Goal: Task Accomplishment & Management: Manage account settings

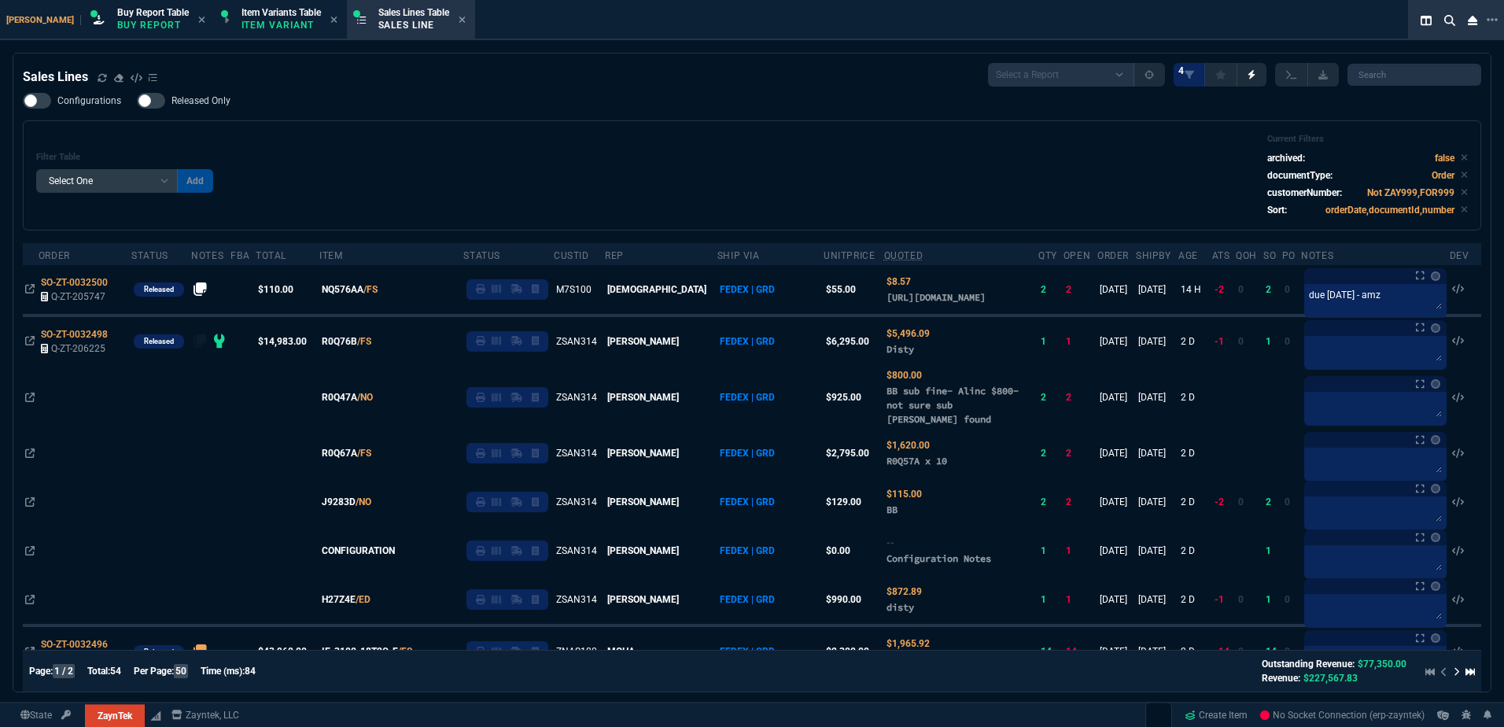
select select "1: BROV"
select select
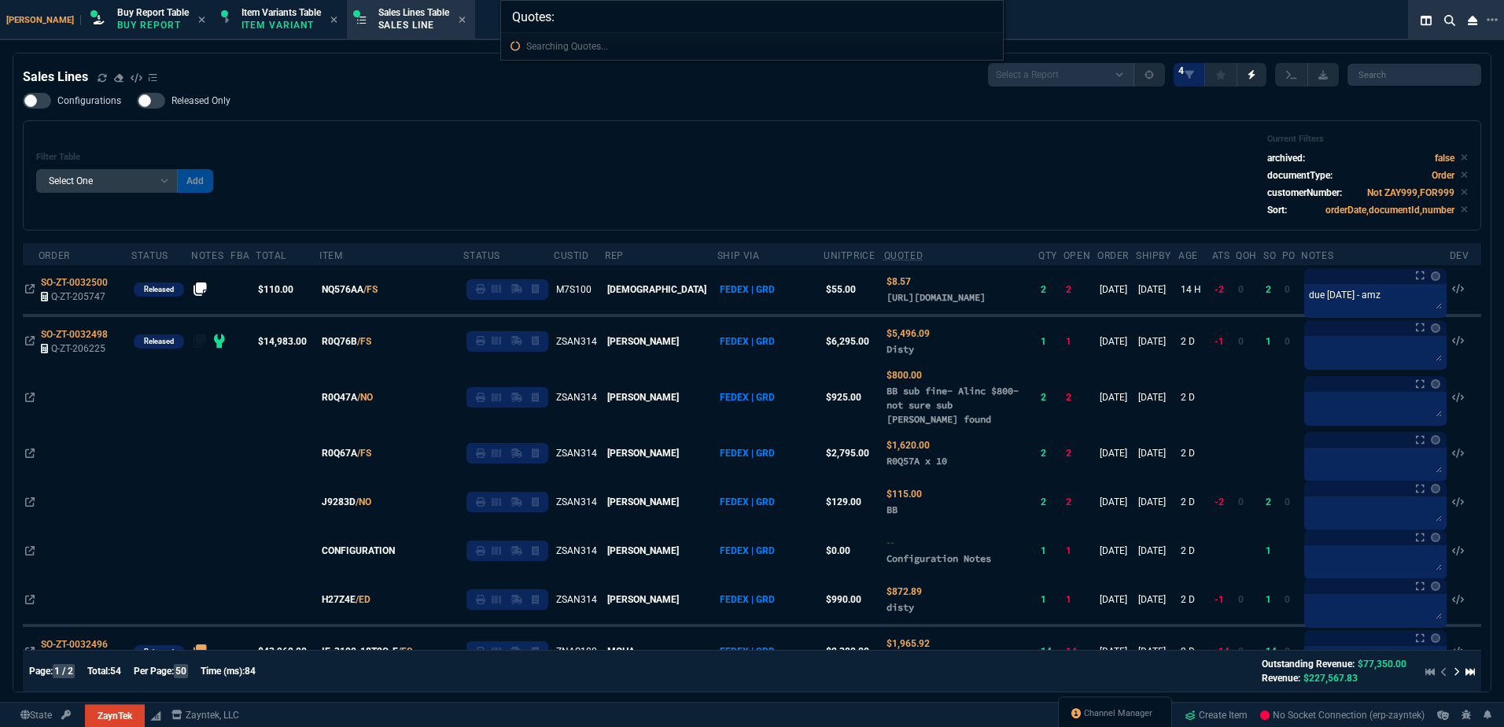
type input "Quotes: 206224"
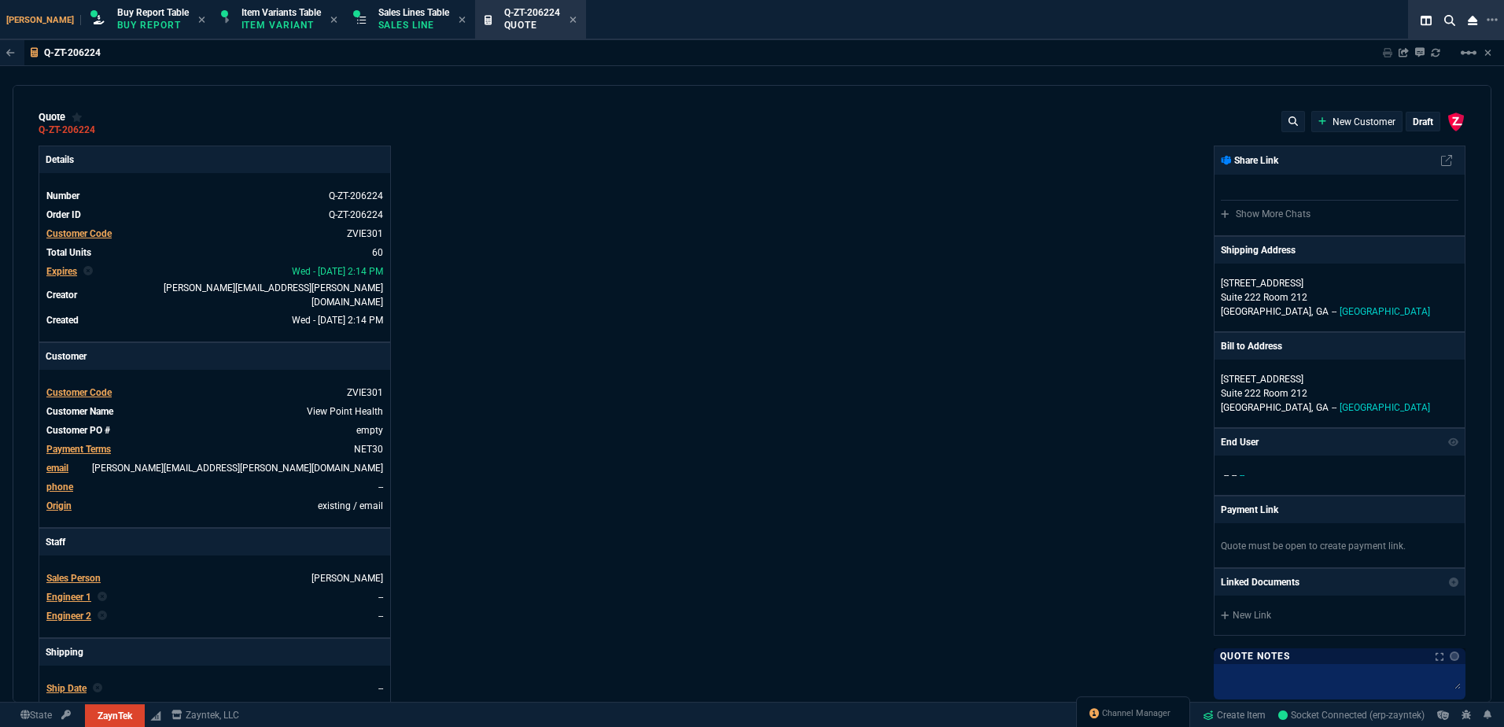
type input "17"
type input "129"
type input "15"
type input "173"
type input "13"
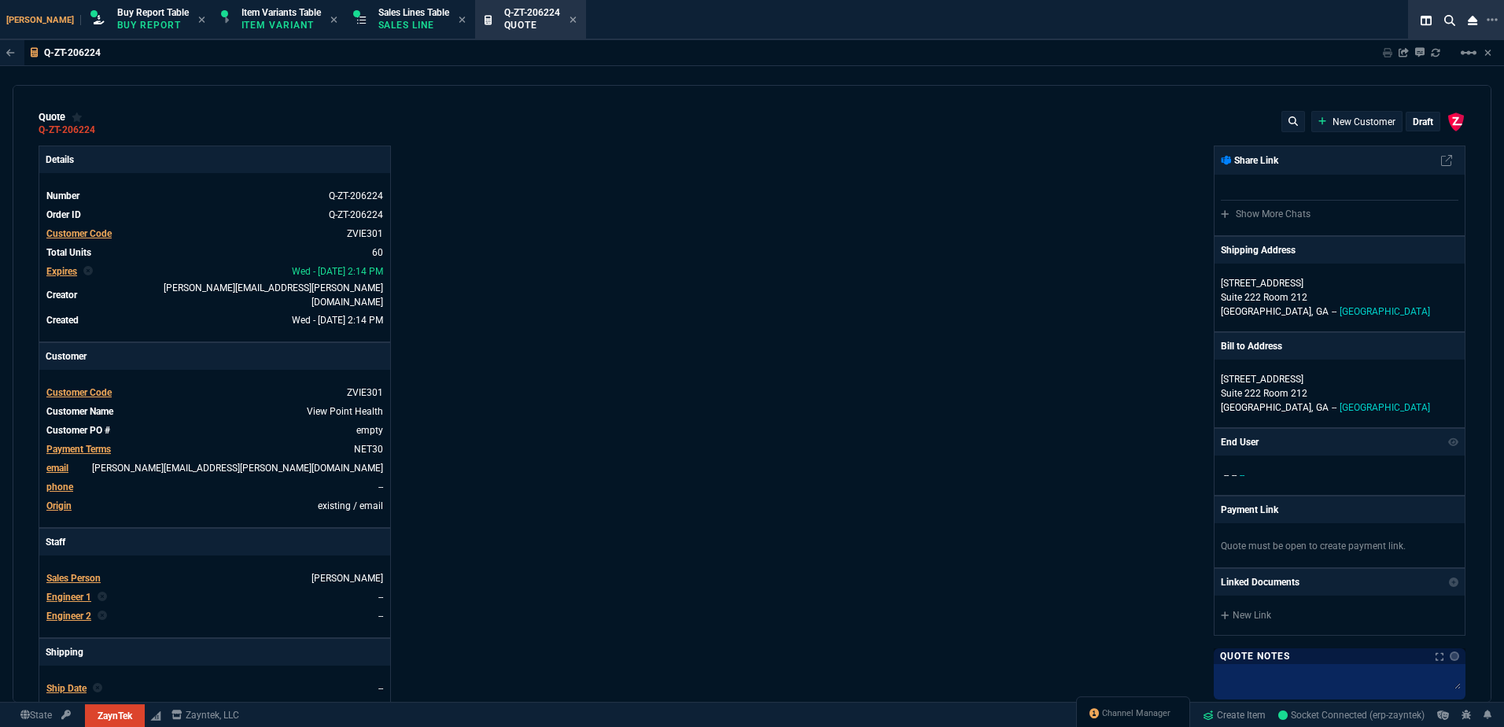
type input "24"
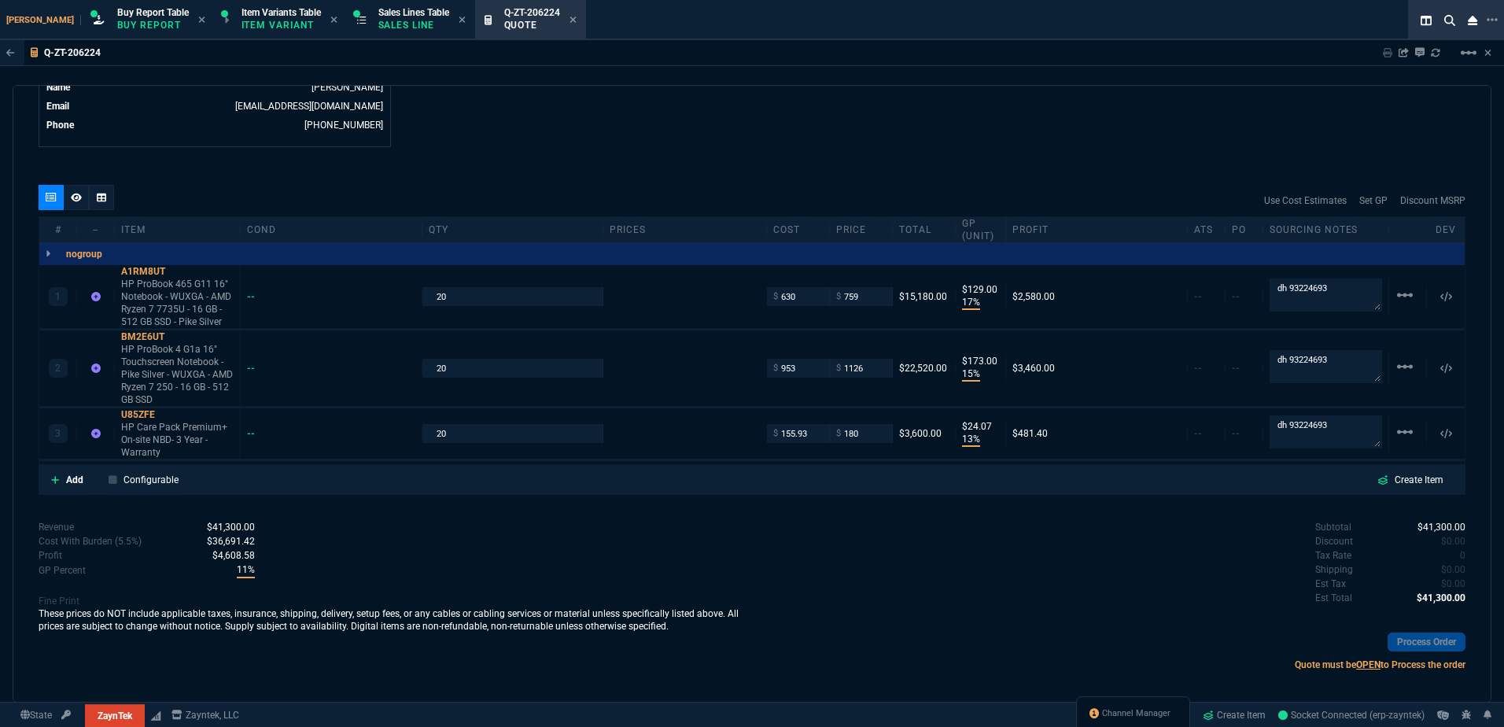
scroll to position [743, 0]
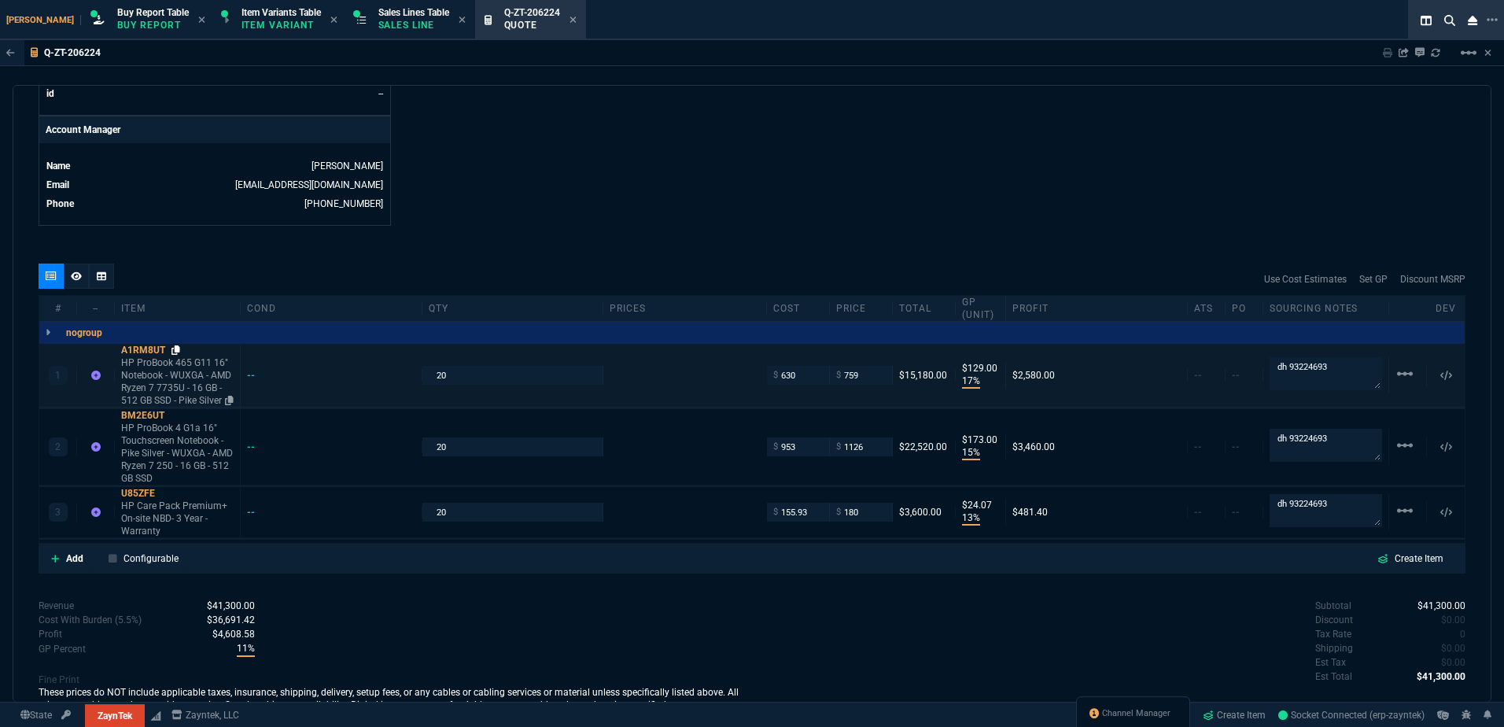
click at [178, 345] on icon at bounding box center [176, 349] width 9 height 9
drag, startPoint x: 172, startPoint y: 340, endPoint x: 0, endPoint y: 258, distance: 190.7
click at [172, 344] on div "A1RM8UT" at bounding box center [177, 350] width 113 height 13
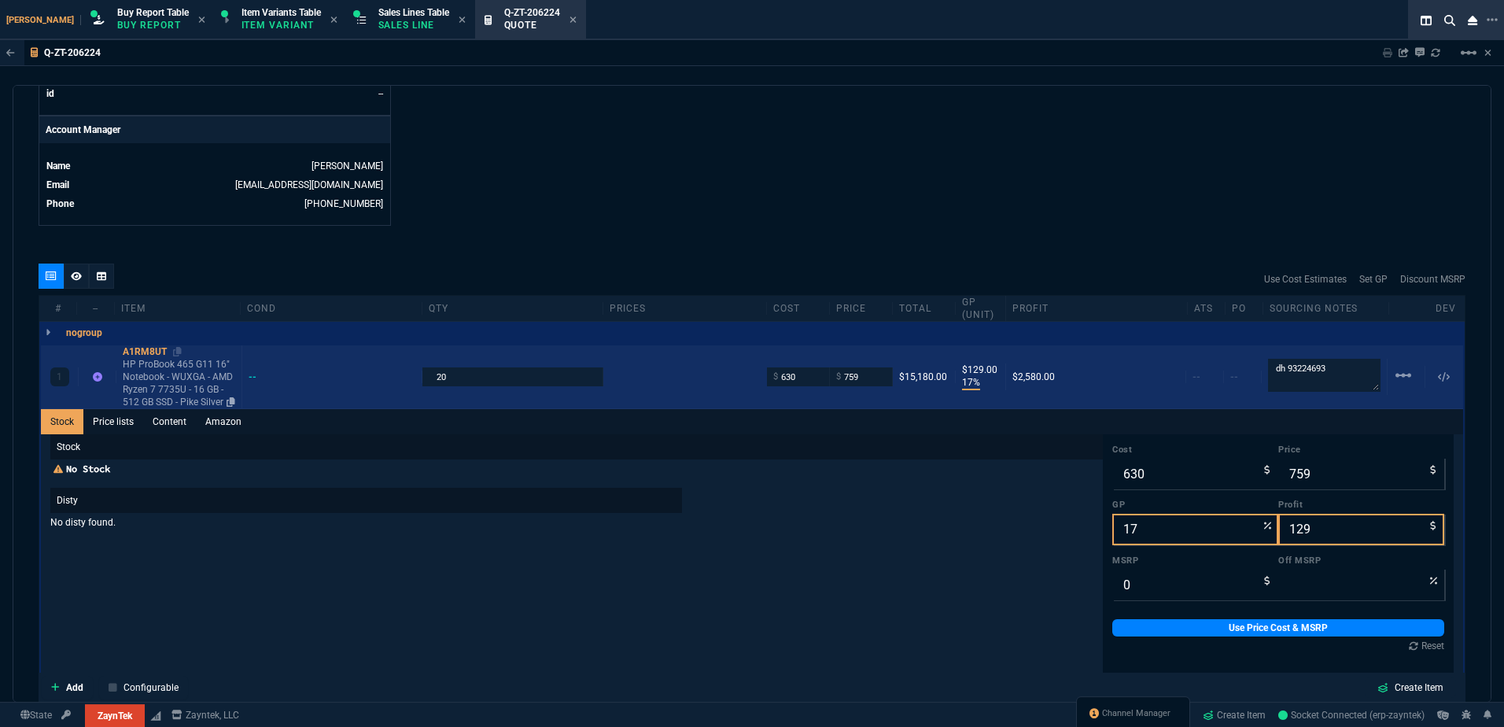
click at [139, 366] on p "HP ProBook 465 G11 16" Notebook - WUXGA - AMD Ryzen 7 7735U - 16 GB - 512 GB SS…" at bounding box center [179, 383] width 113 height 50
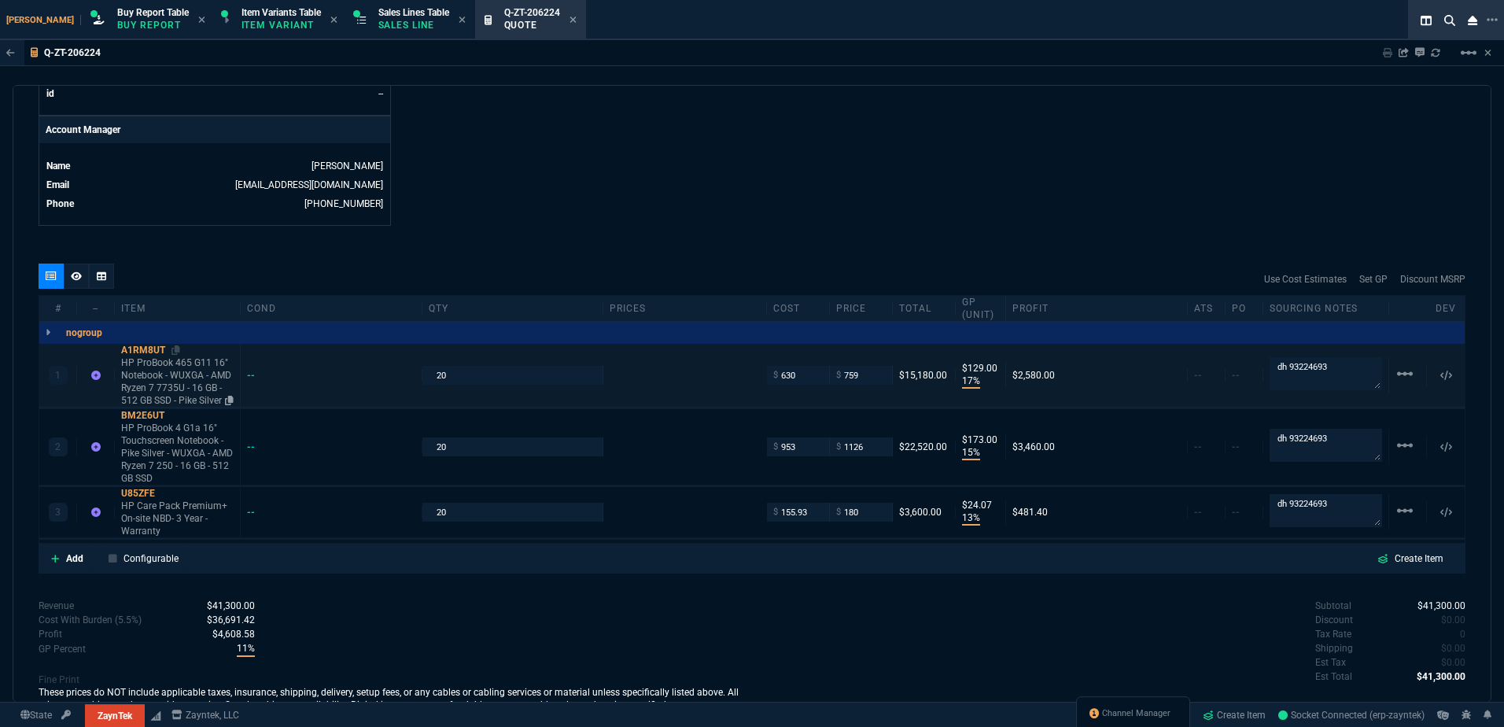
click at [182, 344] on div "A1RM8UT" at bounding box center [177, 350] width 113 height 13
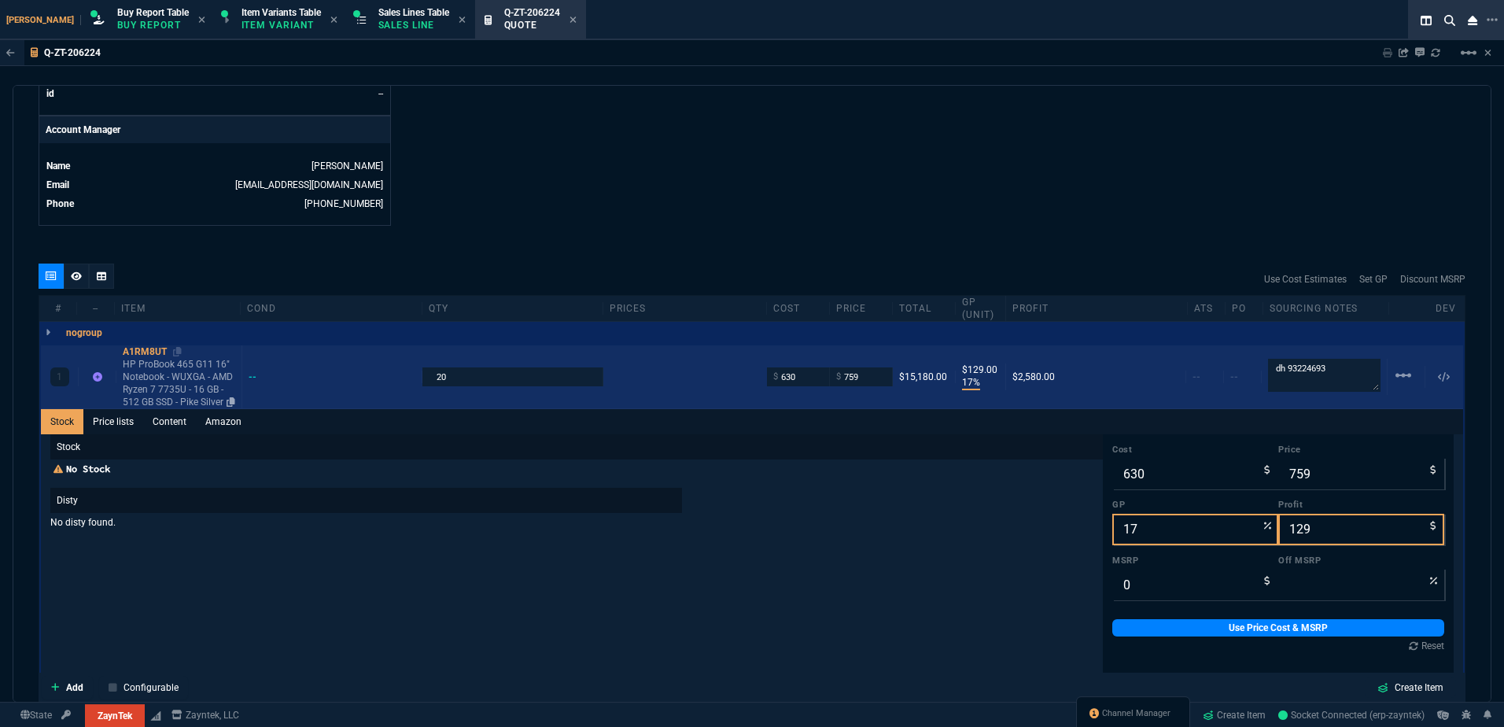
click at [164, 368] on p "HP ProBook 465 G11 16" Notebook - WUXGA - AMD Ryzen 7 7735U - 16 GB - 512 GB SS…" at bounding box center [179, 383] width 113 height 50
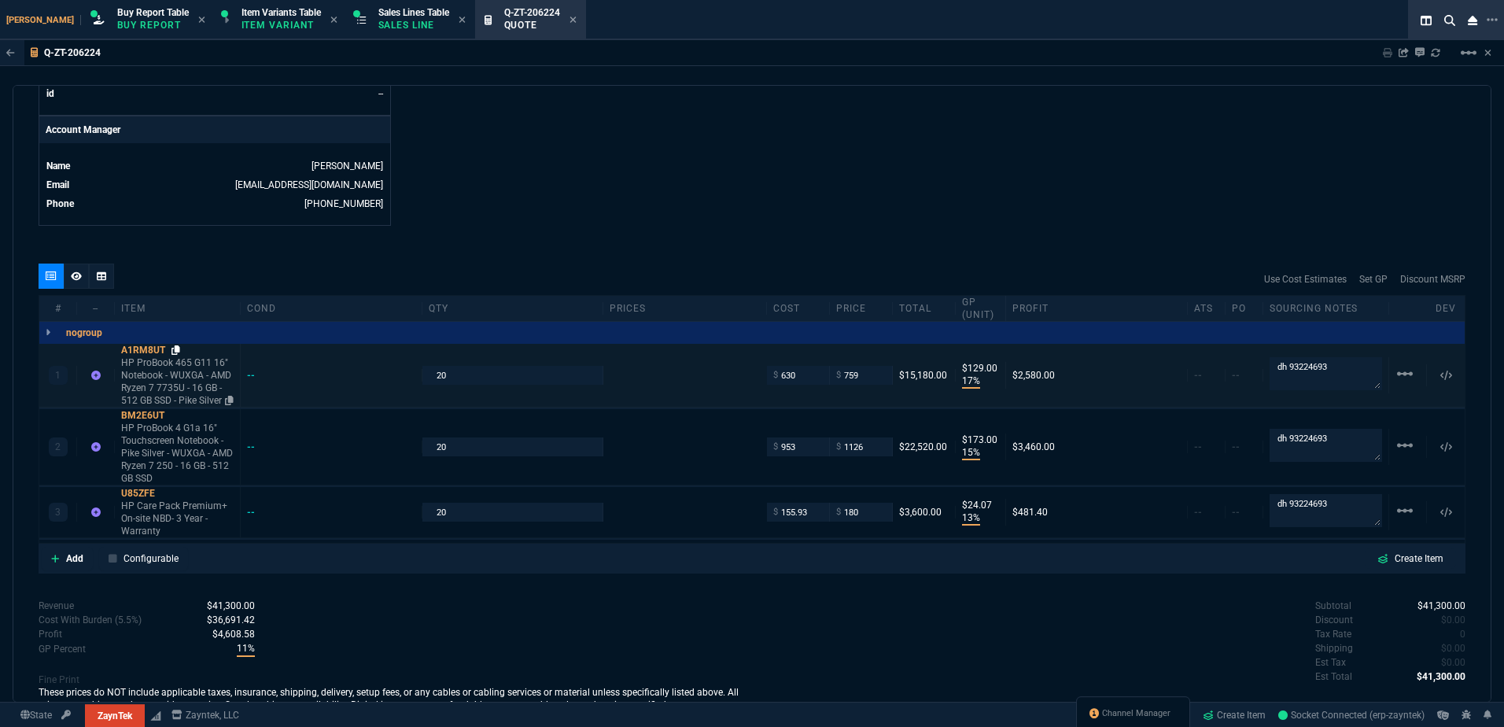
click at [178, 345] on icon at bounding box center [176, 349] width 9 height 9
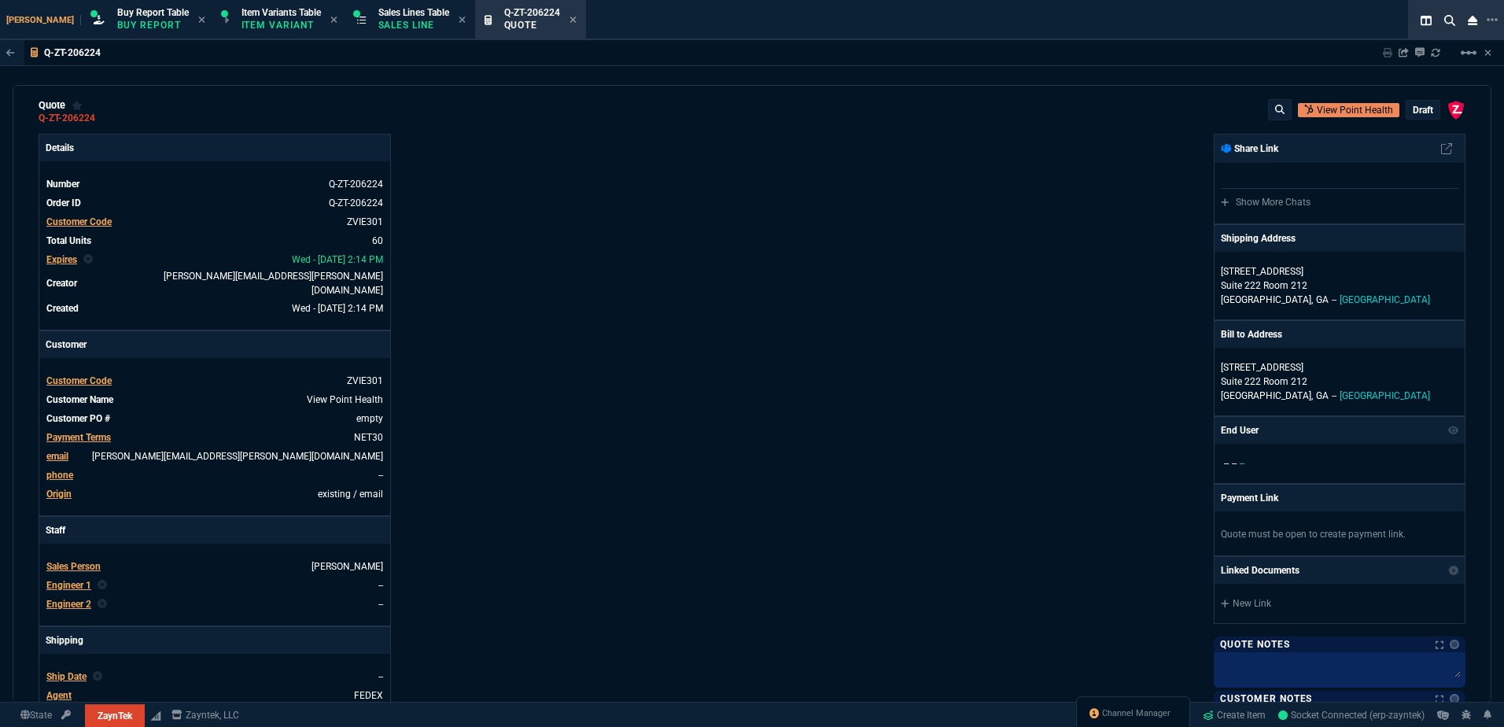
scroll to position [0, 0]
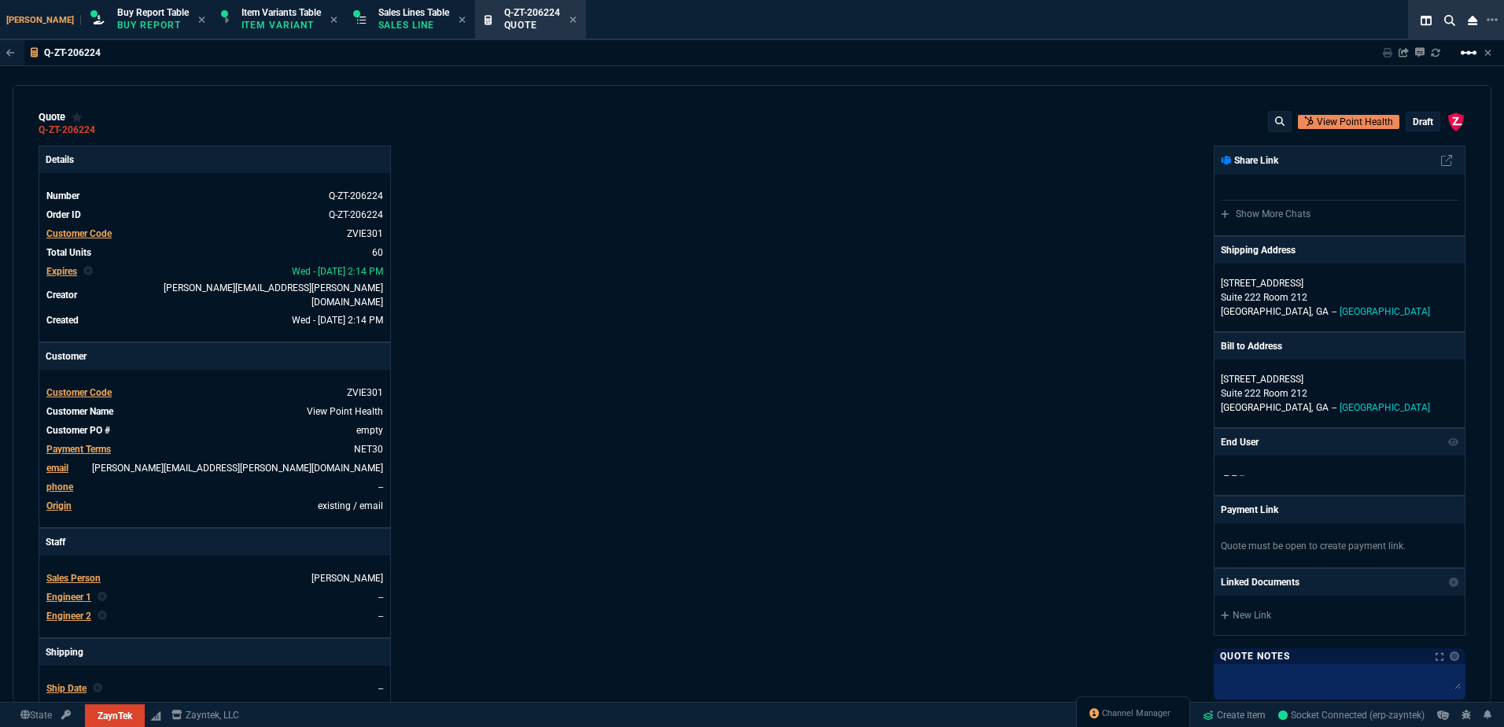
click at [1464, 50] on mat-icon "linear_scale" at bounding box center [1468, 52] width 19 height 19
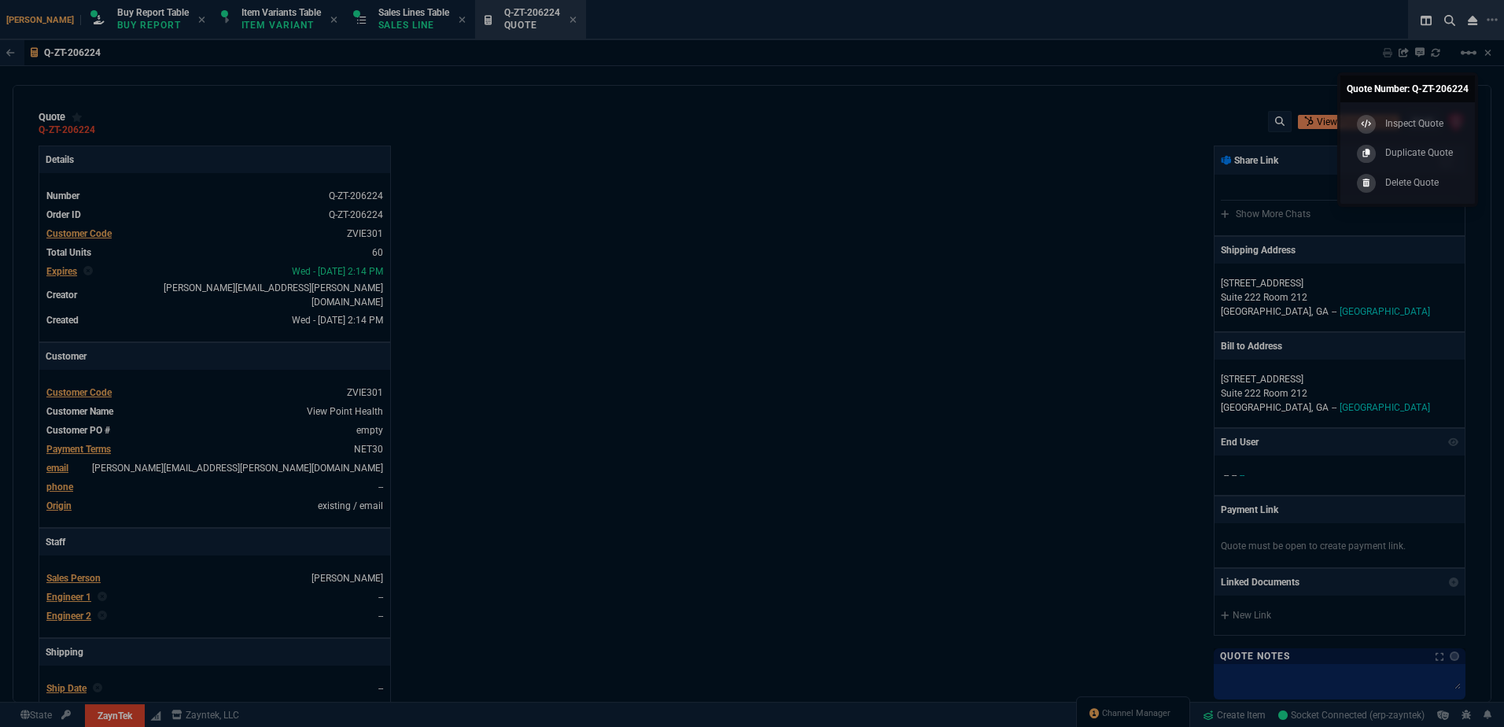
click at [1057, 302] on div at bounding box center [752, 363] width 1504 height 727
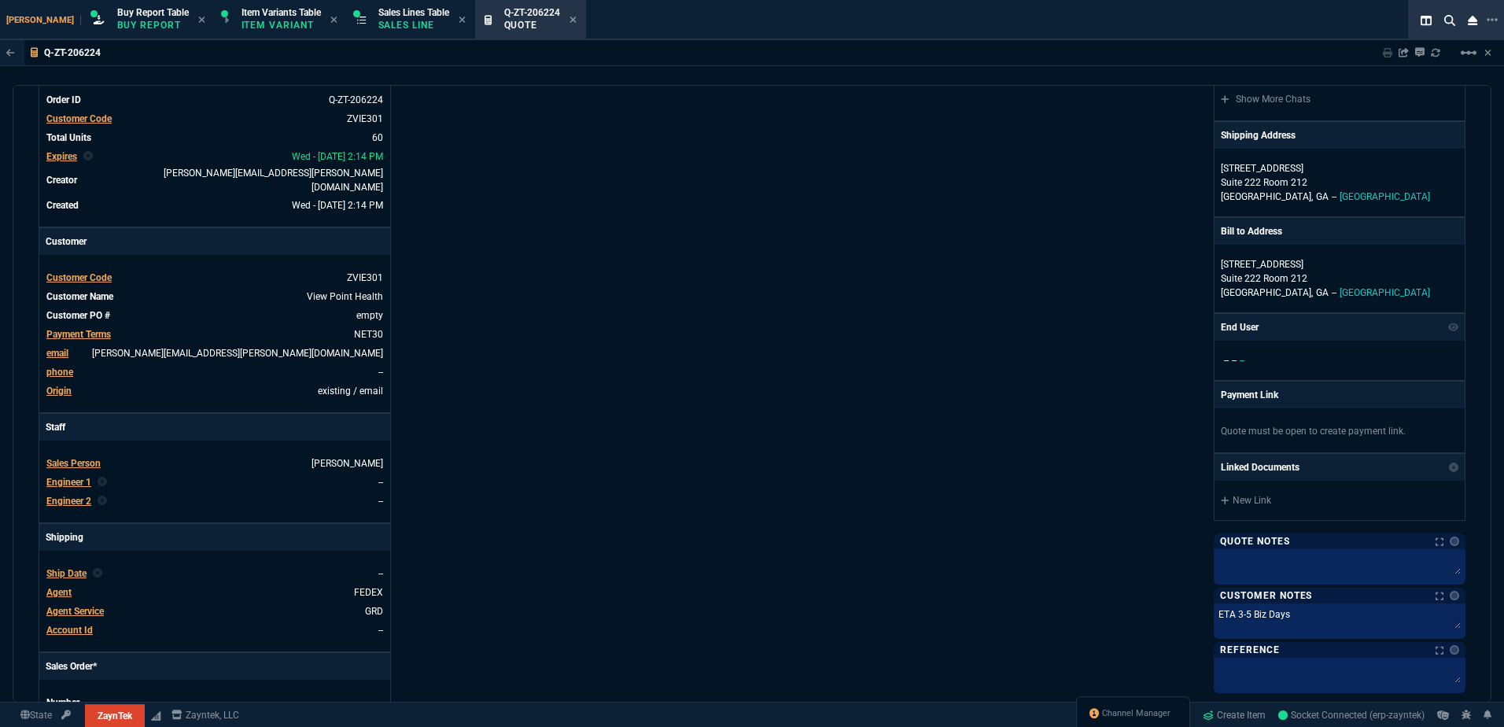
scroll to position [236, 0]
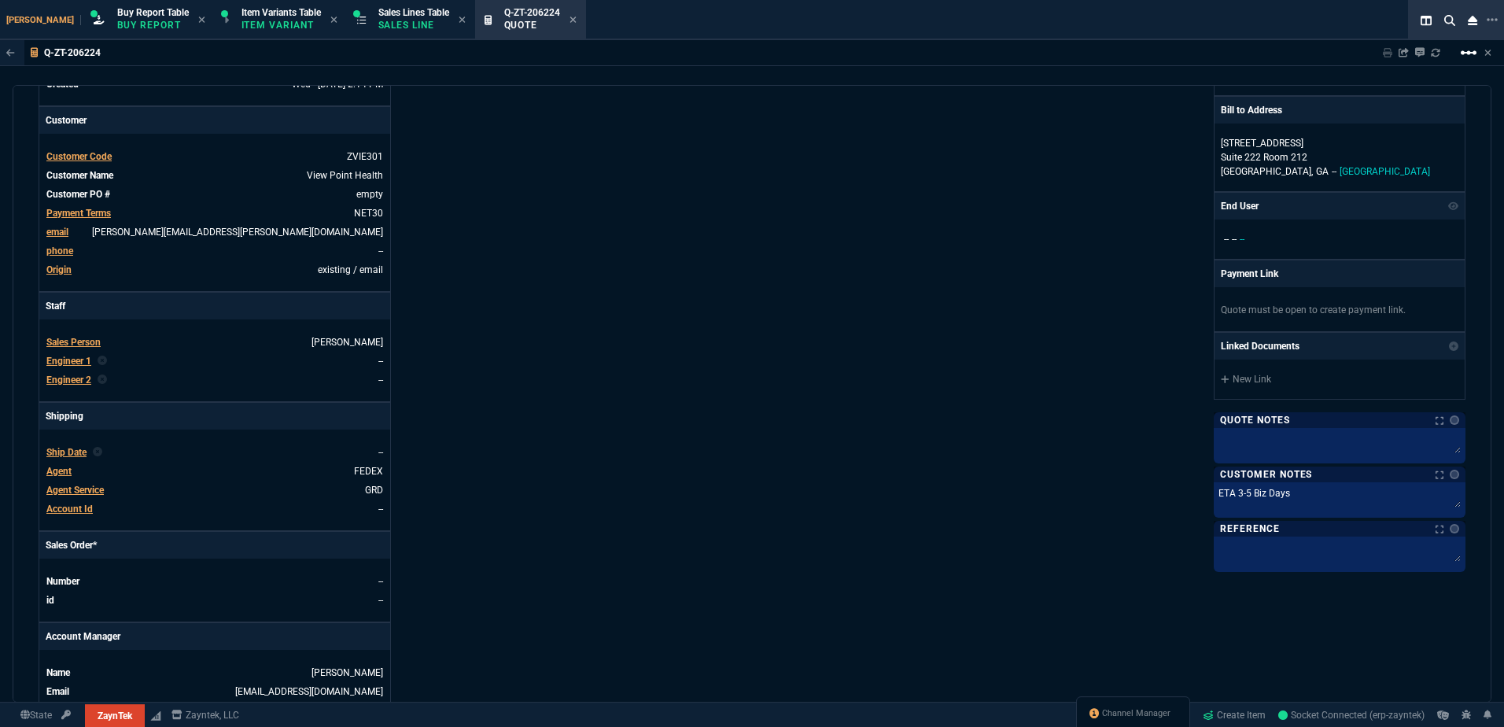
click at [1460, 63] on nx-icon "linear_scale" at bounding box center [1468, 58] width 19 height 11
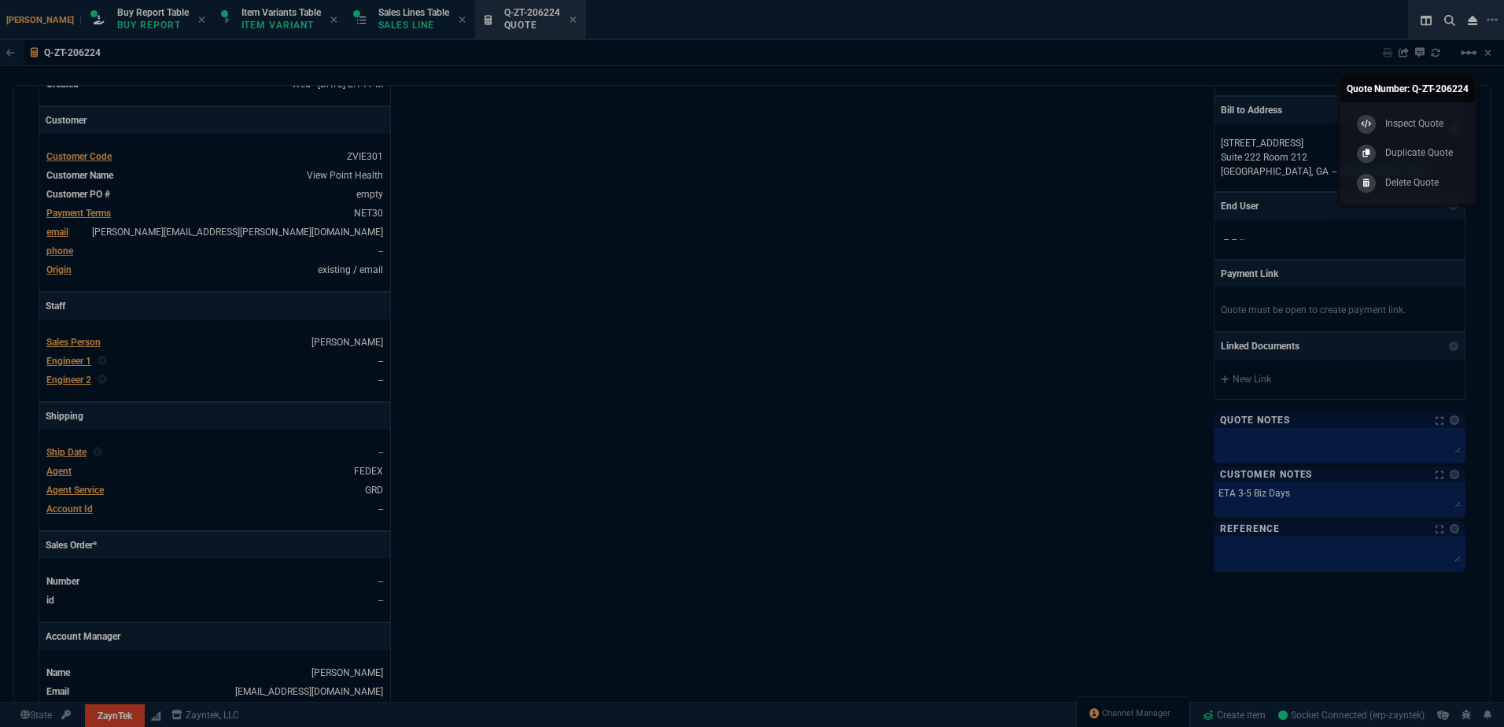
click at [1417, 154] on p "Duplicate Quote" at bounding box center [1419, 153] width 68 height 14
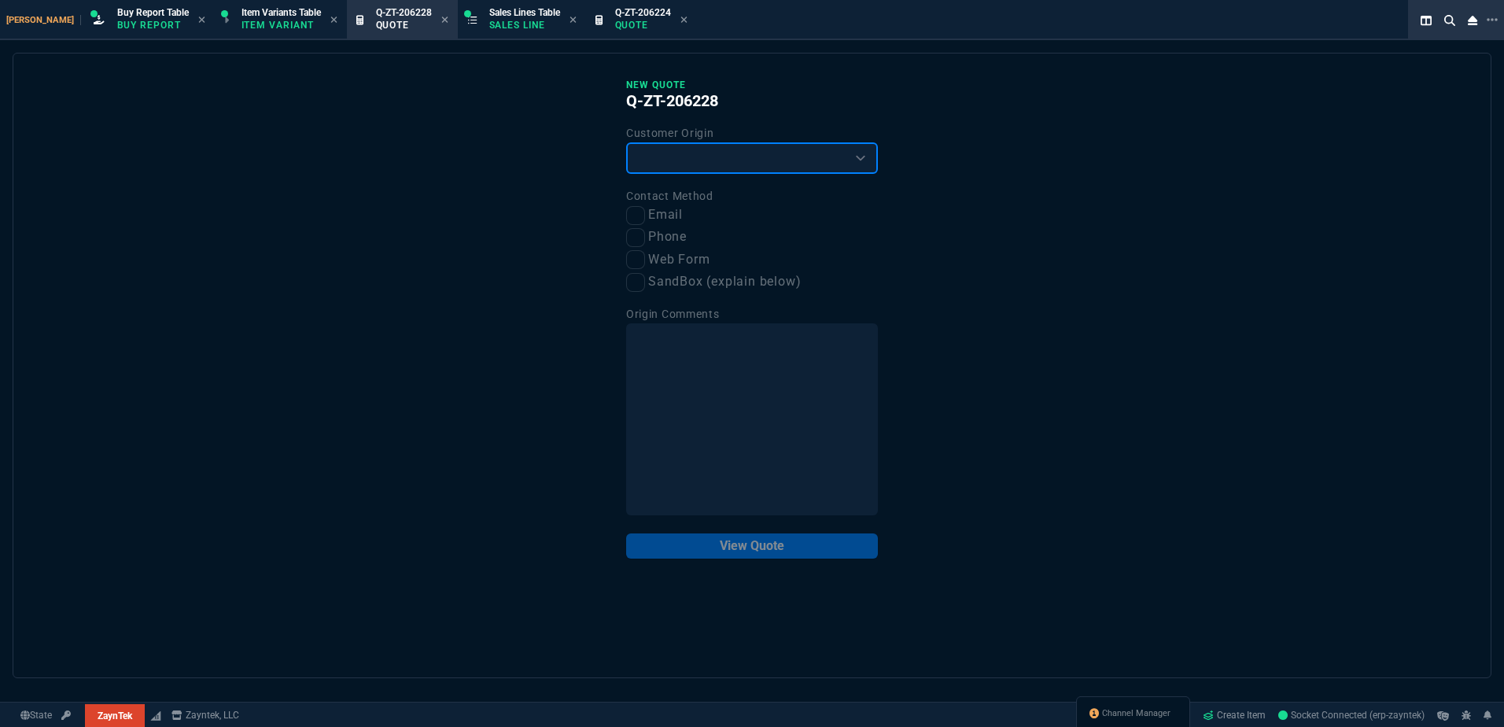
drag, startPoint x: 658, startPoint y: 166, endPoint x: 658, endPoint y: 177, distance: 11.0
click at [658, 166] on select "Existing Customer Amazon Lead (first order) Website Lead (first order) Called (…" at bounding box center [752, 157] width 252 height 31
select select "existing"
click at [626, 143] on select "Existing Customer Amazon Lead (first order) Website Lead (first order) Called (…" at bounding box center [752, 157] width 252 height 31
click at [640, 212] on input "Email" at bounding box center [635, 215] width 19 height 19
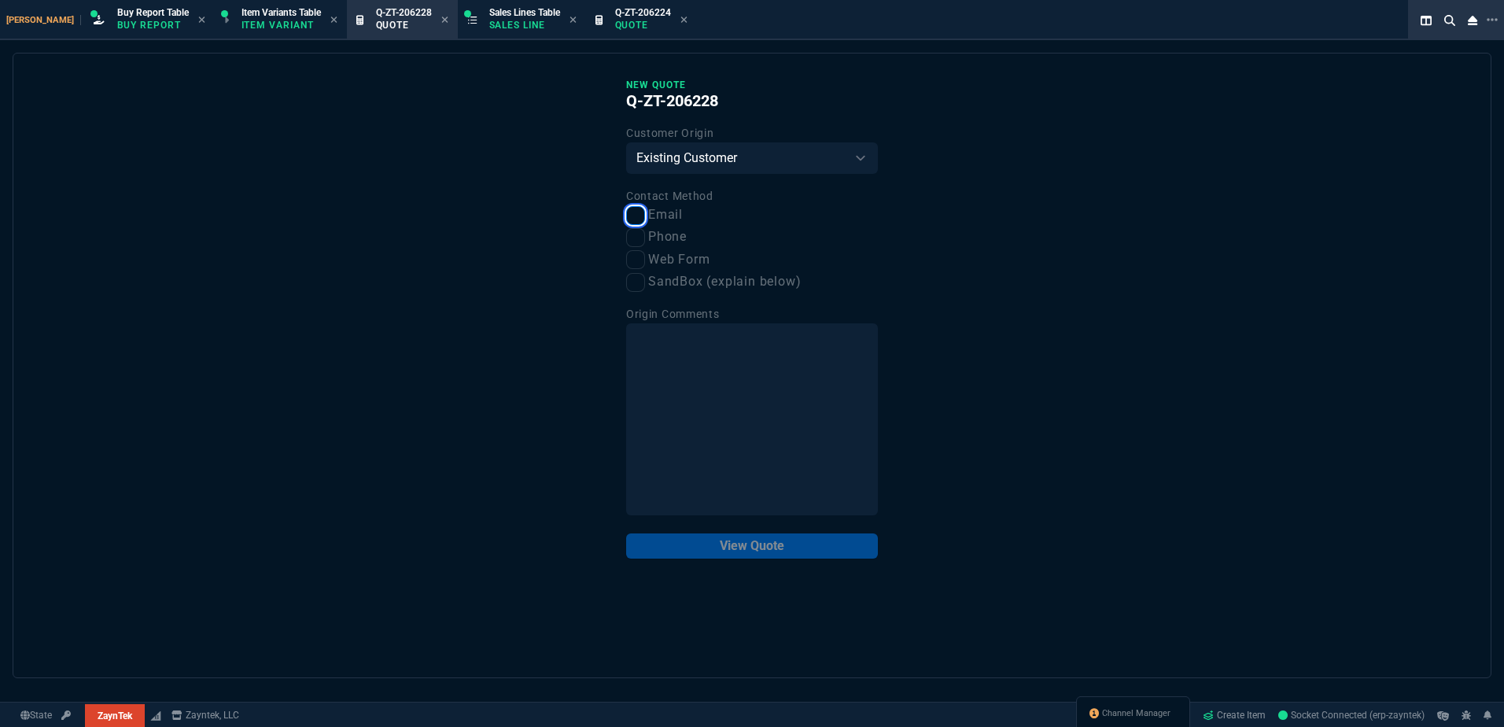
checkbox input "true"
drag, startPoint x: 681, startPoint y: 544, endPoint x: 648, endPoint y: 544, distance: 32.3
click at [678, 544] on button "View Quote" at bounding box center [752, 545] width 252 height 25
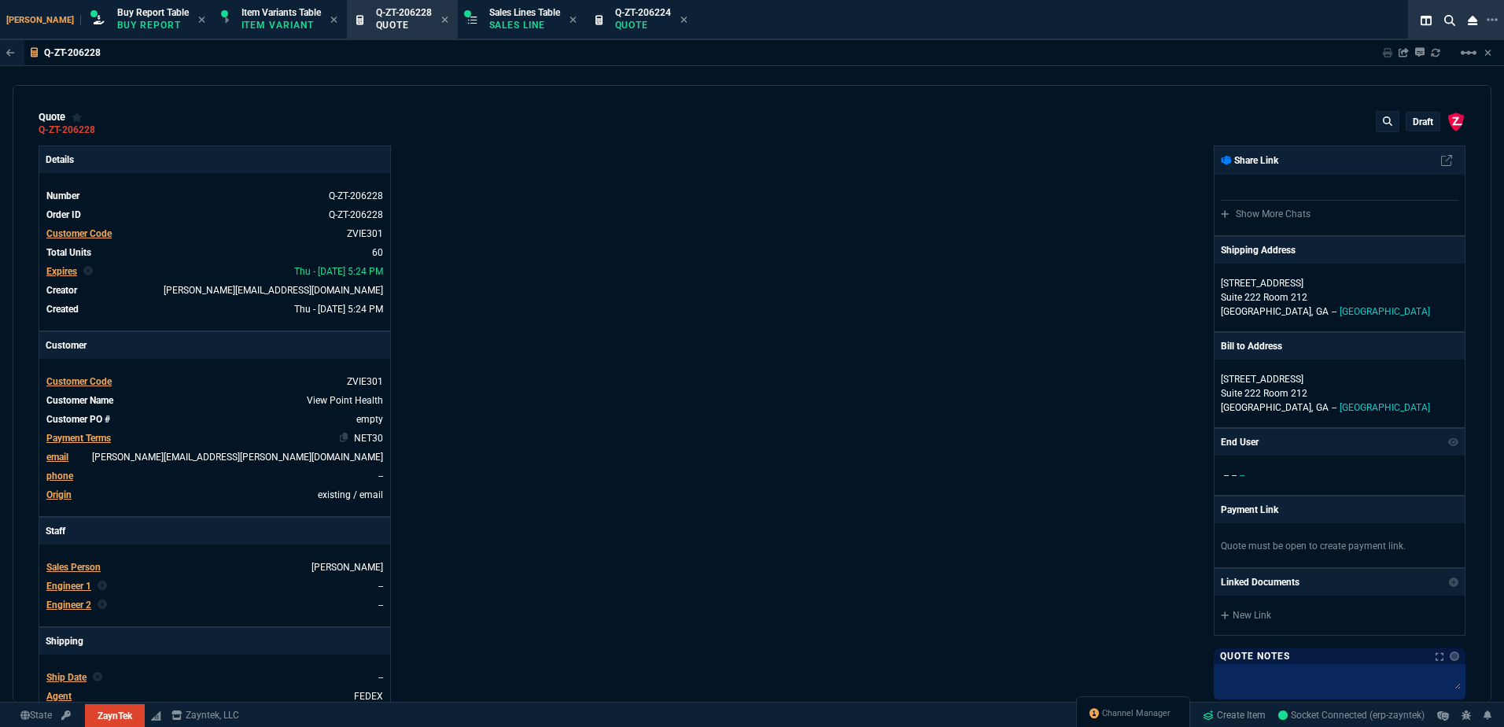
type input "17"
type input "129"
type input "15"
type input "173"
type input "13"
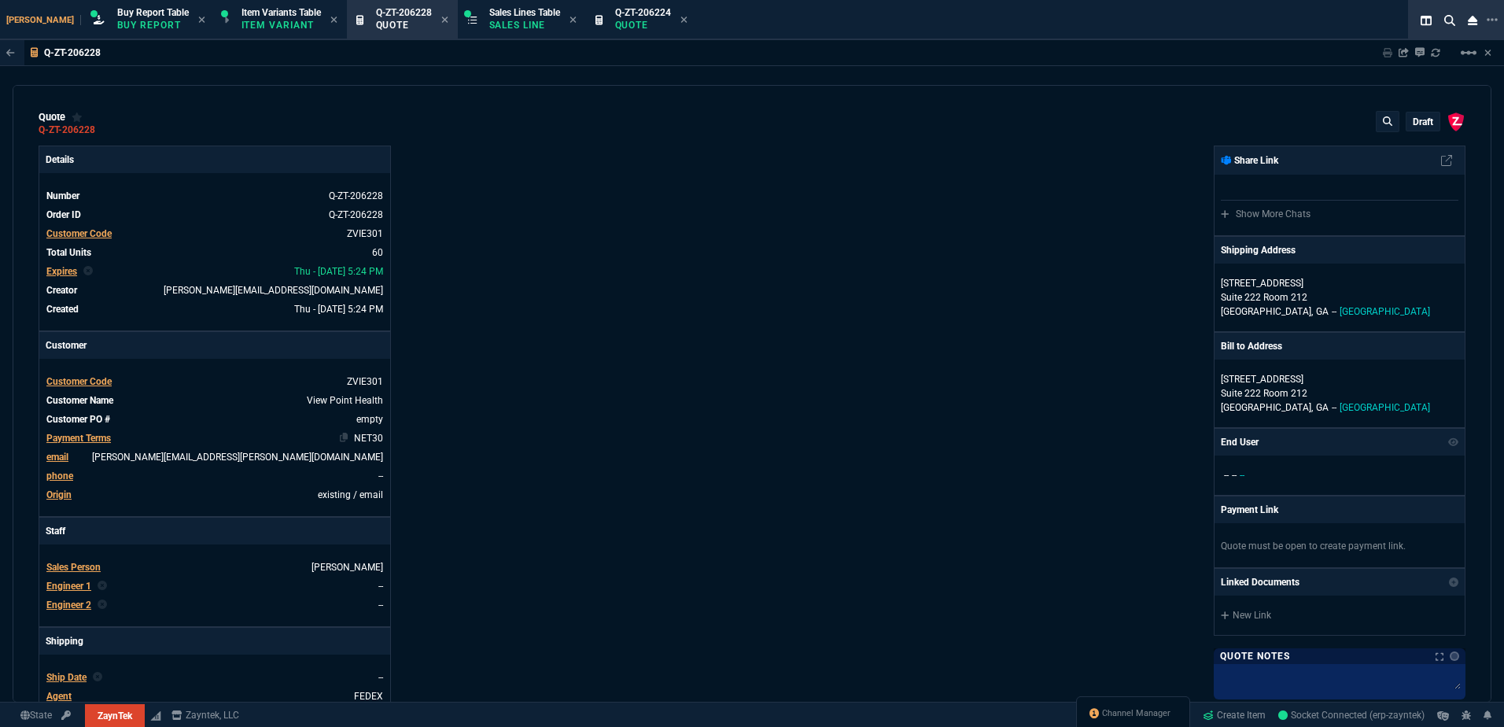
type input "24"
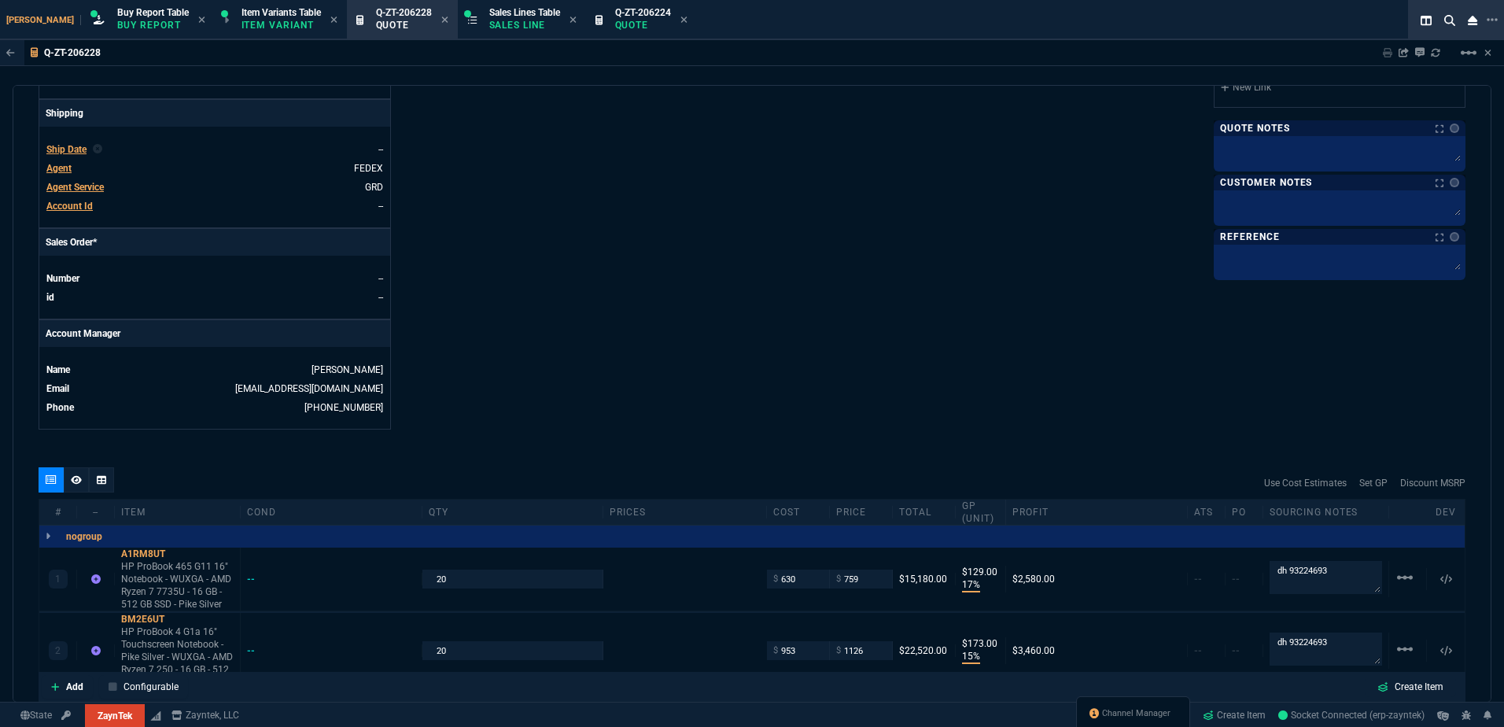
scroll to position [708, 0]
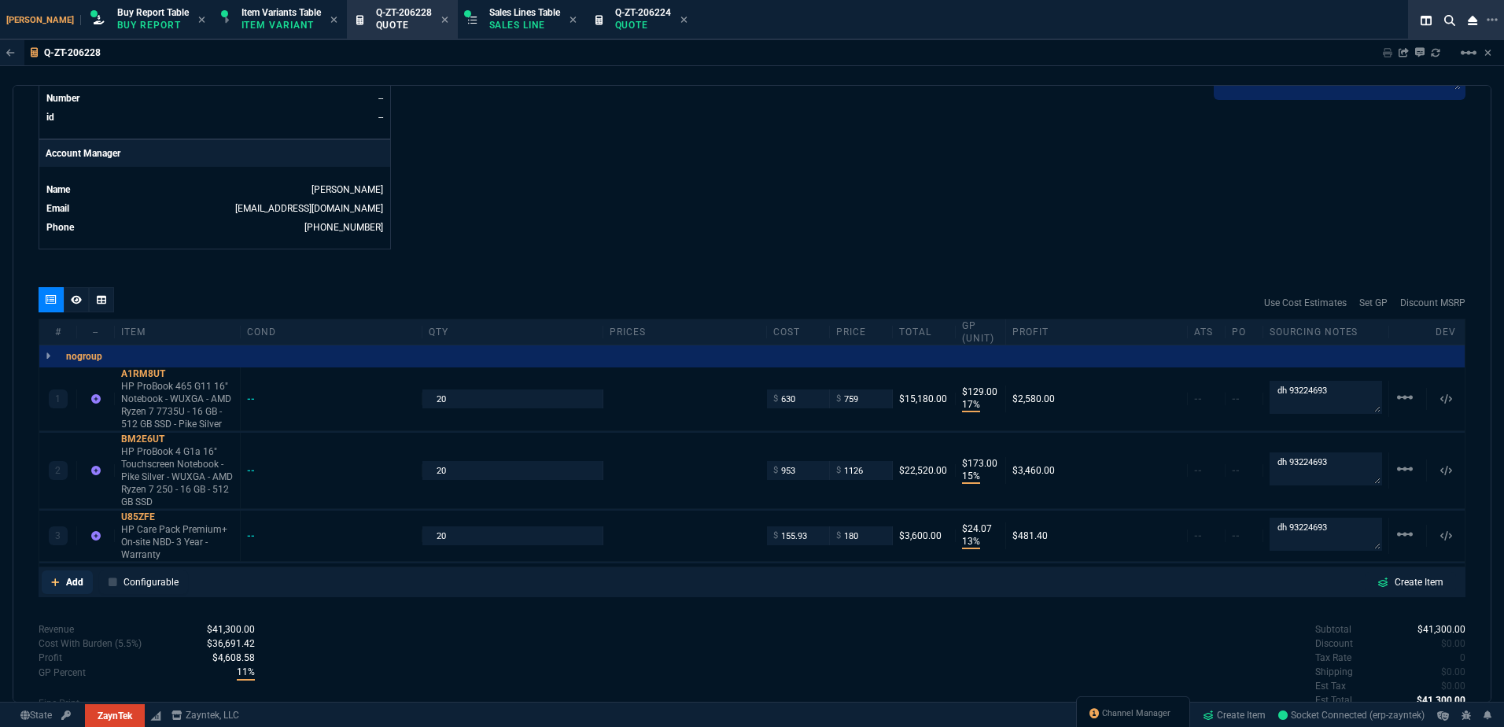
click at [72, 576] on p "Add" at bounding box center [74, 582] width 17 height 14
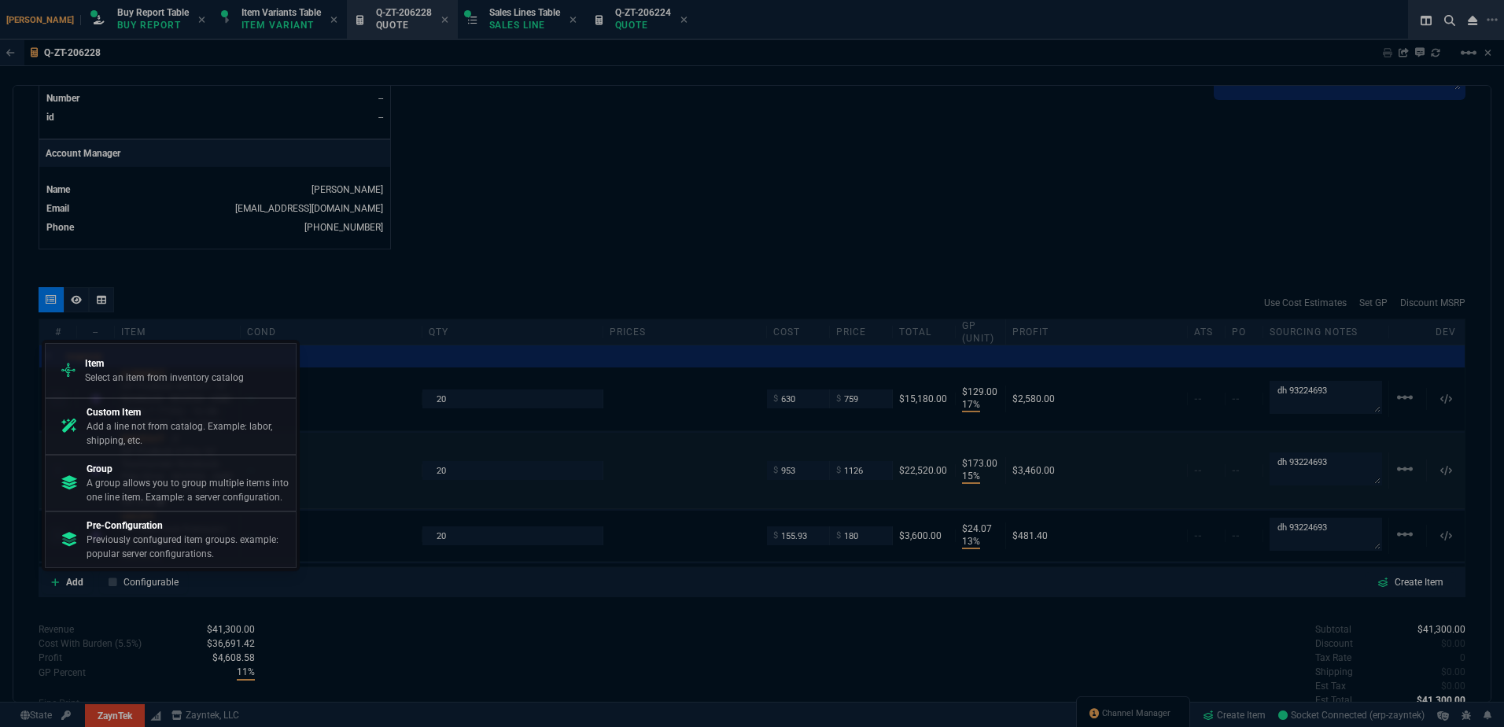
click at [178, 473] on p "Group" at bounding box center [188, 469] width 203 height 14
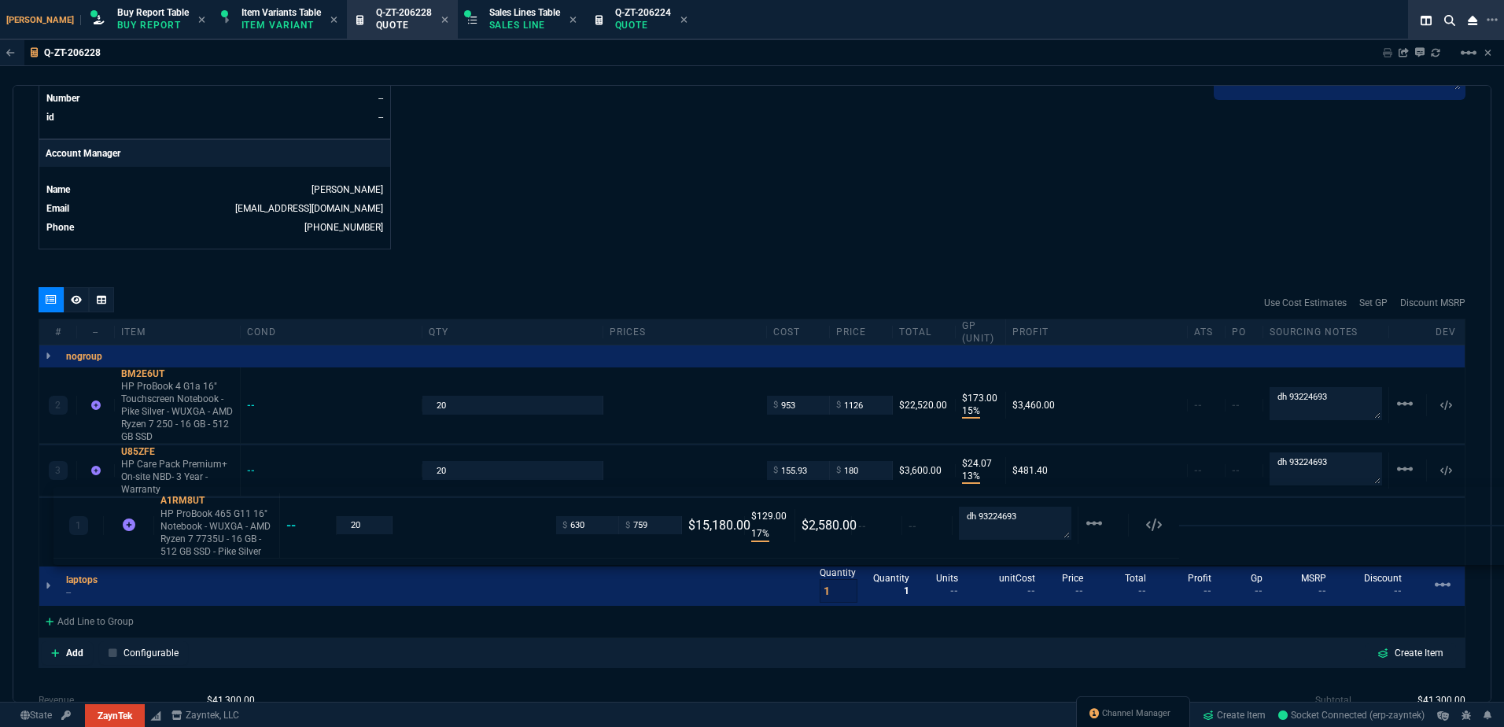
drag, startPoint x: 178, startPoint y: 415, endPoint x: 192, endPoint y: 563, distance: 148.6
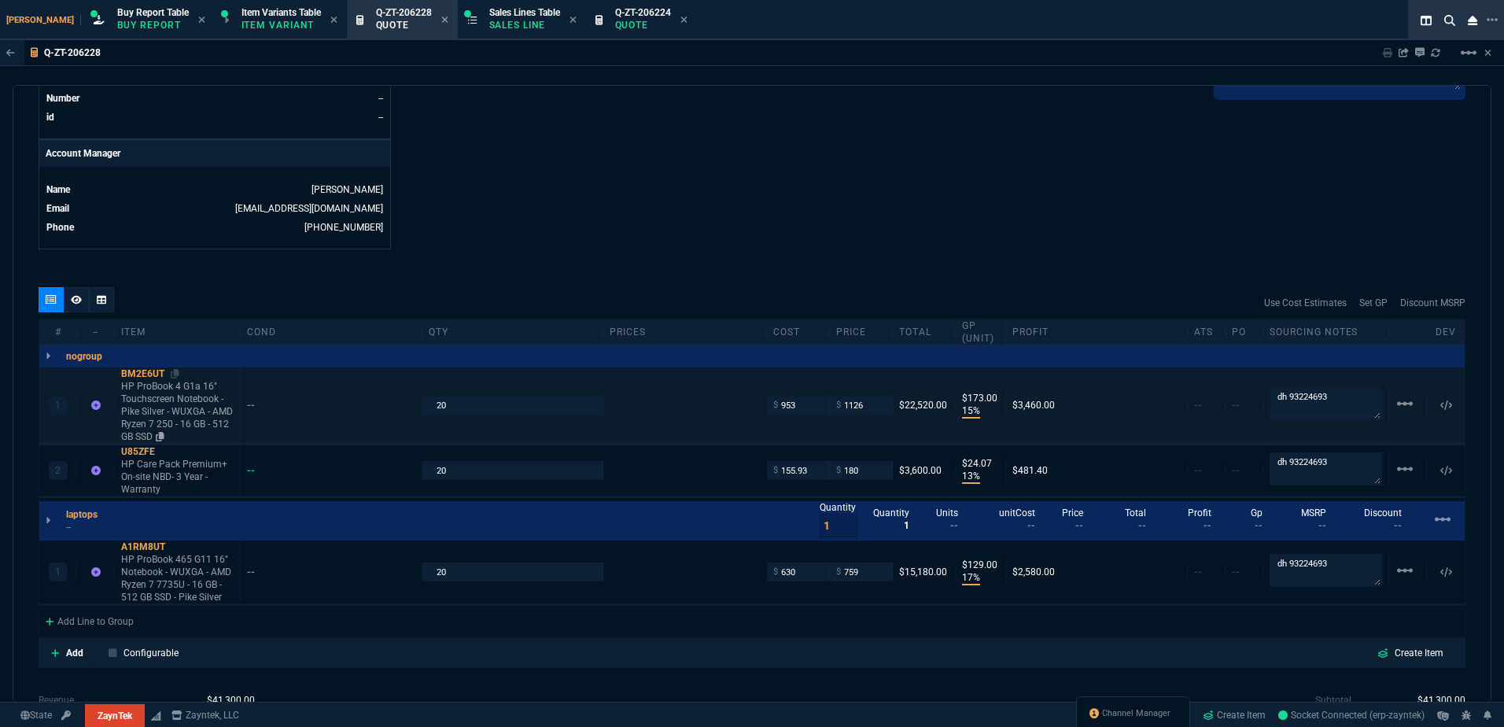
type input "17"
type input "129"
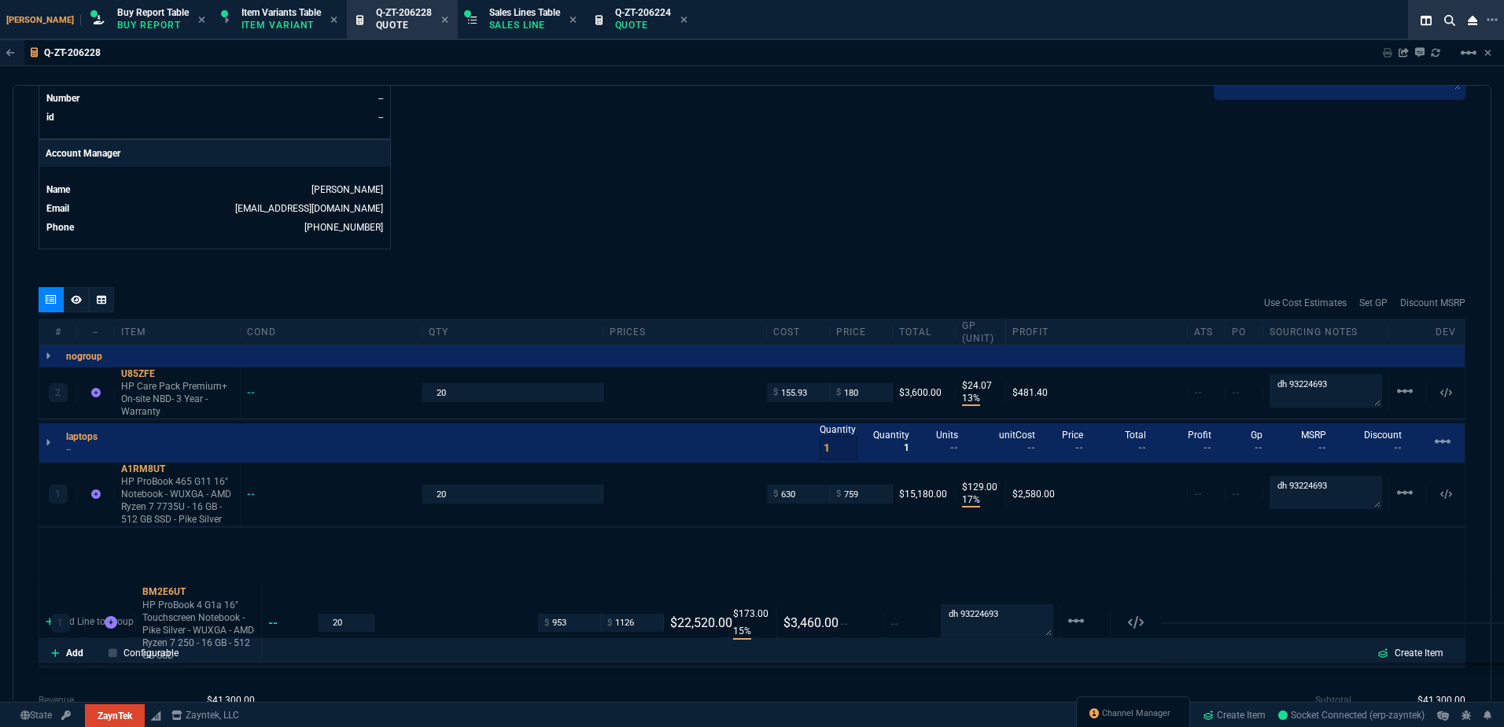
drag, startPoint x: 167, startPoint y: 401, endPoint x: 163, endPoint y: 618, distance: 216.4
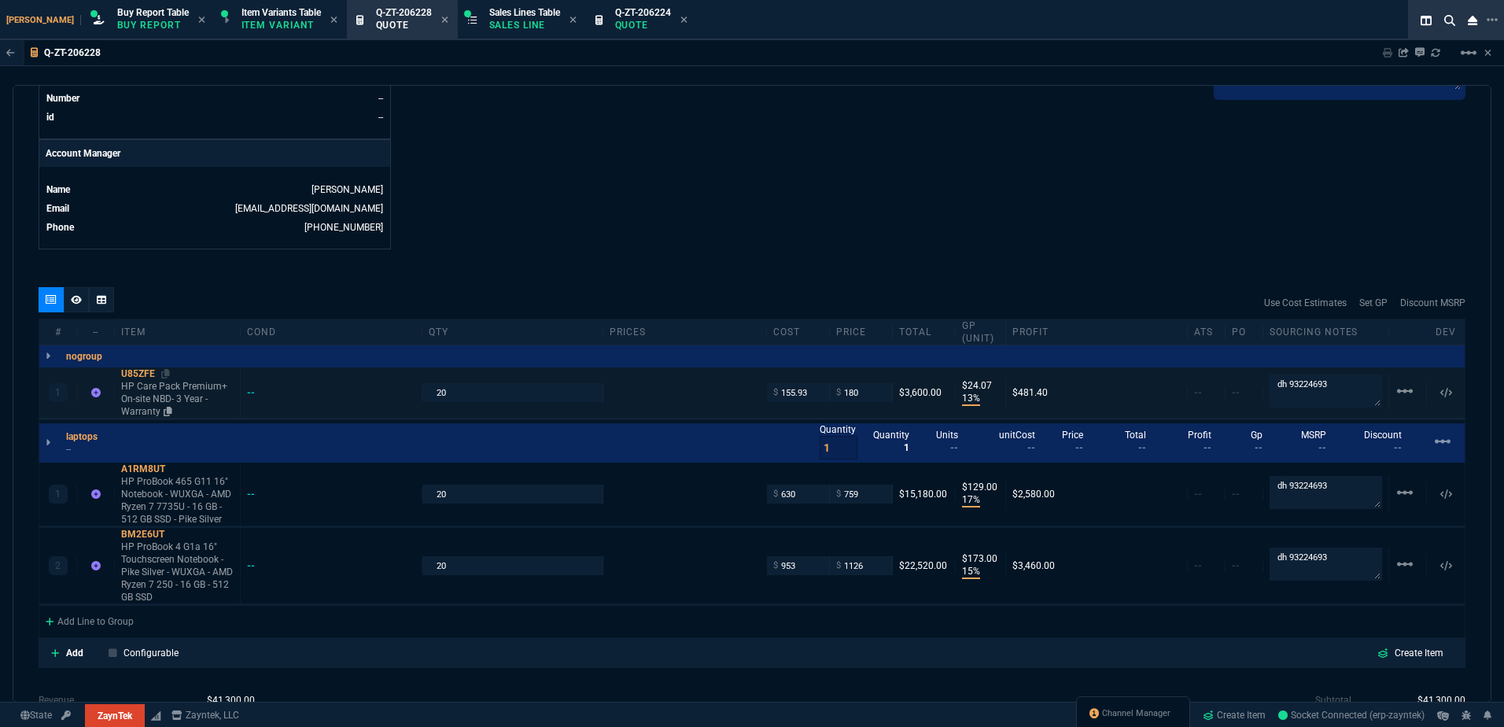
type input "15"
type input "173"
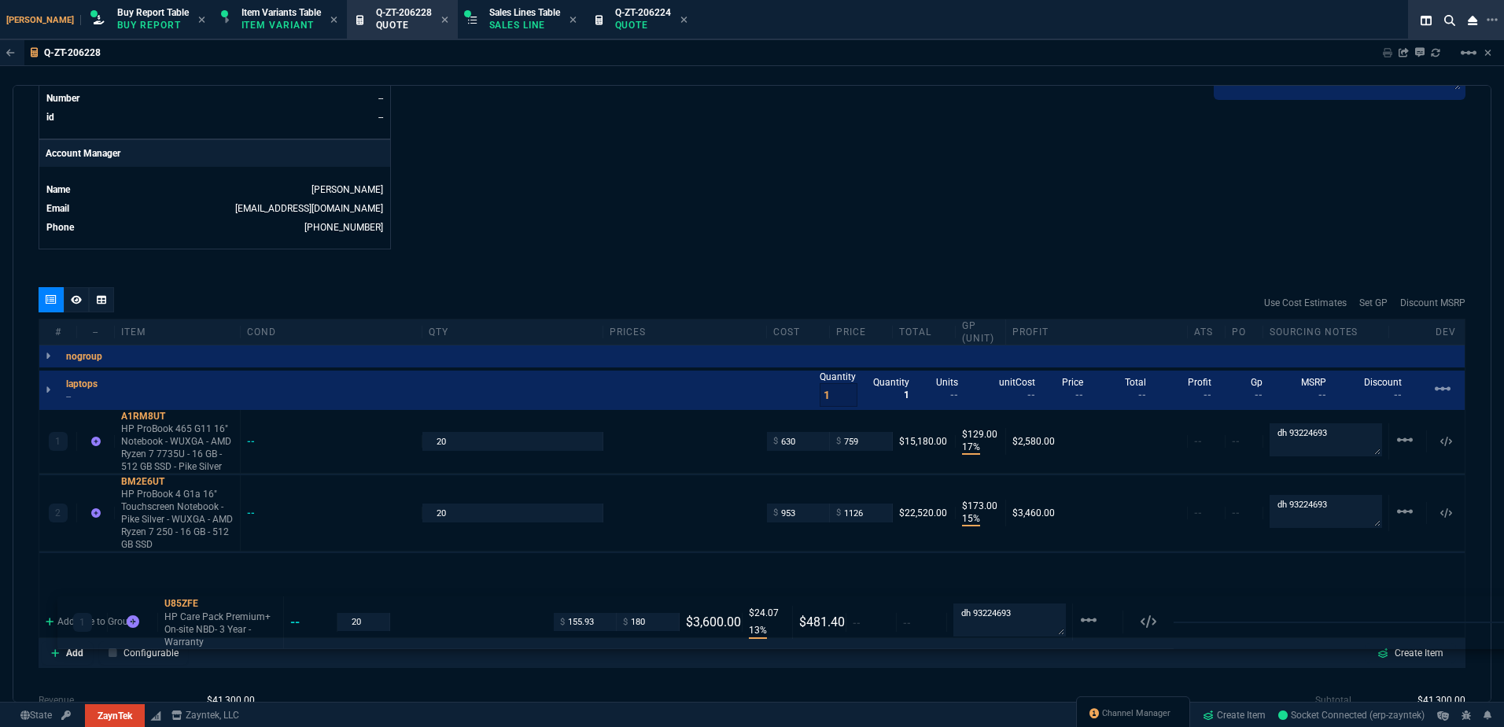
drag, startPoint x: 153, startPoint y: 399, endPoint x: 167, endPoint y: 625, distance: 227.0
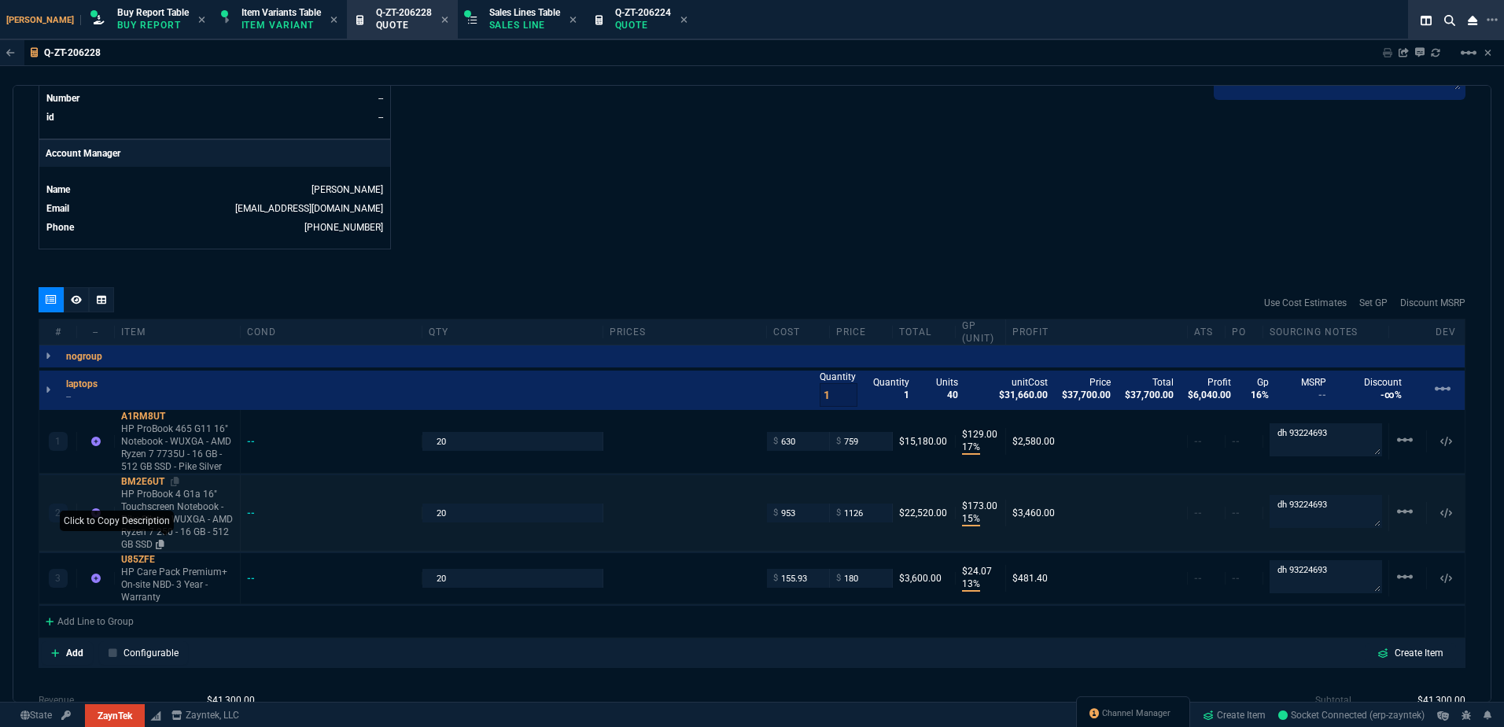
type input "13"
type input "24"
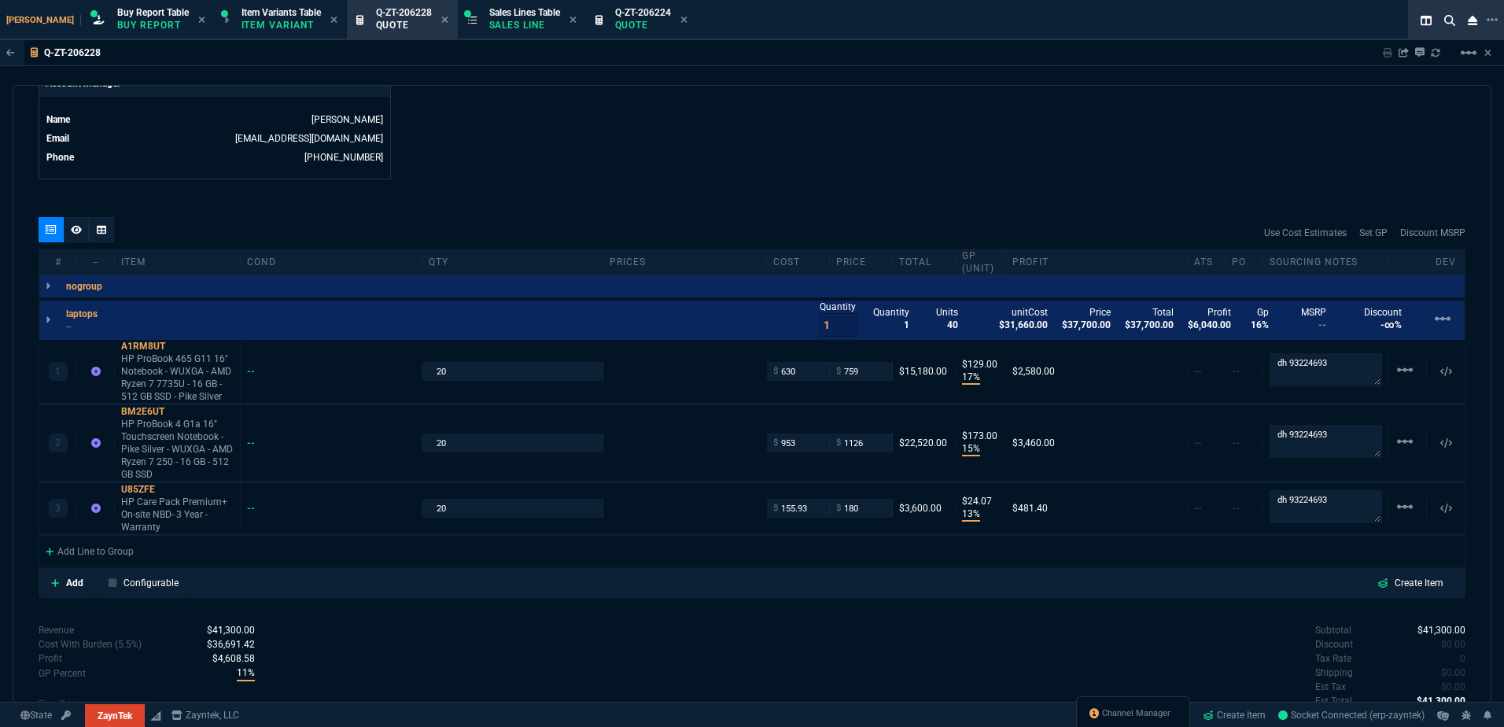
scroll to position [865, 0]
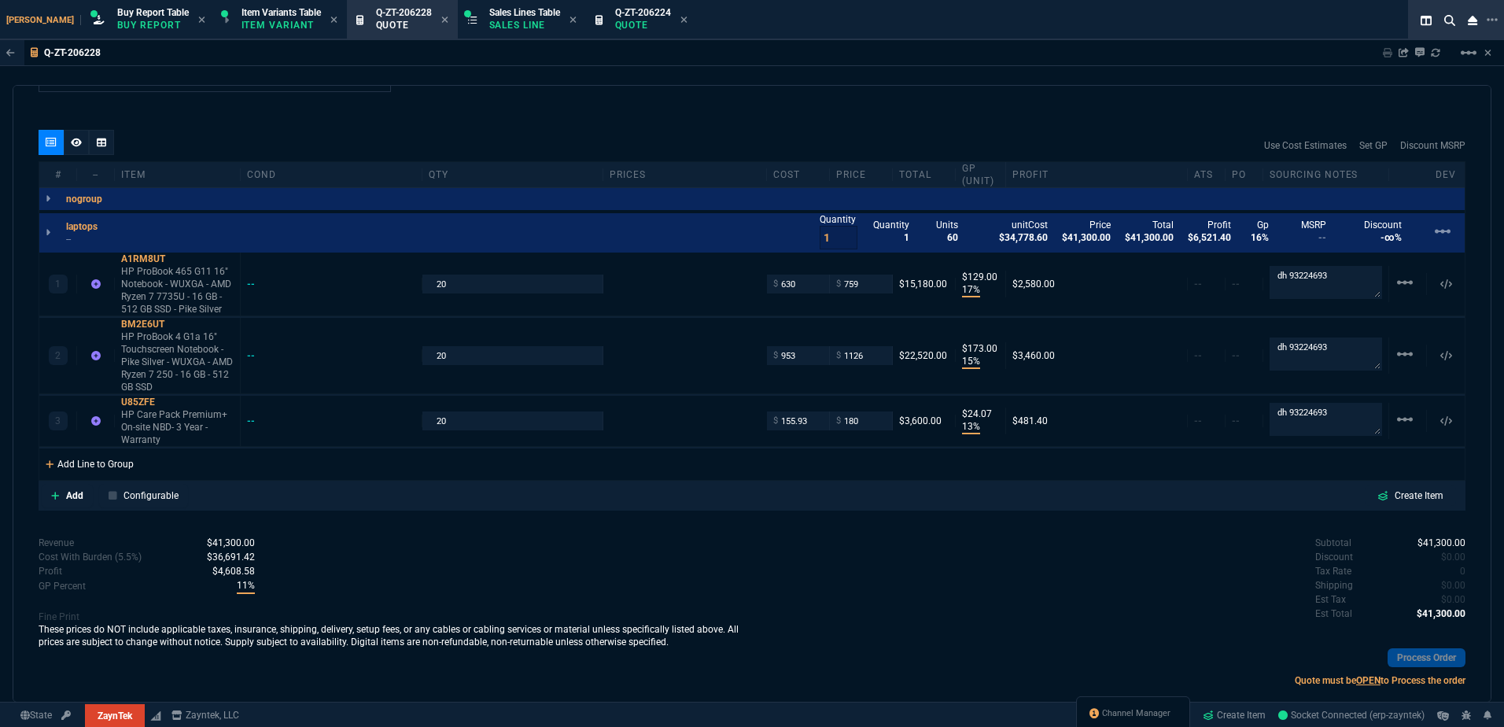
click at [68, 456] on div "Add Line to Group" at bounding box center [89, 462] width 101 height 28
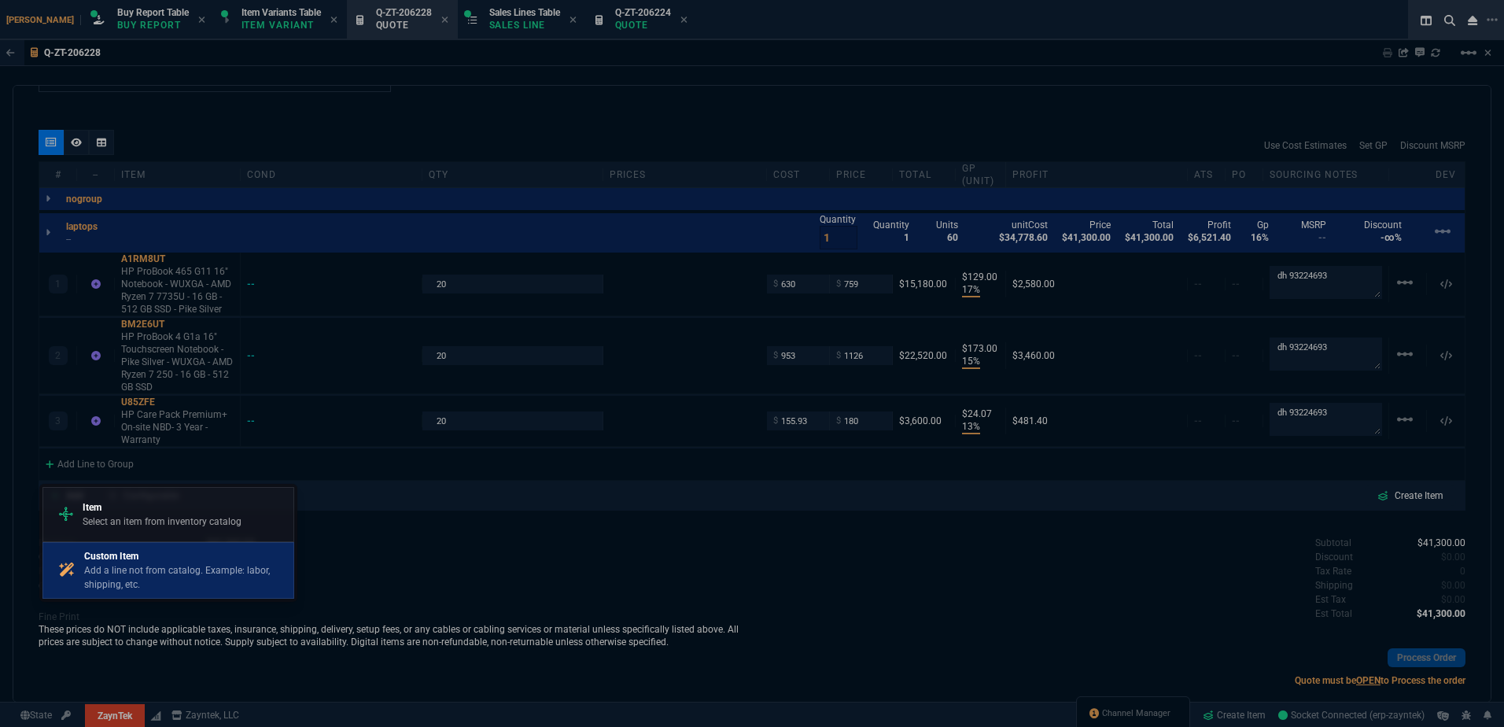
click at [135, 555] on p "Custom Item" at bounding box center [185, 556] width 203 height 14
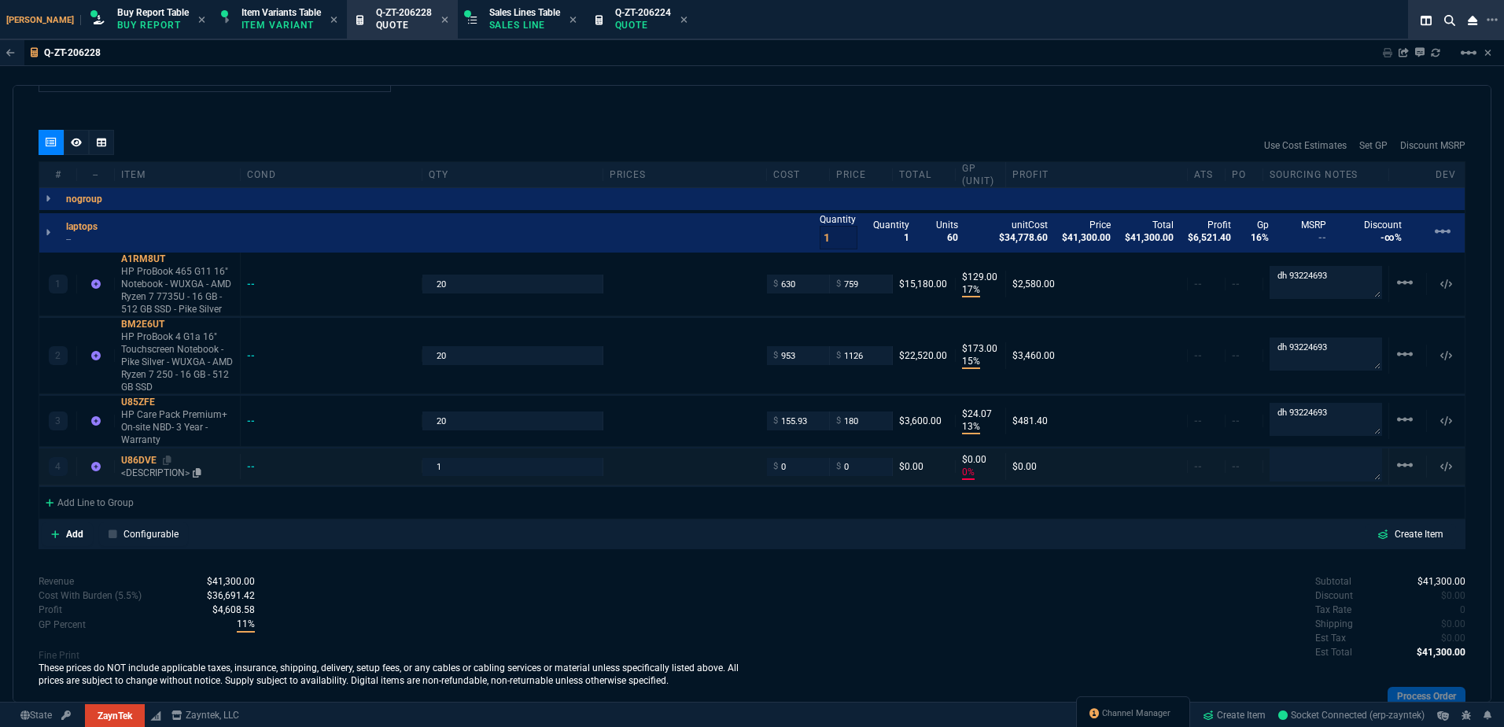
type input "17"
type input "129"
type input "15"
type input "173"
type input "13"
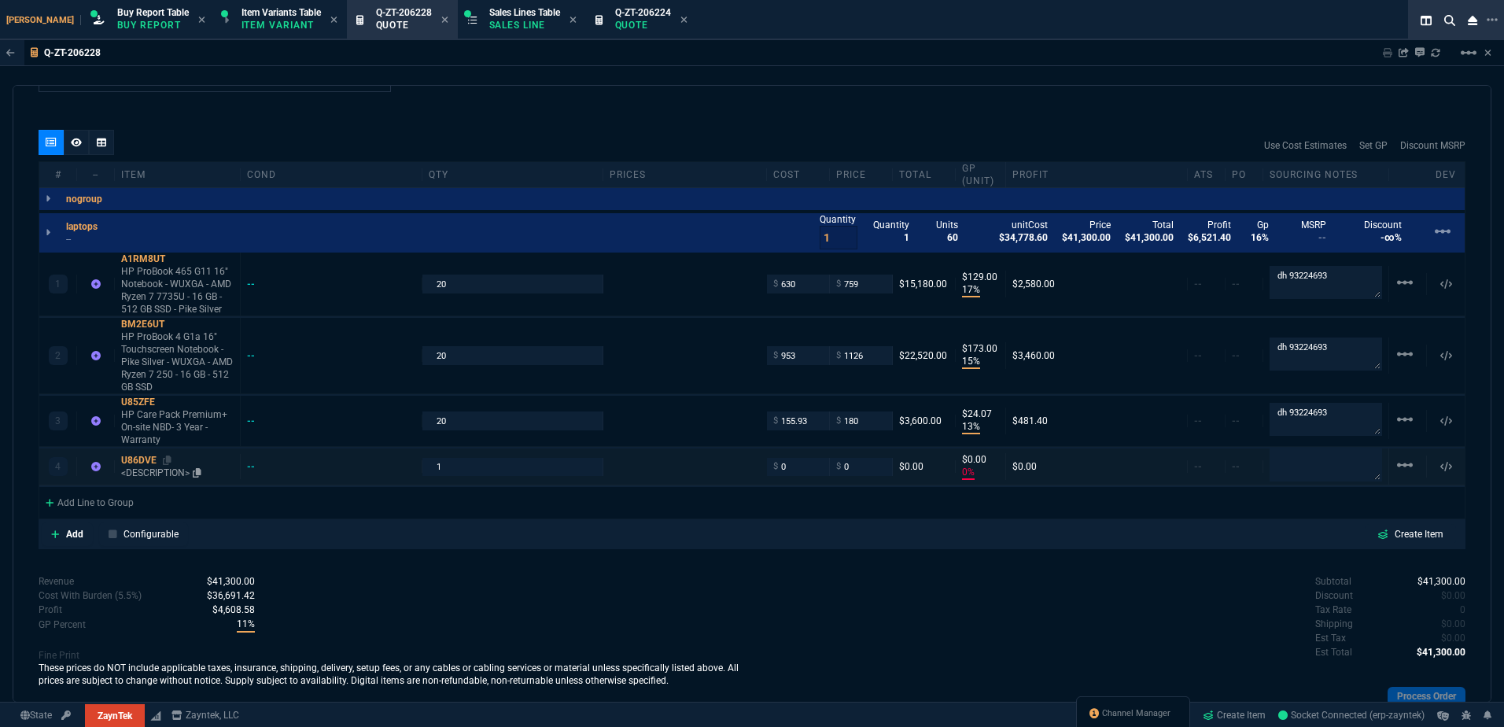
type input "24"
type input "0"
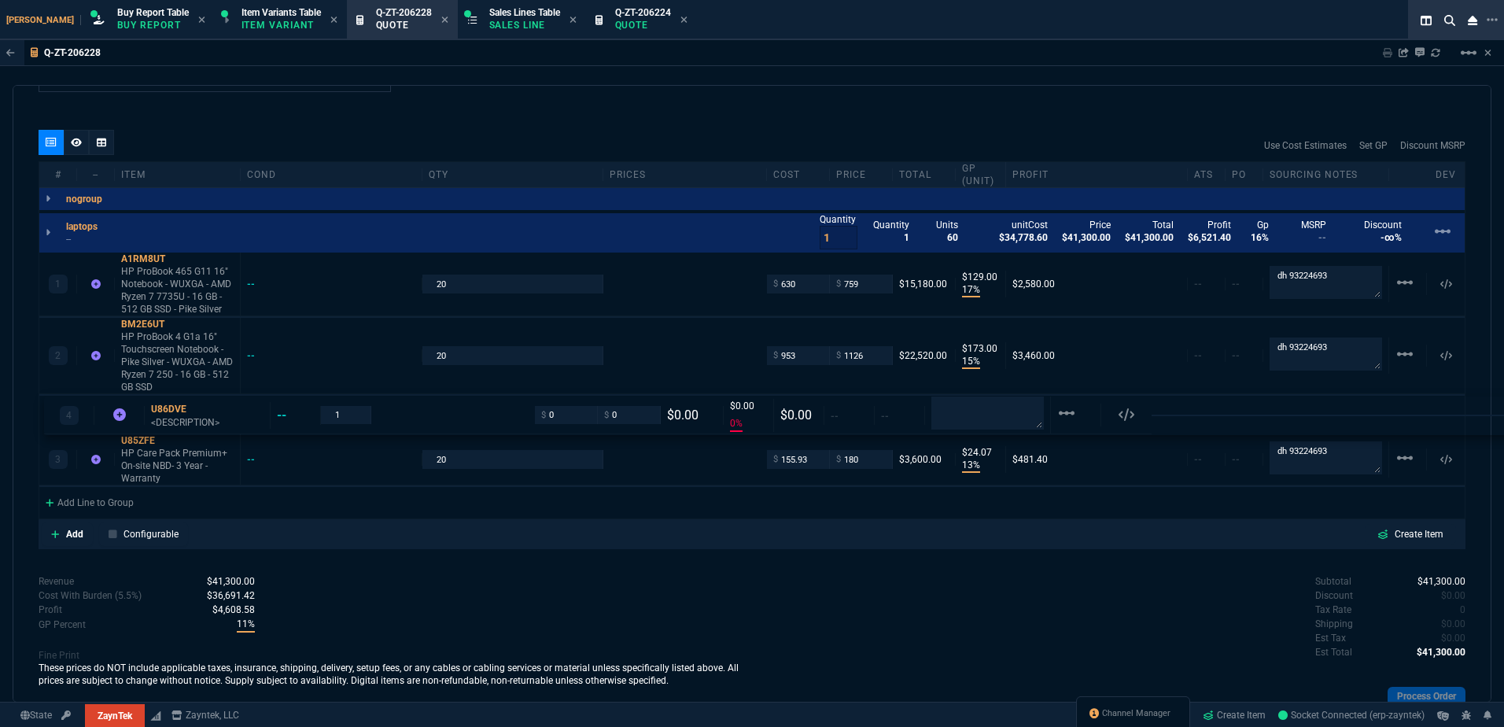
drag, startPoint x: 151, startPoint y: 463, endPoint x: 156, endPoint y: 411, distance: 52.9
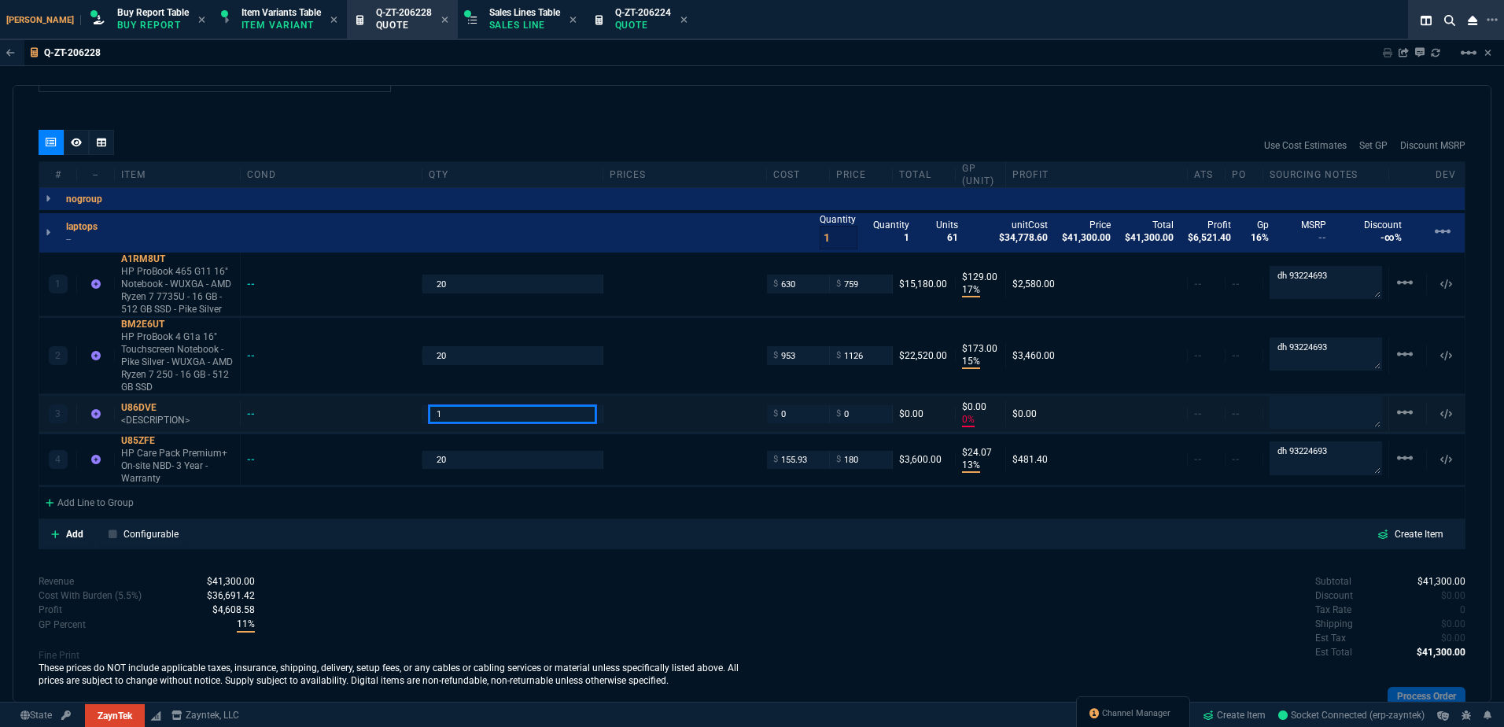
click at [477, 420] on input "1" at bounding box center [513, 414] width 168 height 18
click at [476, 420] on input "30" at bounding box center [513, 414] width 168 height 18
type input "20"
click at [364, 451] on div "4 U85ZFE HP Care Pack Premium+ On-site NBD- 3 Year - Warranty -- 20 $ 155.93 $ …" at bounding box center [752, 459] width 1426 height 51
click at [1396, 458] on mat-icon "linear_scale" at bounding box center [1405, 457] width 19 height 19
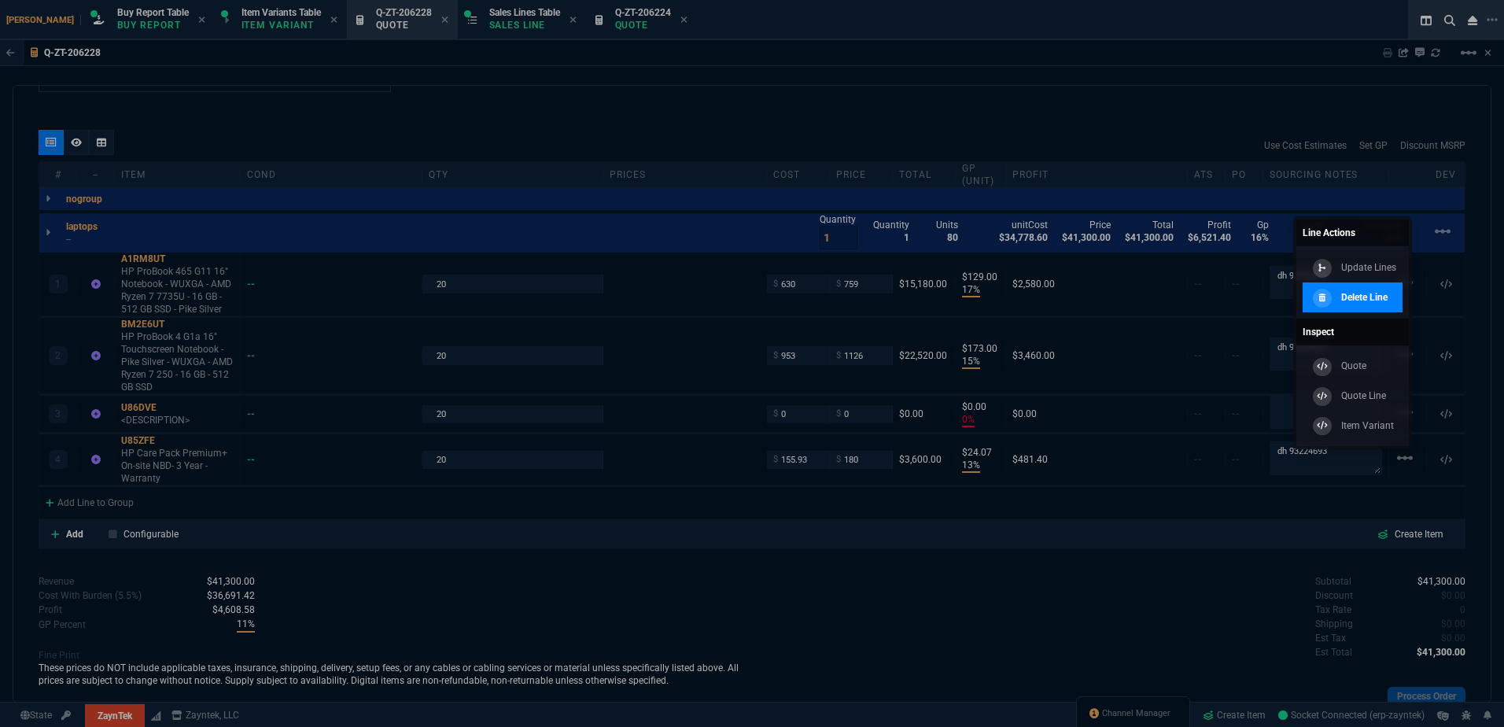
click at [1352, 305] on div "Delete Line" at bounding box center [1348, 297] width 79 height 17
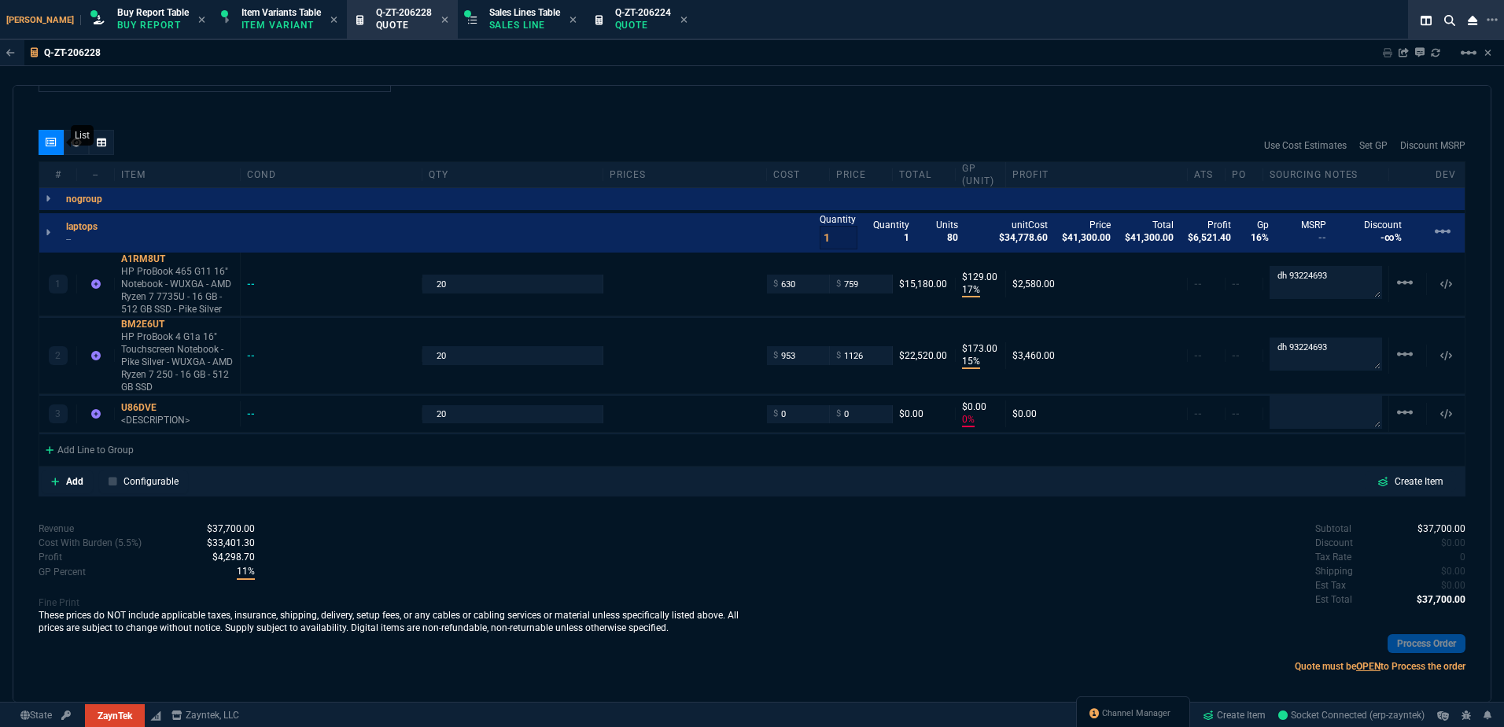
type input "17"
type input "129"
type input "15"
type input "173"
type input "0"
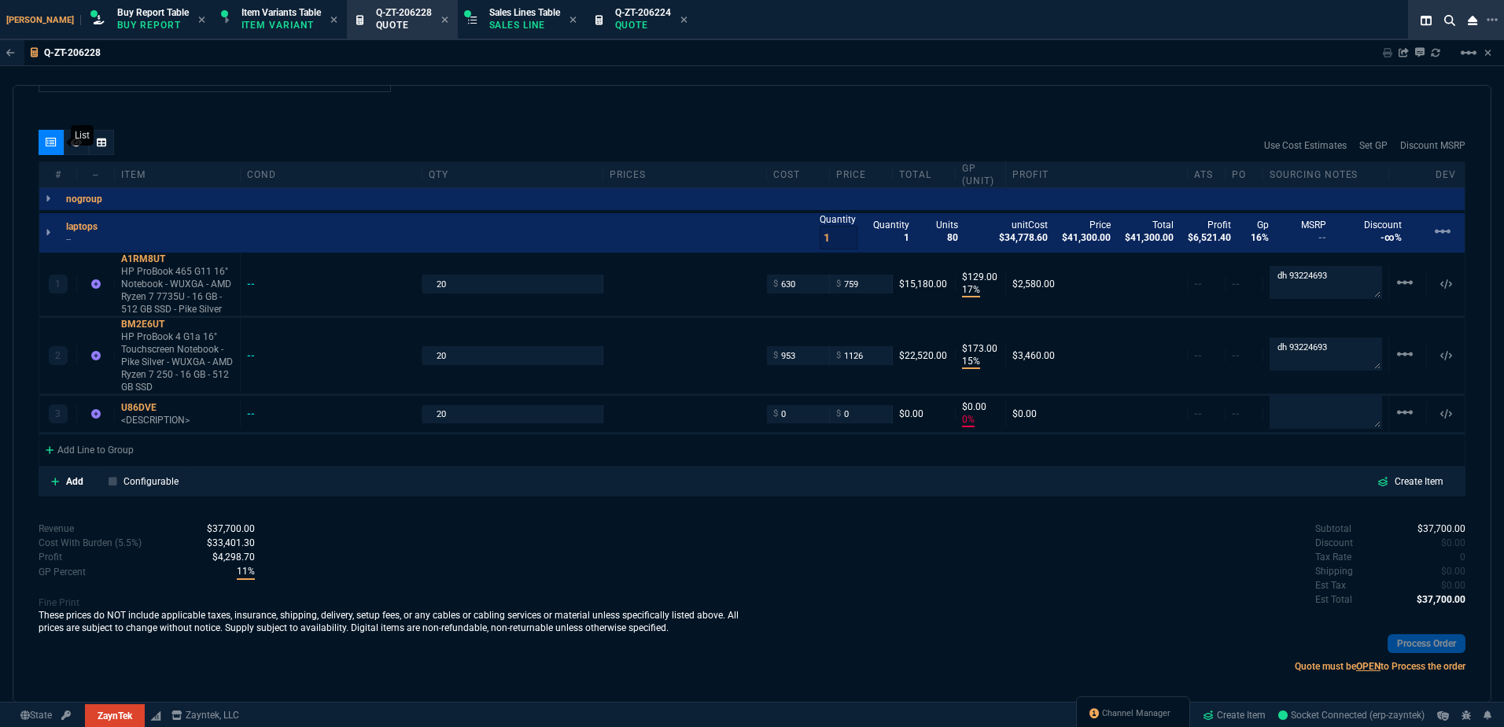
type input "0"
drag, startPoint x: 159, startPoint y: 422, endPoint x: 159, endPoint y: 430, distance: 8.7
click at [159, 422] on p "<DESCRIPTION>" at bounding box center [177, 420] width 113 height 13
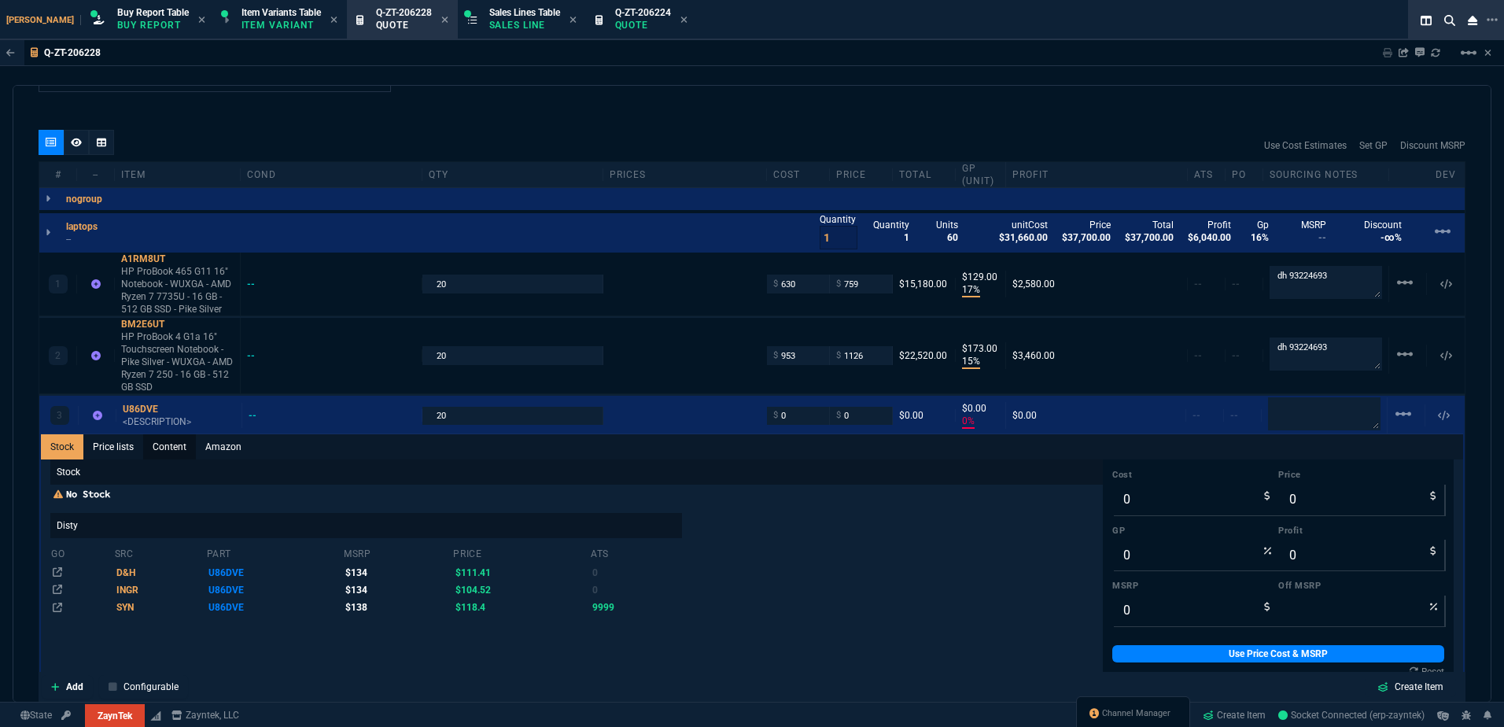
click at [164, 443] on link "Content" at bounding box center [169, 446] width 53 height 25
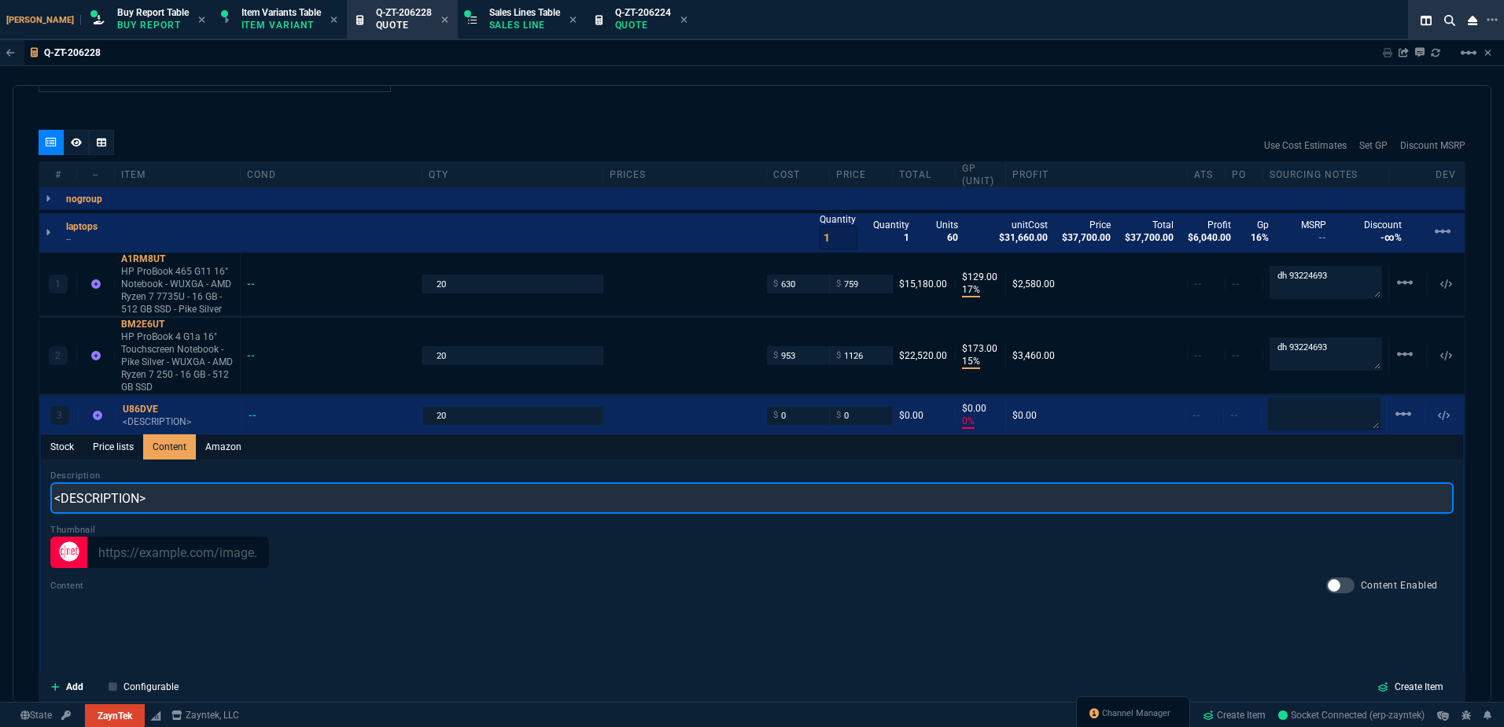
click at [196, 500] on input "<DESCRIPTION>" at bounding box center [752, 497] width 1404 height 31
paste input "Extended service agreement - parts and labor - 3 years - on-site - 9x5 - respon…"
click at [58, 499] on input "Extended service agreement - parts and labor - 3 years - on-site - 9x5 - respon…" at bounding box center [752, 497] width 1404 height 31
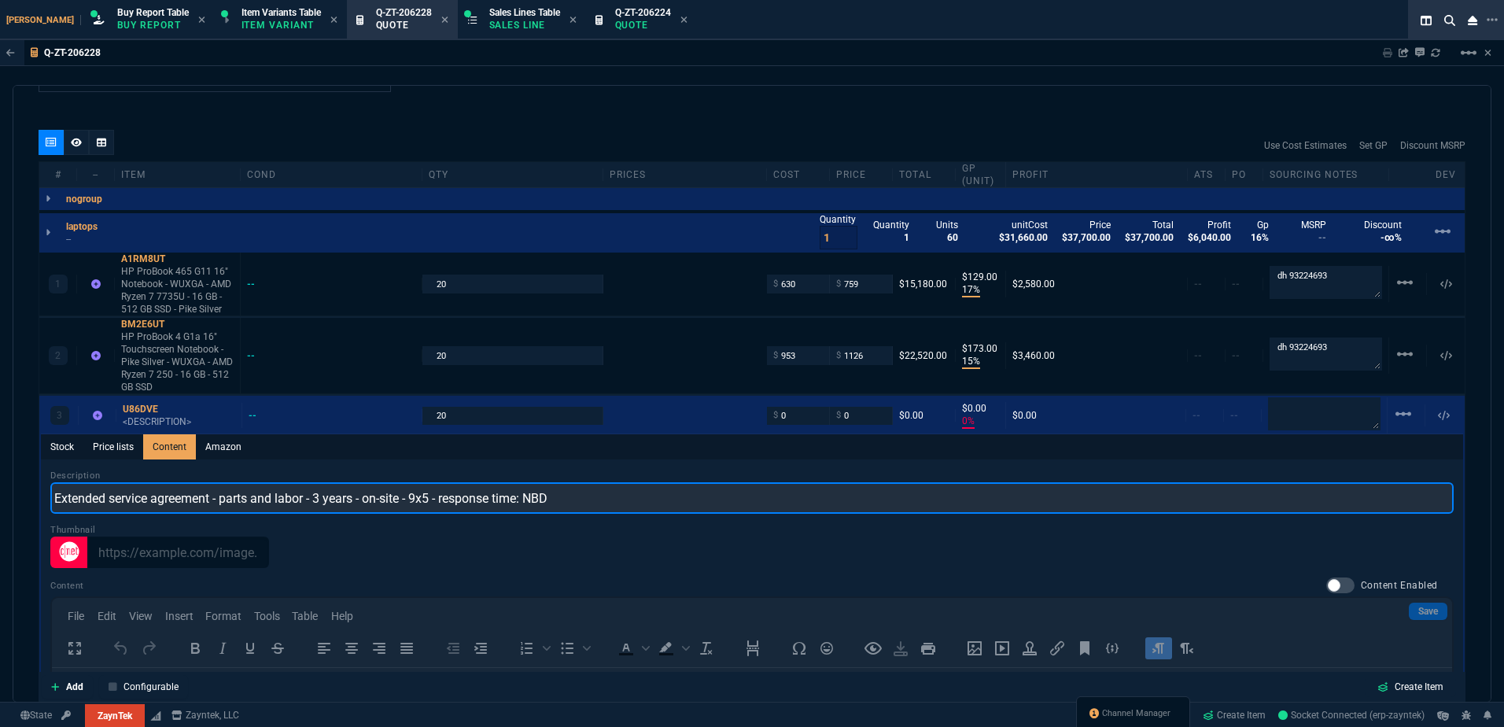
scroll to position [0, 0]
click at [242, 507] on input "HP Extended service agreement - parts and labor - 3 years - on-site - 9x5 - res…" at bounding box center [752, 497] width 1404 height 31
click at [328, 505] on input "HP Extended service agreement parts and labor - 3 years - on-site - 9x5 - respo…" at bounding box center [752, 497] width 1404 height 31
click at [371, 504] on input "HP Extended service agreement parts and labor 3 years - on-site - 9x5 - respons…" at bounding box center [752, 497] width 1404 height 31
click at [412, 501] on input "HP Extended service agreement parts and labor 3 years on-site - 9x5 - response …" at bounding box center [752, 497] width 1404 height 31
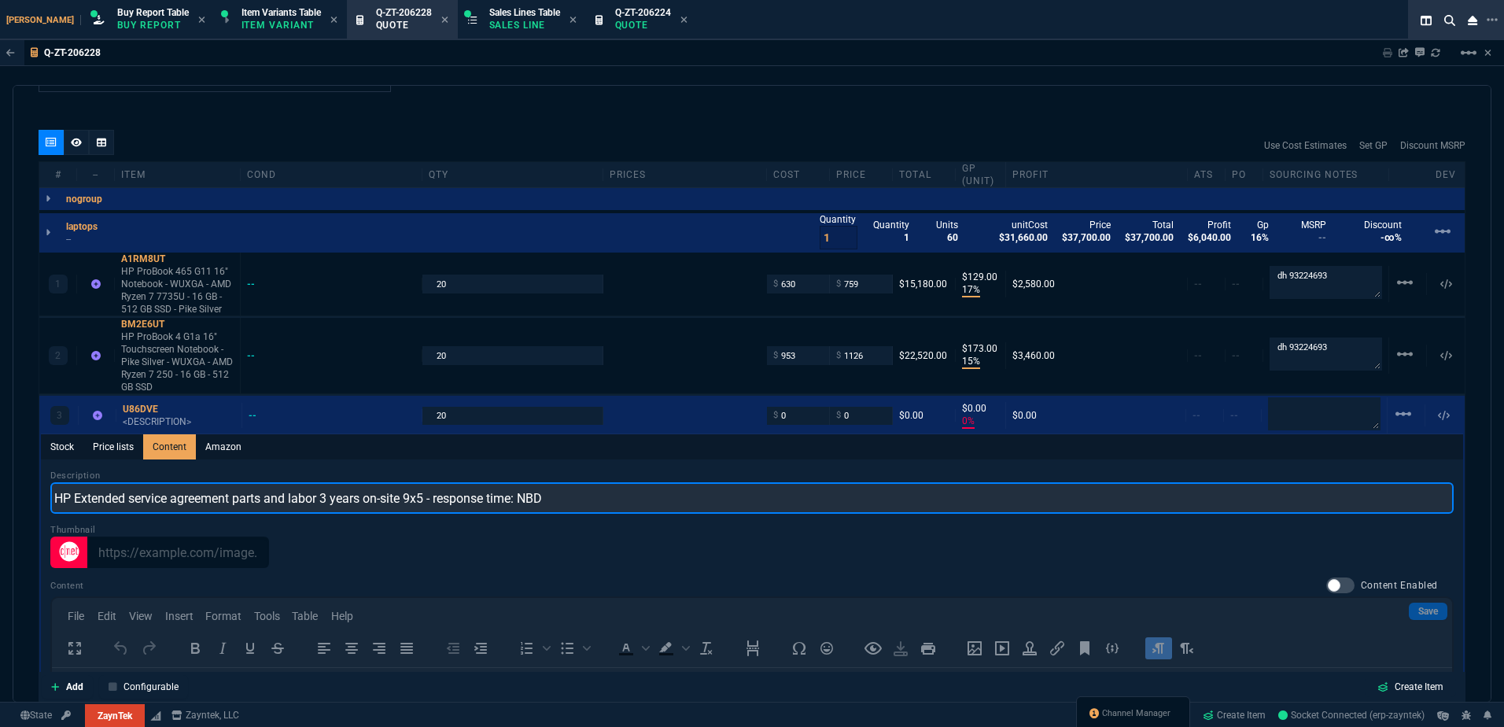
click at [435, 497] on input "HP Extended service agreement parts and labor 3 years on-site 9x5 - response ti…" at bounding box center [752, 497] width 1404 height 31
type input "HP Extended service agreement parts and labor 3 years on-site 9x5 response time…"
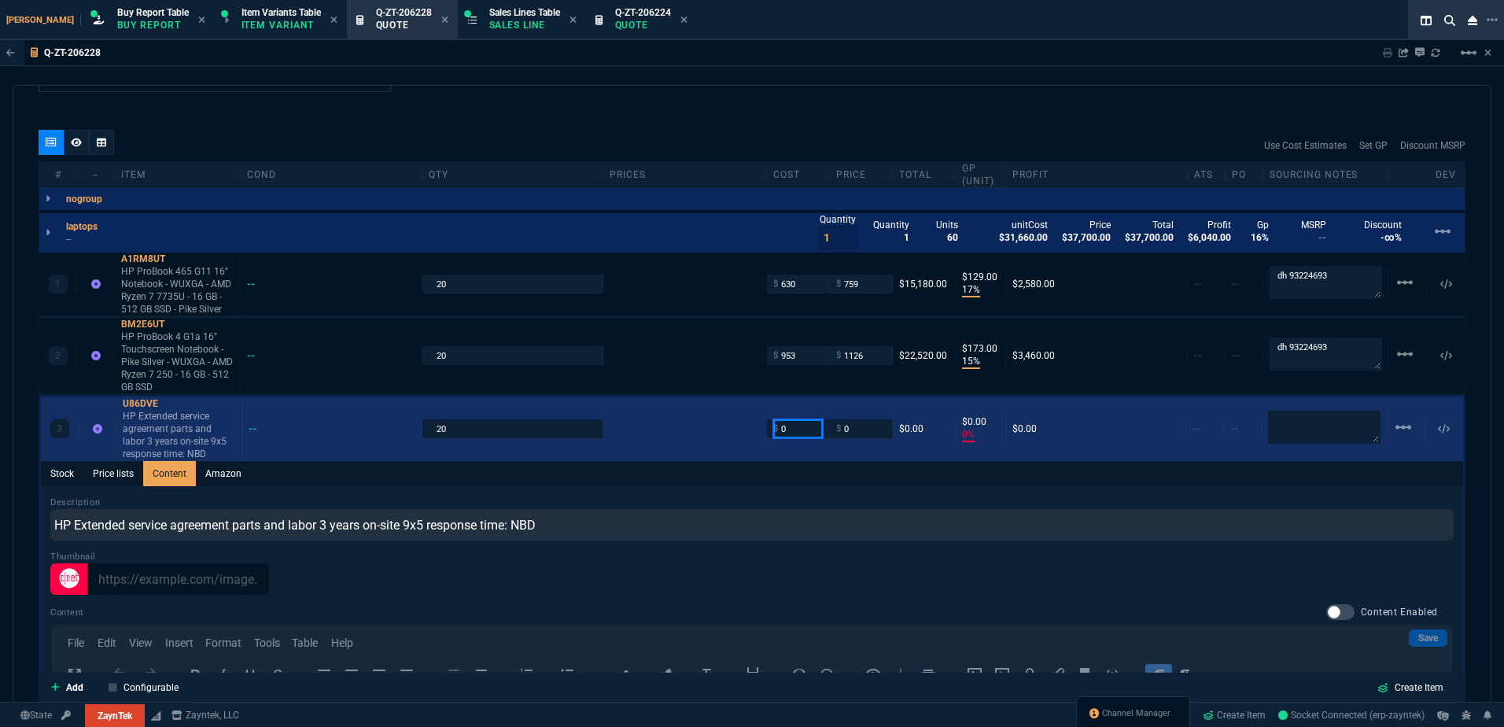
click at [784, 424] on input "0" at bounding box center [798, 428] width 50 height 18
type input "108.38"
drag, startPoint x: 153, startPoint y: 427, endPoint x: 246, endPoint y: 451, distance: 95.8
click at [153, 427] on p "HP Extended service agreement parts and labor 3 years on-site 9x5 response time…" at bounding box center [179, 435] width 113 height 50
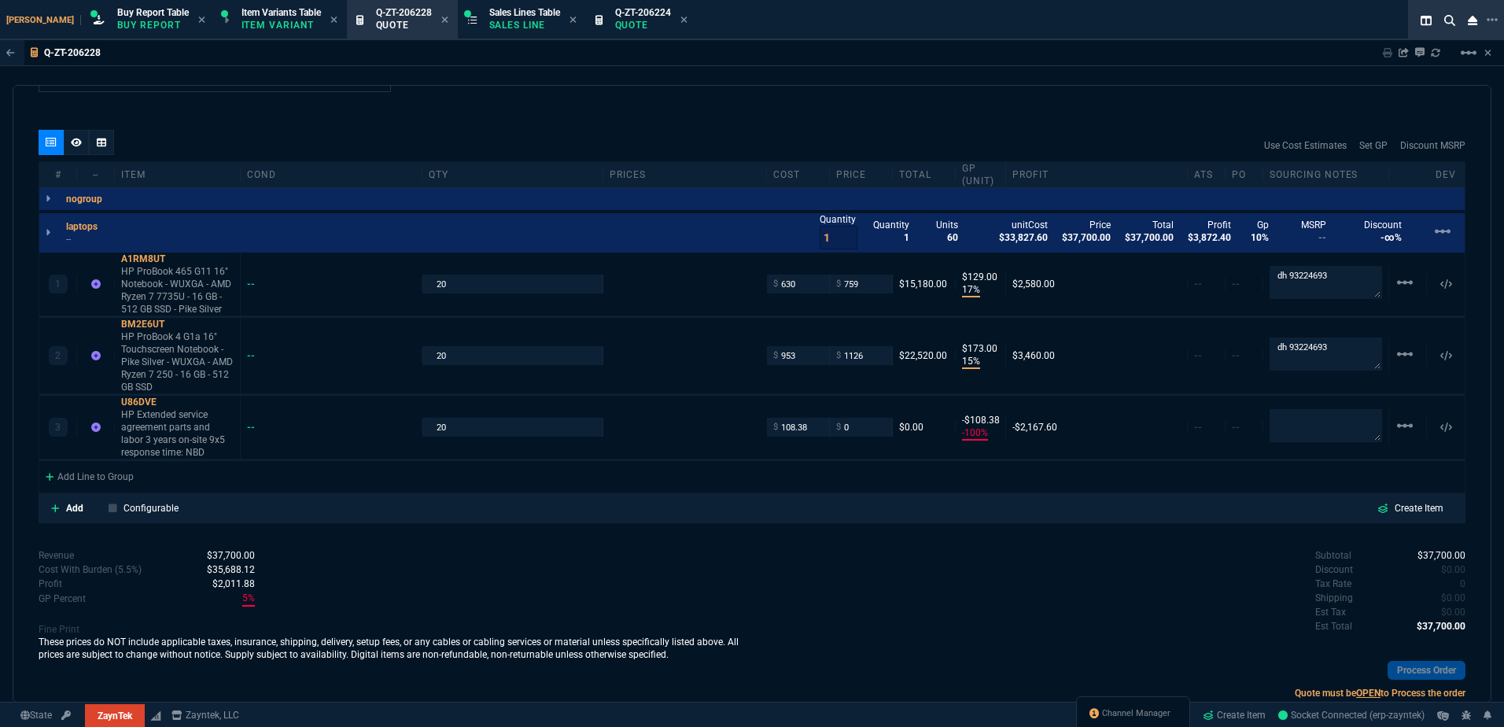
type input "-100"
type input "-108"
click at [167, 401] on icon at bounding box center [167, 401] width 9 height 9
click at [859, 422] on input "0" at bounding box center [861, 427] width 50 height 18
type input "160.84"
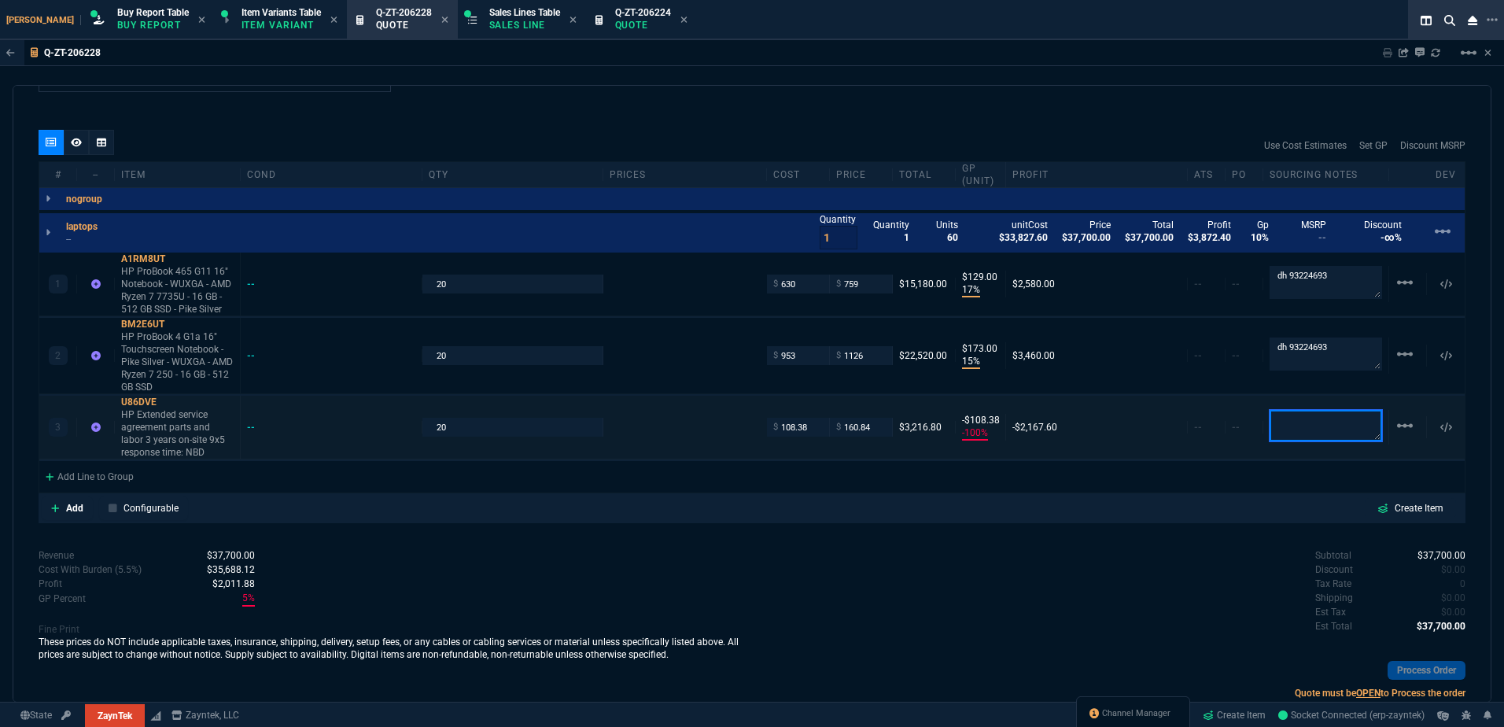
type input "160.84"
click at [859, 422] on input "160.84" at bounding box center [861, 427] width 50 height 18
type input "33"
type input "52"
type input "10"
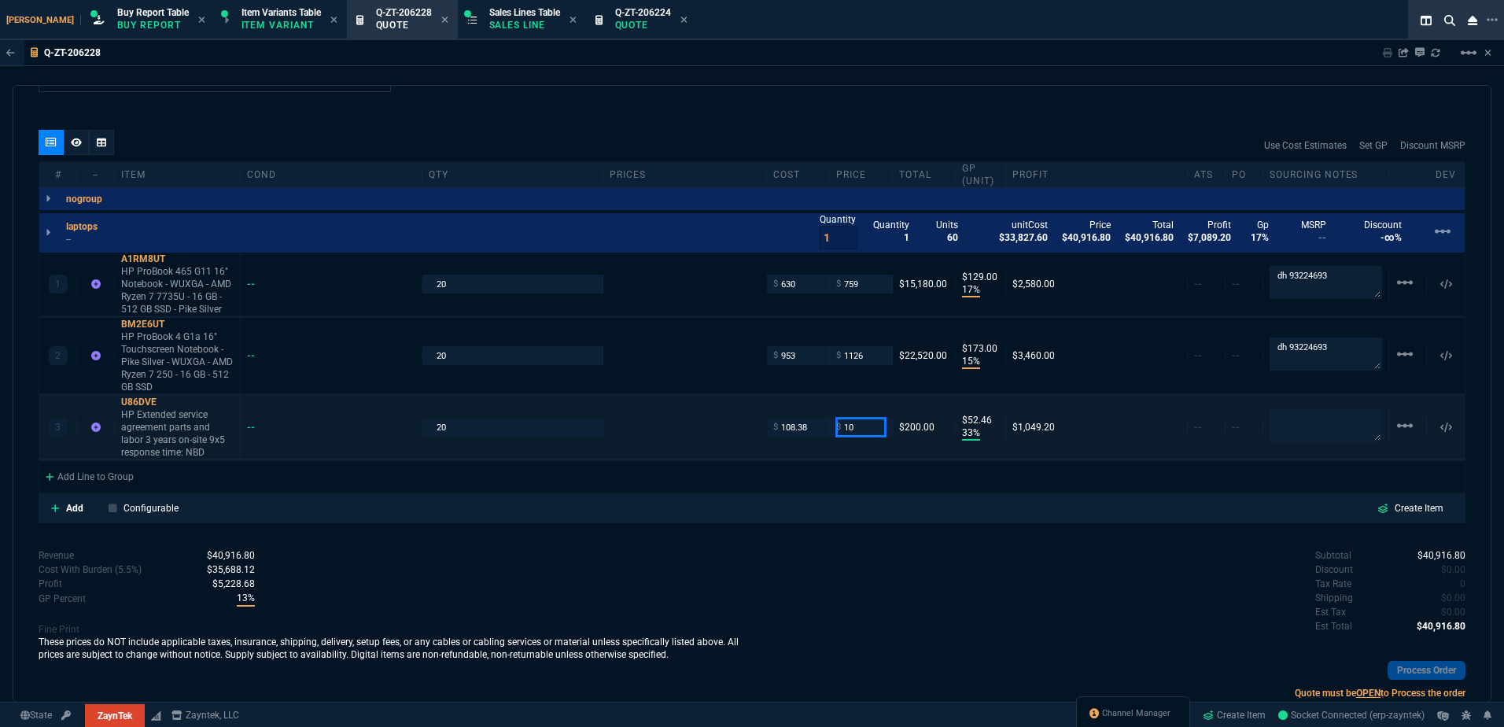
type input "10"
type input "106"
type input "-984"
type input "-98"
type input "106.84"
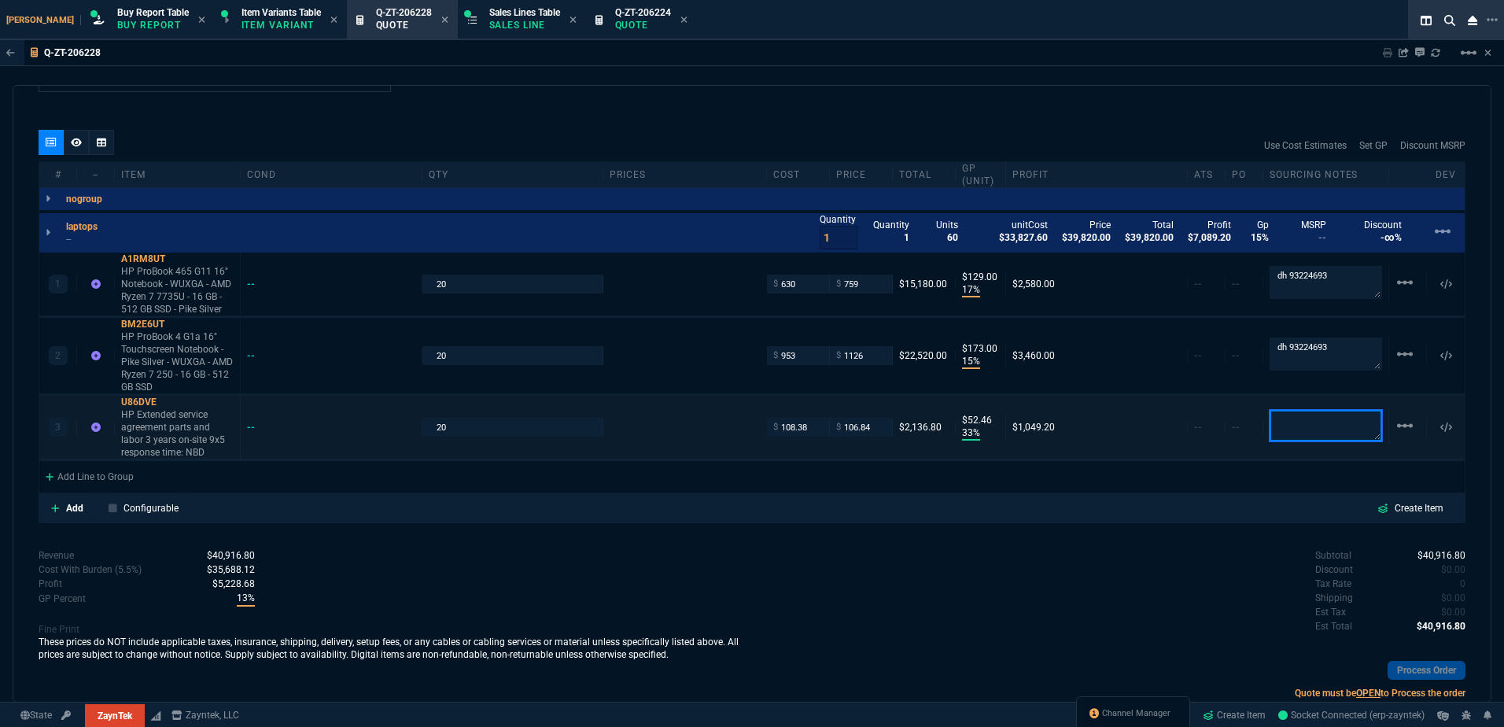
type input "106.84"
type input "-1"
type input "-2"
click at [677, 535] on div "quote Q-ZT-206228 View Point Health draft ZaynTek, LLC [STREET_ADDRESS] Details…" at bounding box center [752, 394] width 1479 height 618
click at [858, 431] on input "106.84" at bounding box center [861, 427] width 50 height 18
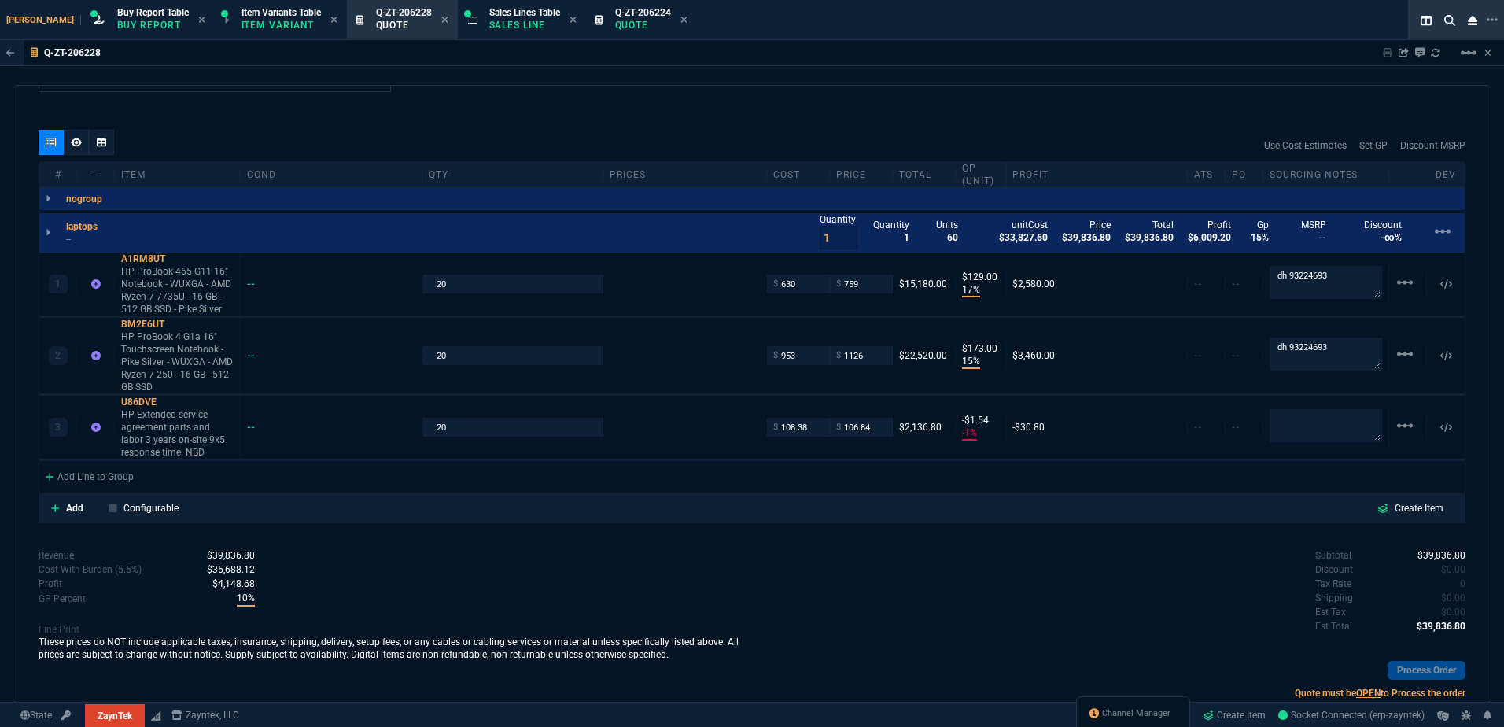
drag, startPoint x: 168, startPoint y: 423, endPoint x: 351, endPoint y: 476, distance: 190.7
click at [167, 422] on p "HP Extended service agreement parts and labor 3 years on-site 9x5 response time…" at bounding box center [177, 433] width 113 height 50
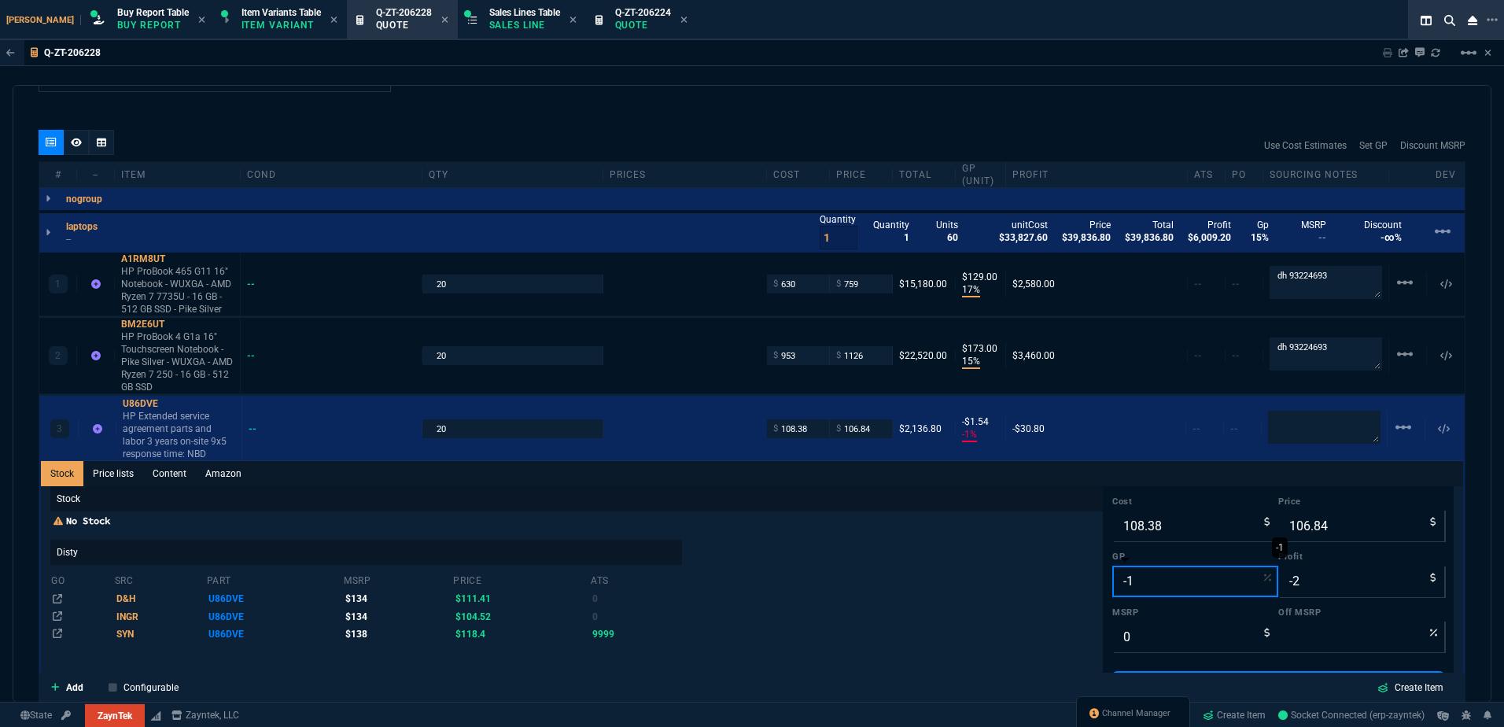
click at [1120, 586] on input "-1" at bounding box center [1195, 581] width 166 height 31
type input "6"
type input "115"
type input "7"
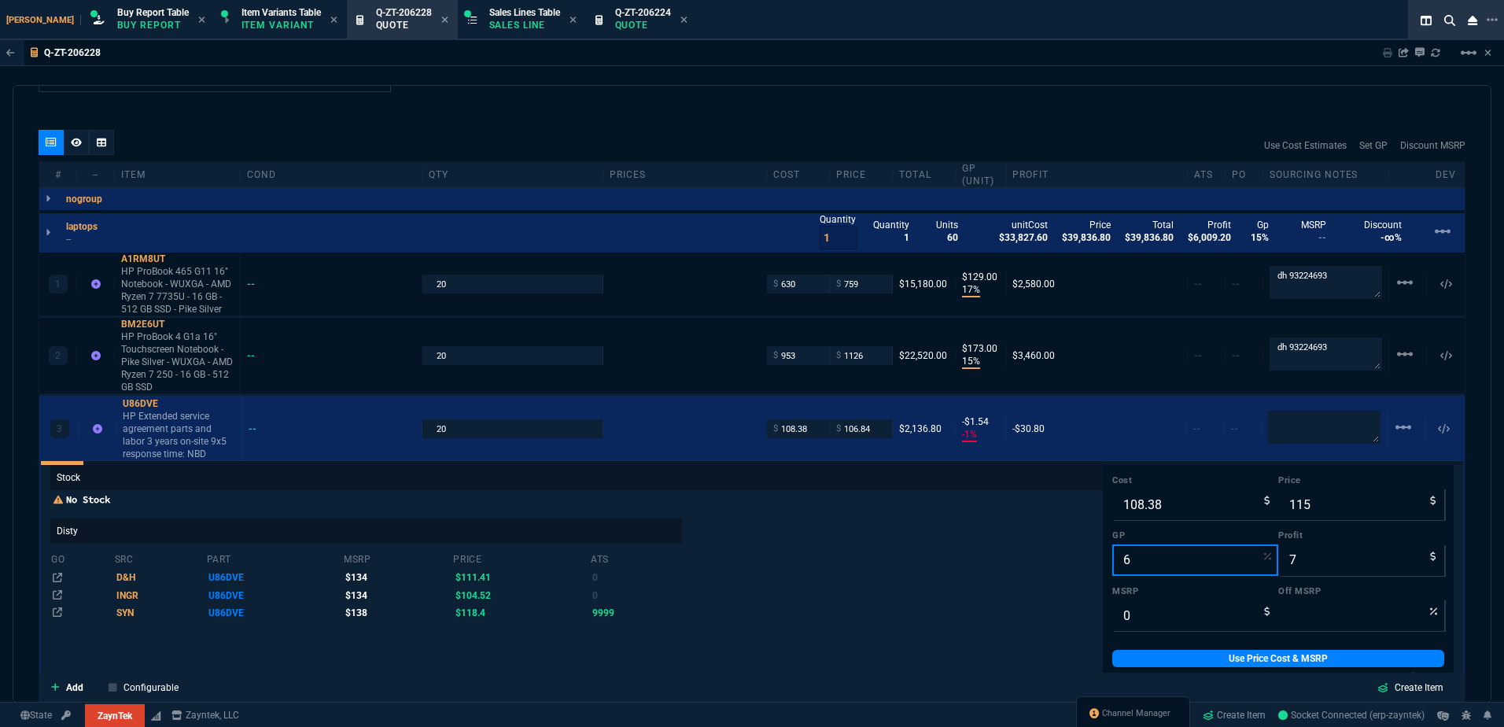
scroll to position [27, 0]
type input "6"
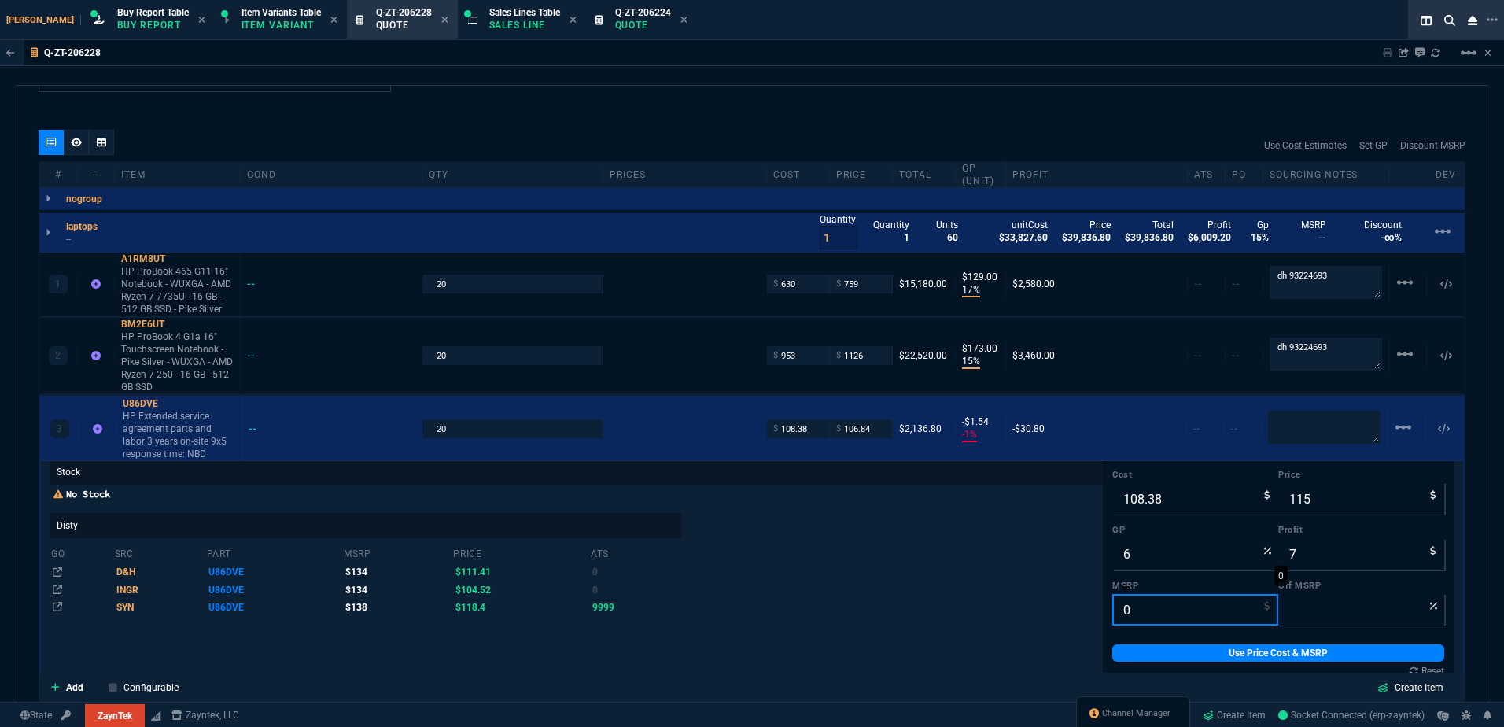
click at [1142, 623] on input "0" at bounding box center [1195, 609] width 166 height 31
type input "1"
type input "-11400"
type input "13"
type input "-785"
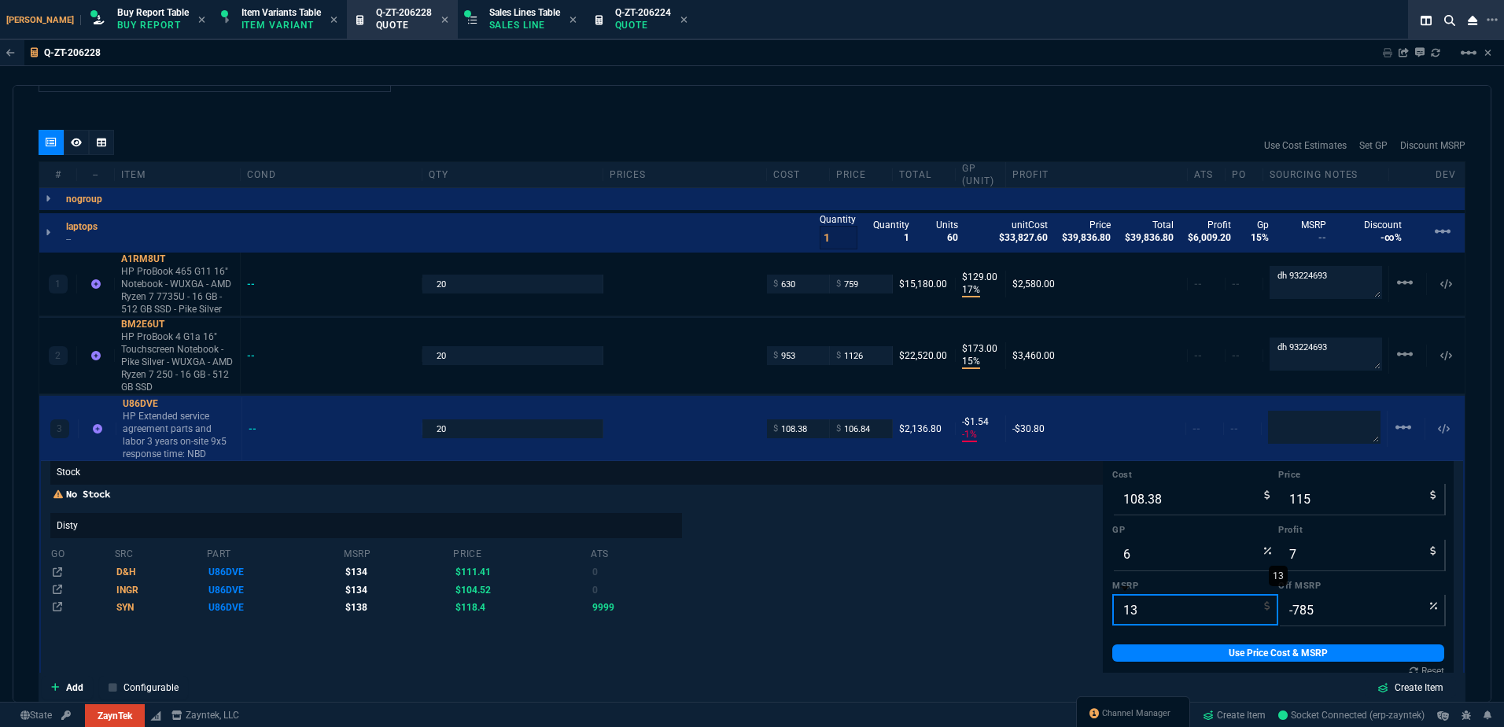
type input "134"
type input "14"
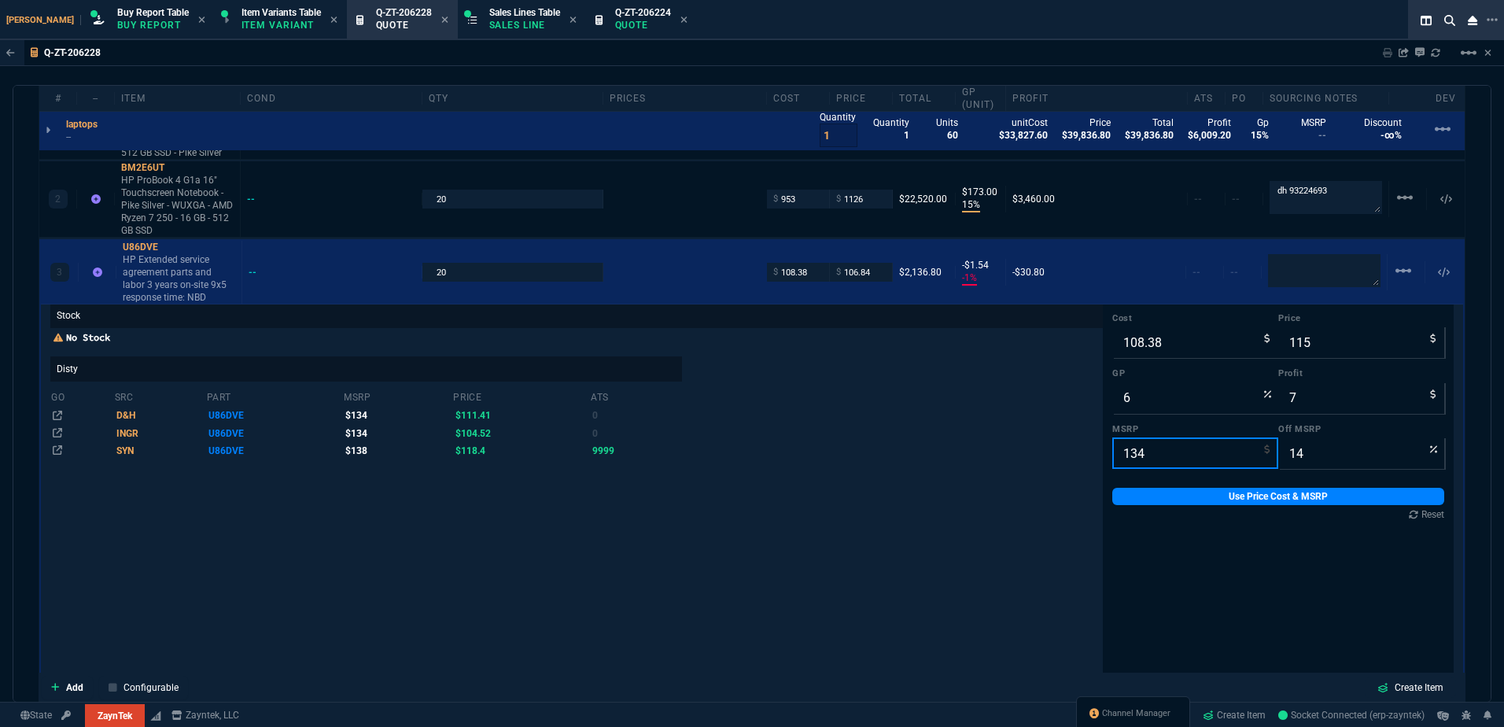
scroll to position [1023, 0]
type input "134"
click at [1207, 497] on link "Use Price Cost & MSRP" at bounding box center [1278, 495] width 332 height 17
type input "115"
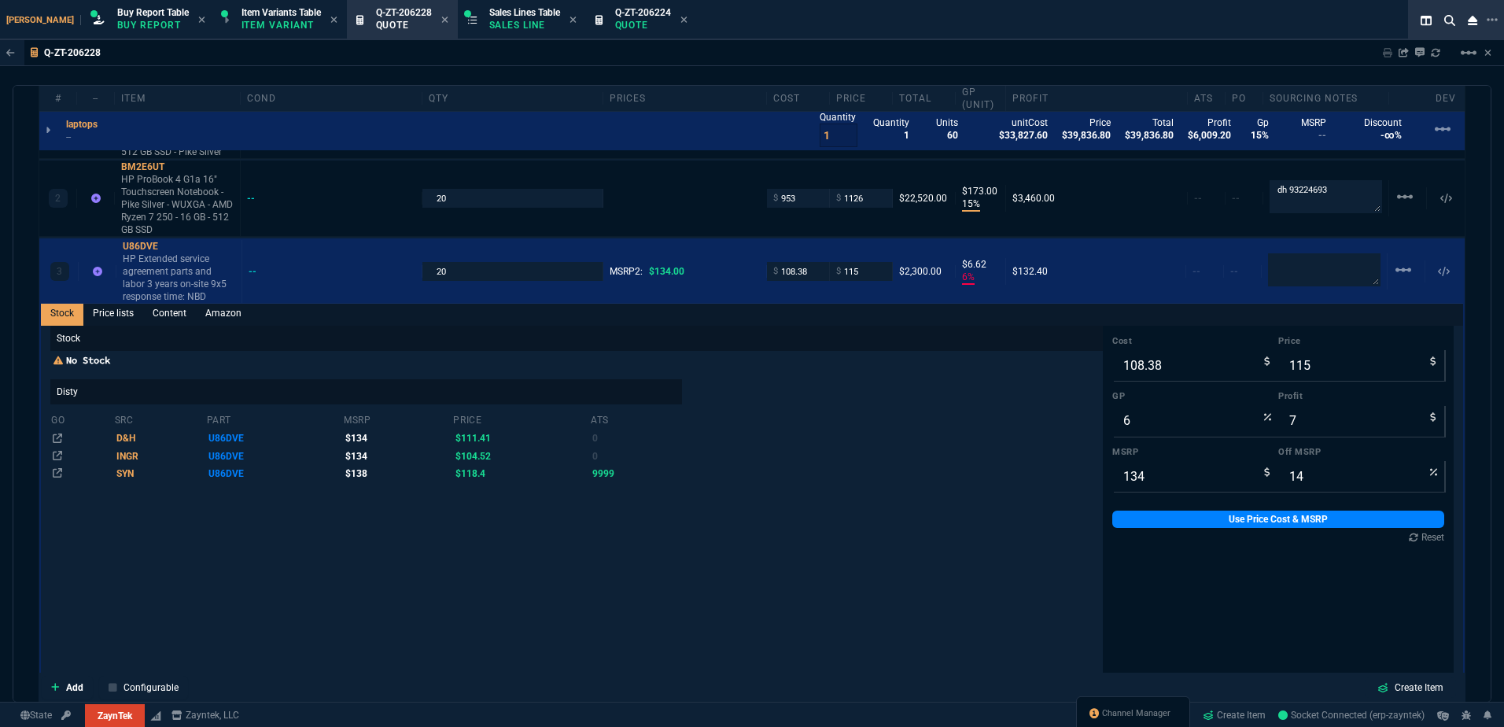
scroll to position [0, 0]
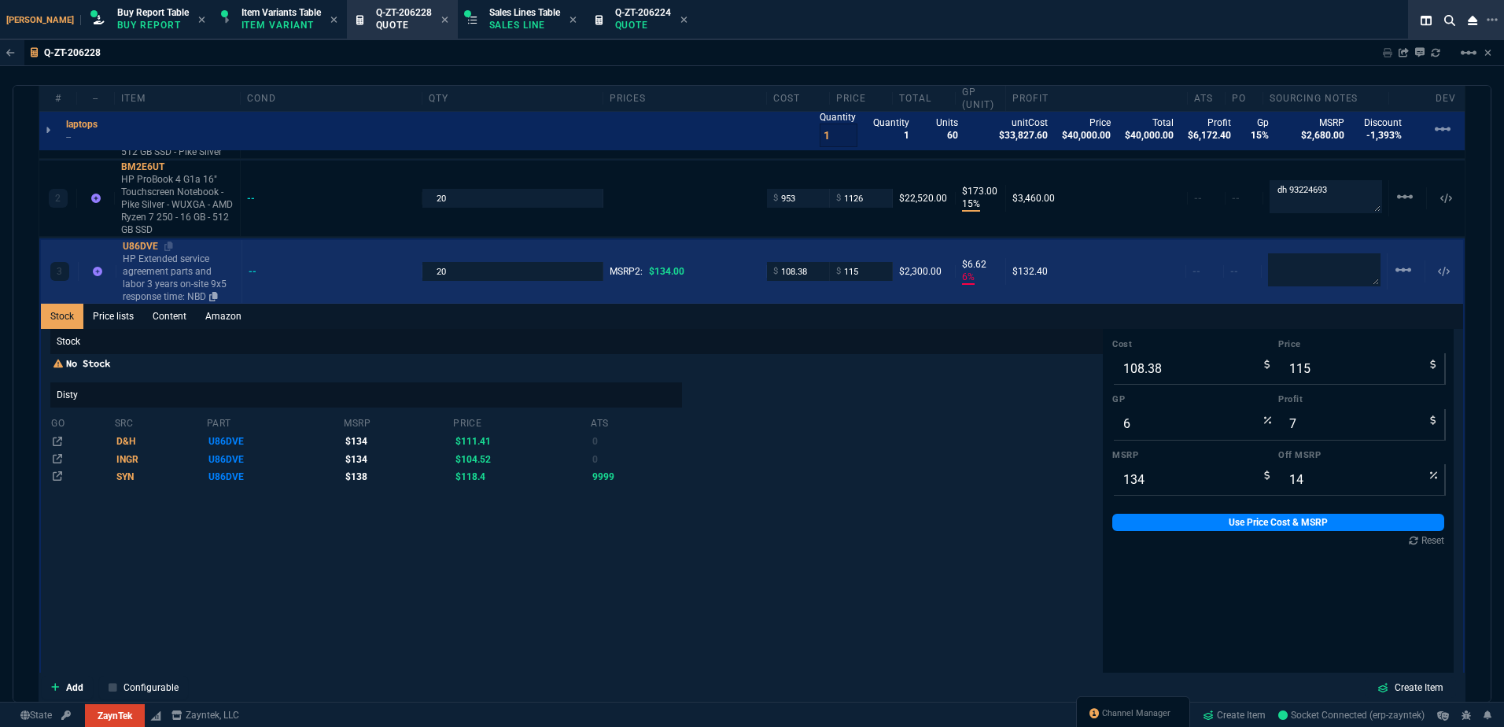
click at [197, 278] on p "HP Extended service agreement parts and labor 3 years on-site 9x5 response time…" at bounding box center [179, 278] width 113 height 50
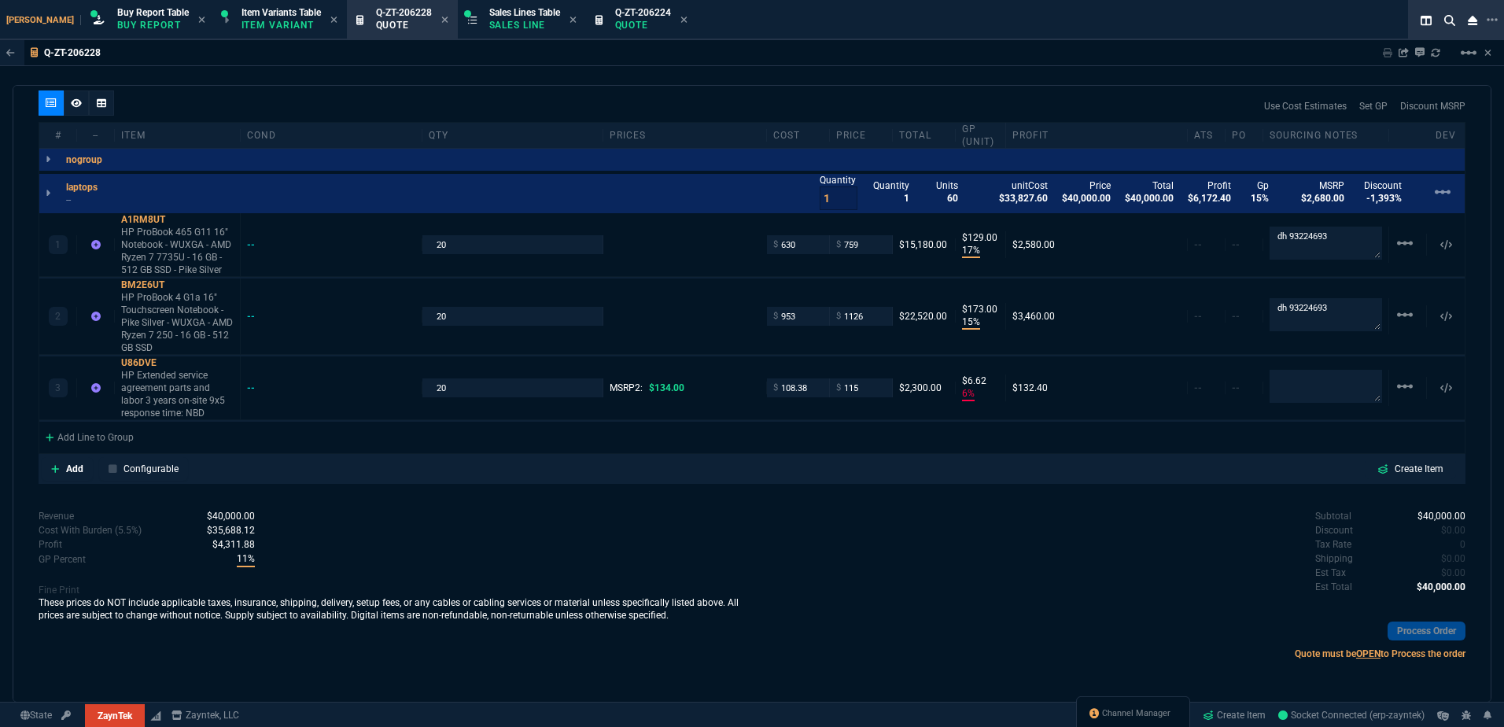
scroll to position [847, 0]
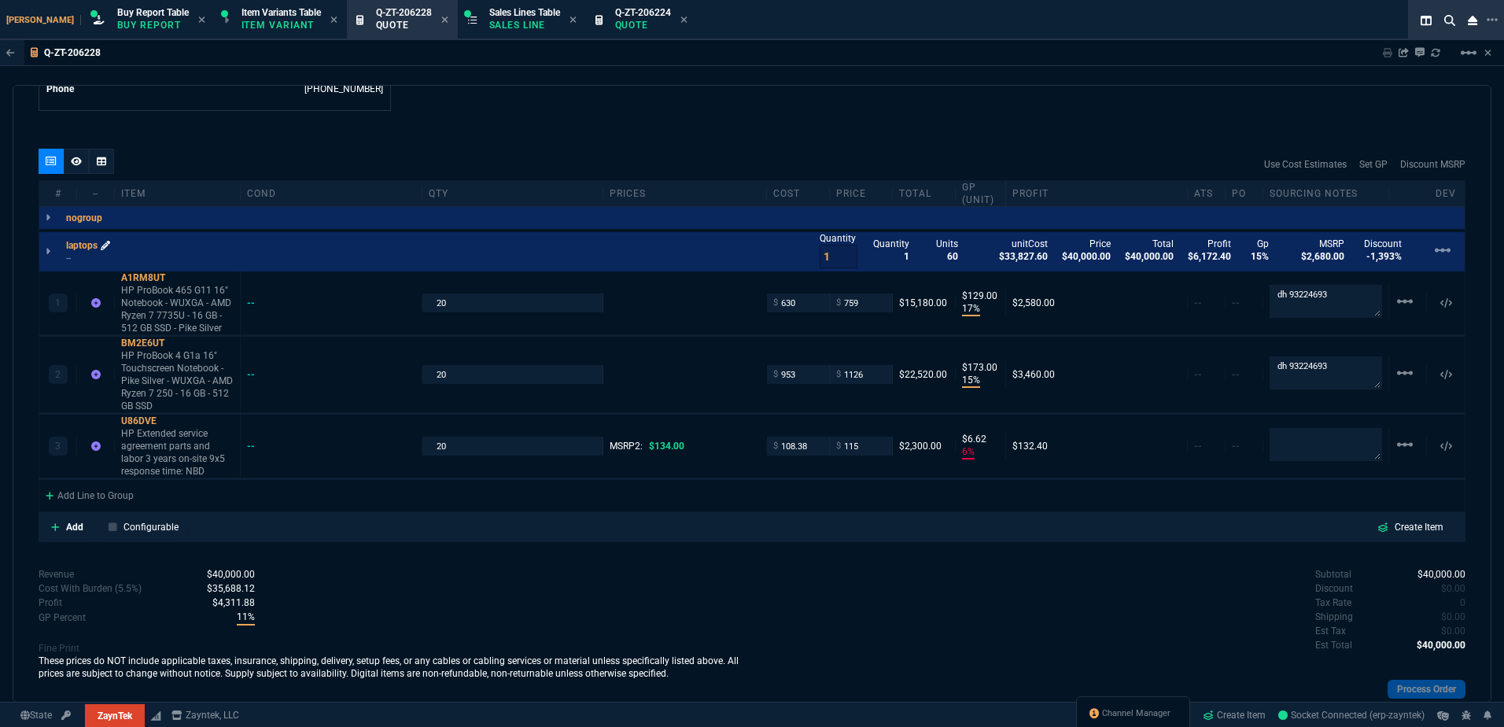
click at [105, 248] on icon at bounding box center [105, 244] width 9 height 9
click at [68, 167] on div at bounding box center [76, 161] width 25 height 25
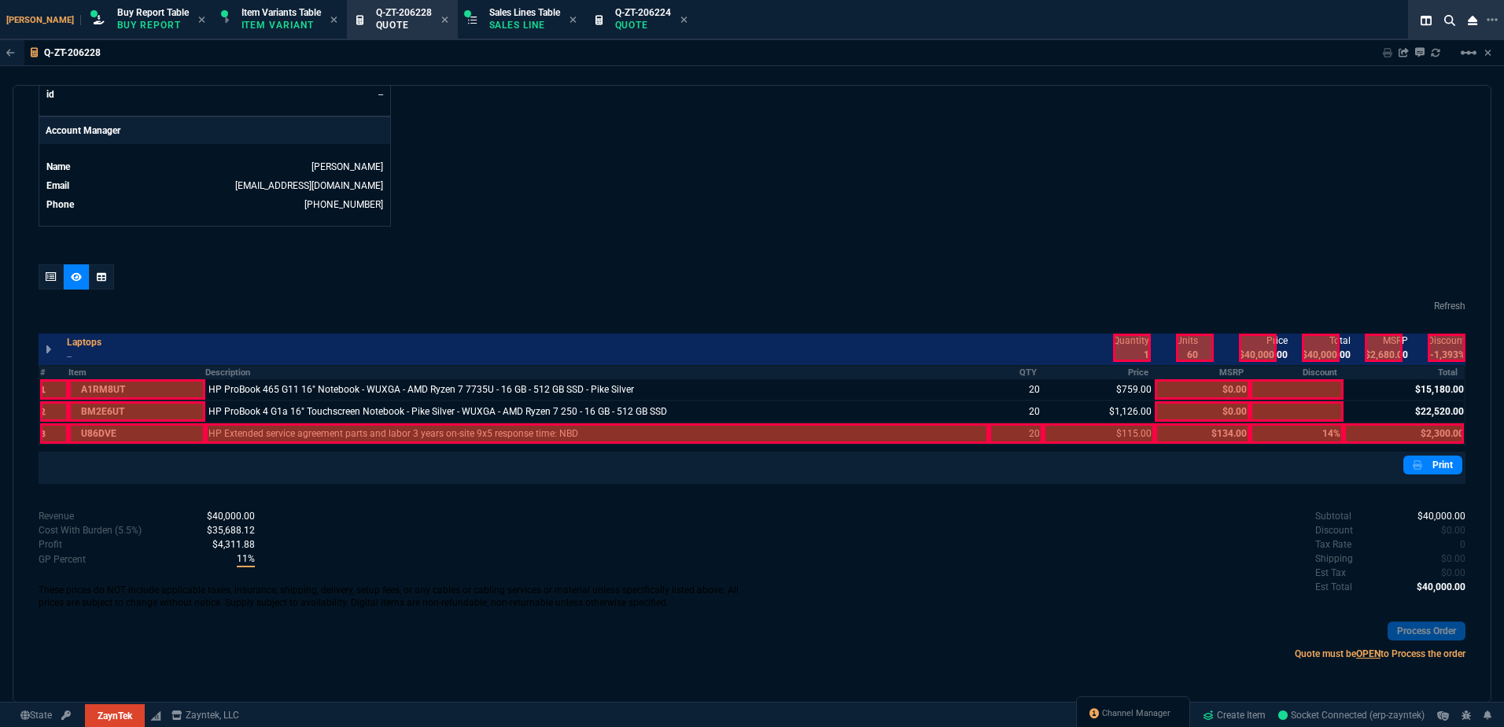
scroll to position [705, 0]
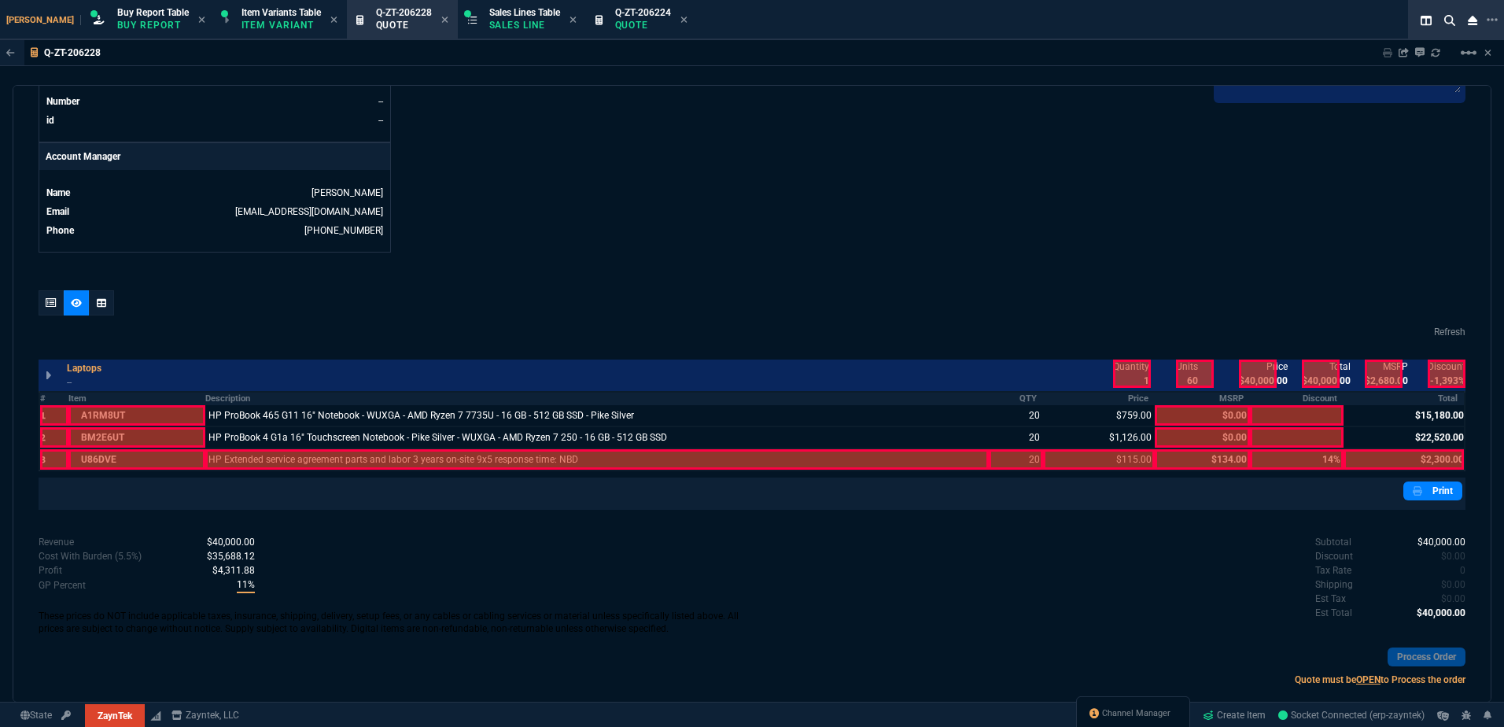
click at [562, 455] on div at bounding box center [597, 459] width 784 height 20
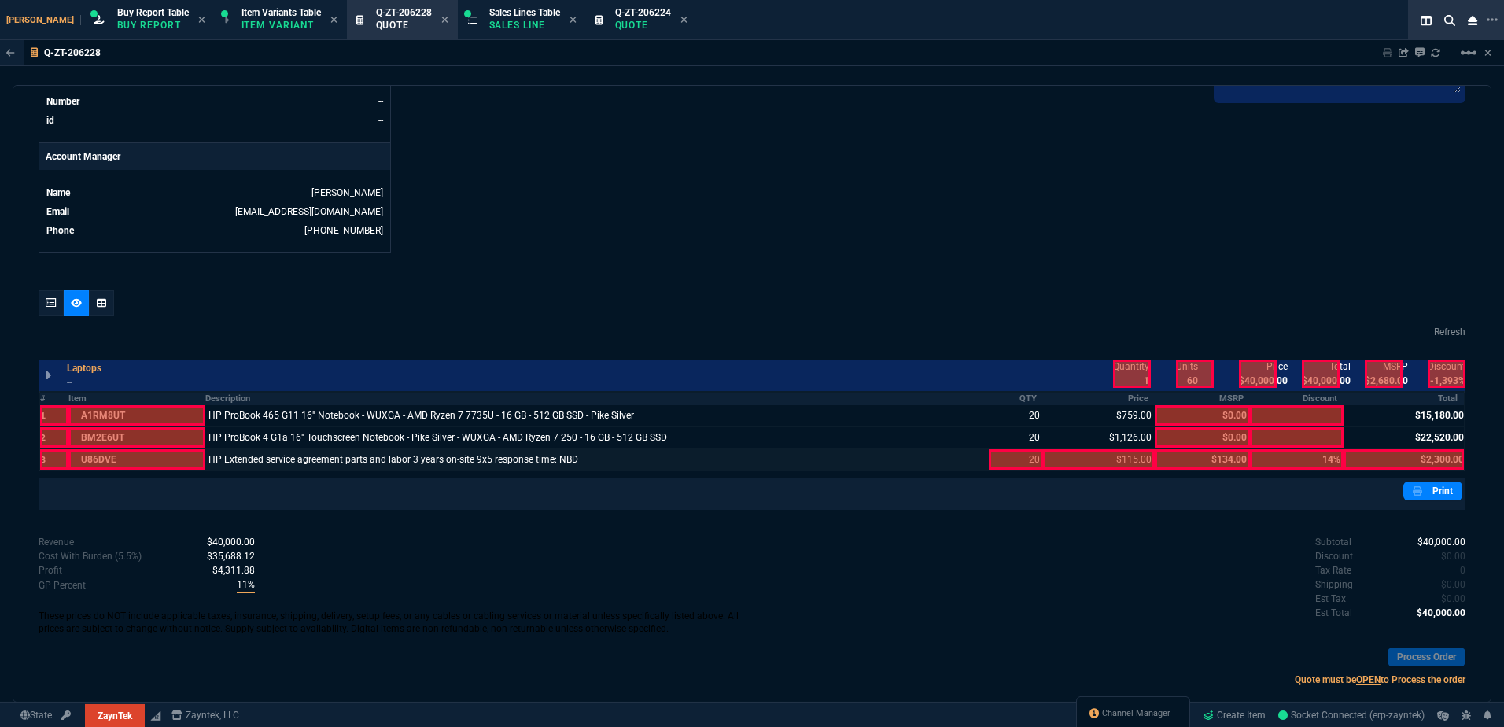
click at [1019, 463] on div at bounding box center [1016, 459] width 54 height 20
click at [1089, 471] on table "# Item Description QTY Price MSRP Discount Total 1 A1RM8UT HP ProBook 465 G11 1…" at bounding box center [752, 431] width 1427 height 80
click at [1409, 464] on div at bounding box center [1404, 459] width 120 height 20
click at [1091, 458] on div at bounding box center [1099, 459] width 112 height 20
click at [1138, 363] on div at bounding box center [1132, 374] width 38 height 28
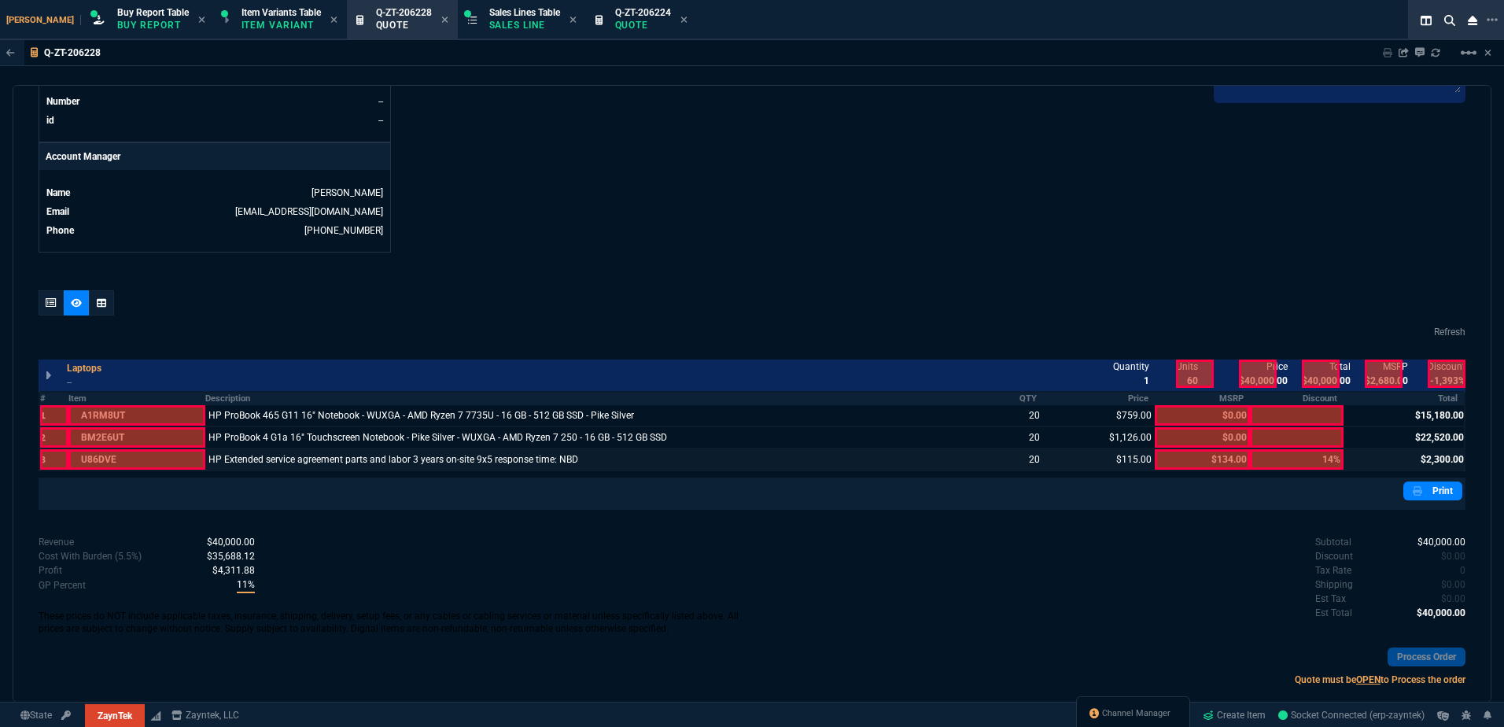
click at [1249, 372] on div at bounding box center [1258, 374] width 38 height 28
click at [1302, 372] on div at bounding box center [1321, 374] width 38 height 28
click at [59, 305] on div at bounding box center [51, 302] width 25 height 25
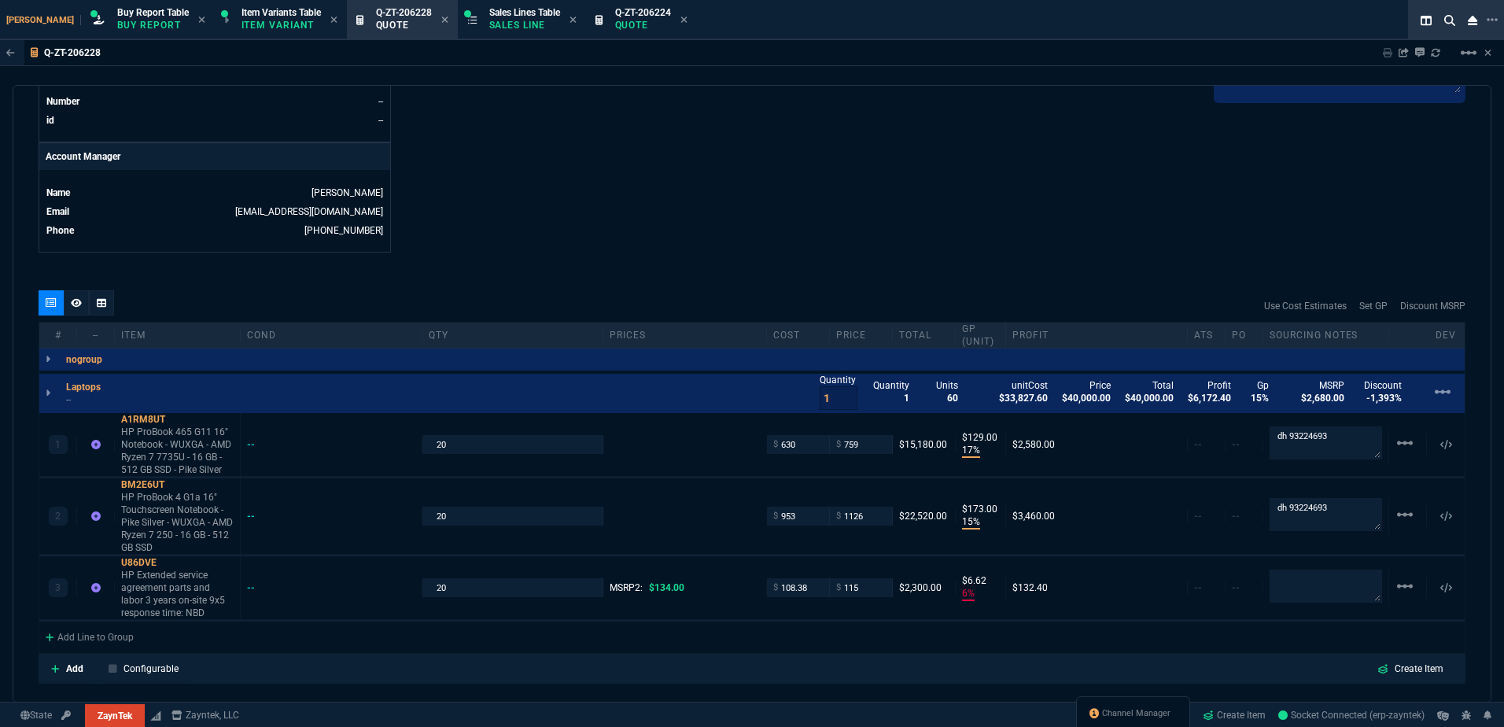
type input "17"
type input "129"
type input "15"
type input "173"
type input "6"
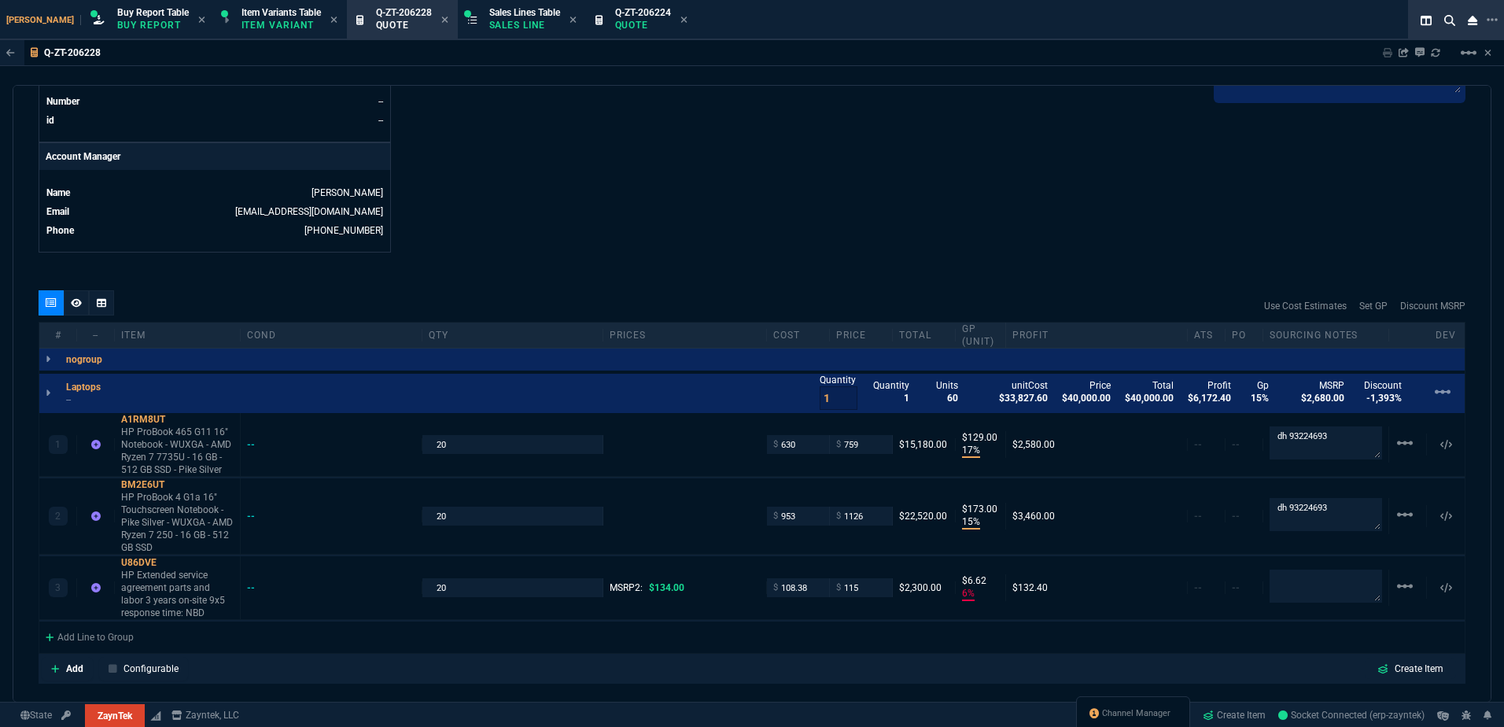
type input "7"
type input "14"
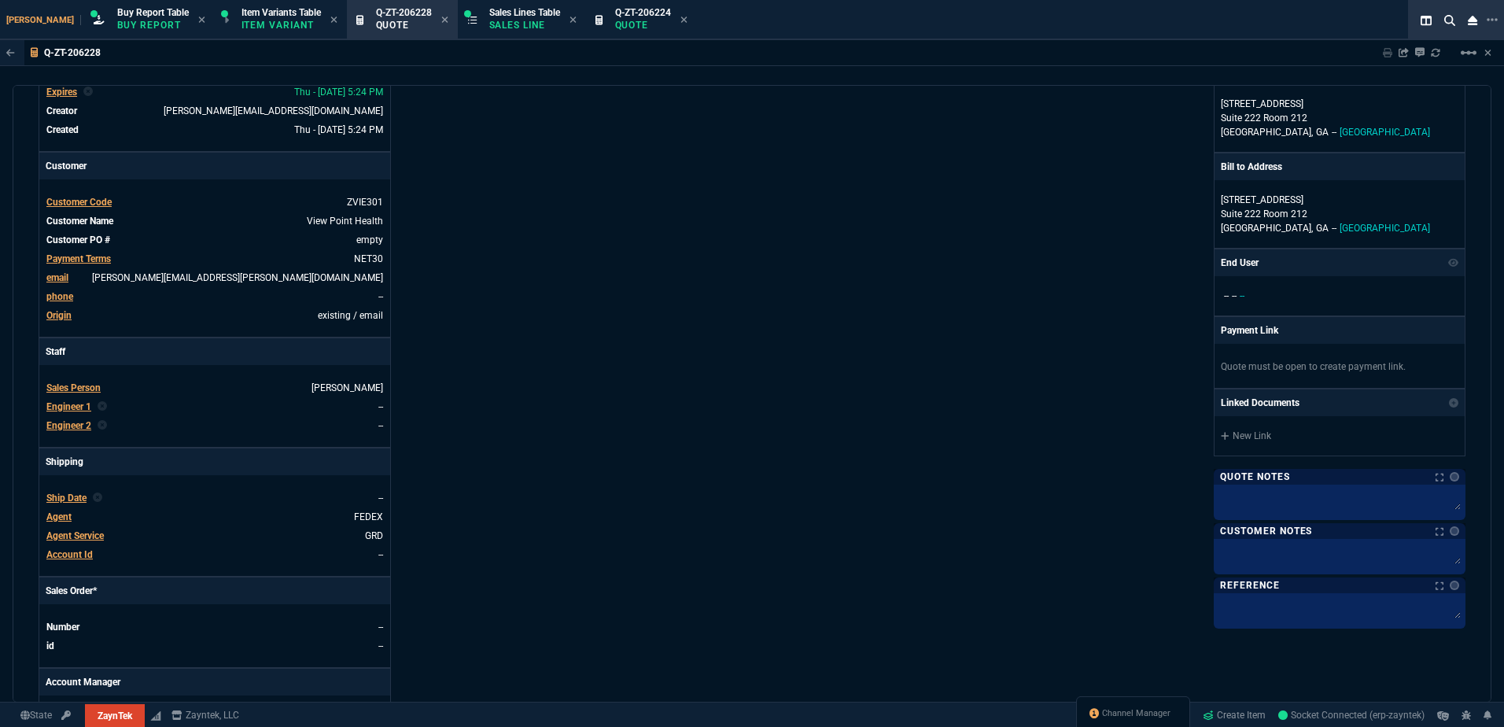
scroll to position [0, 0]
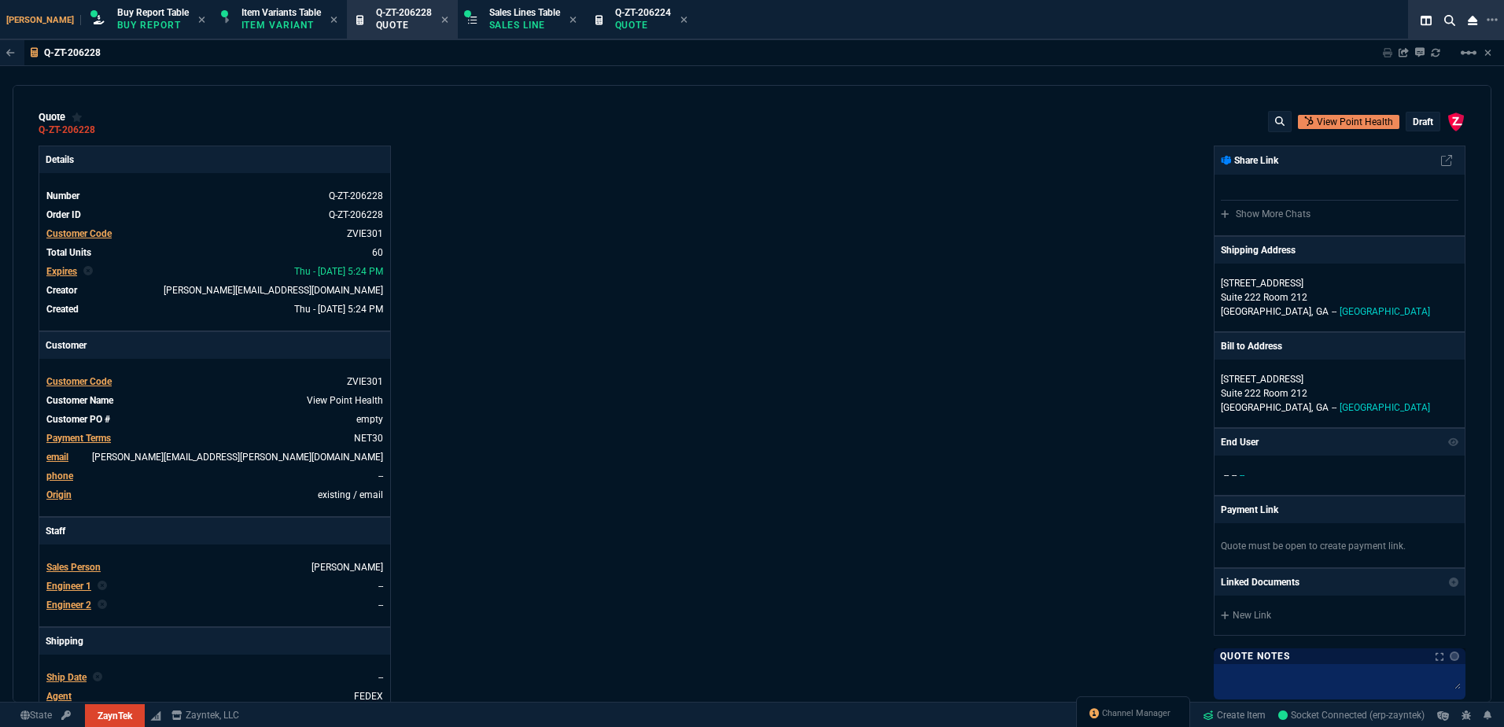
drag, startPoint x: 106, startPoint y: 128, endPoint x: 204, endPoint y: 148, distance: 99.5
click at [106, 128] on icon at bounding box center [105, 129] width 9 height 9
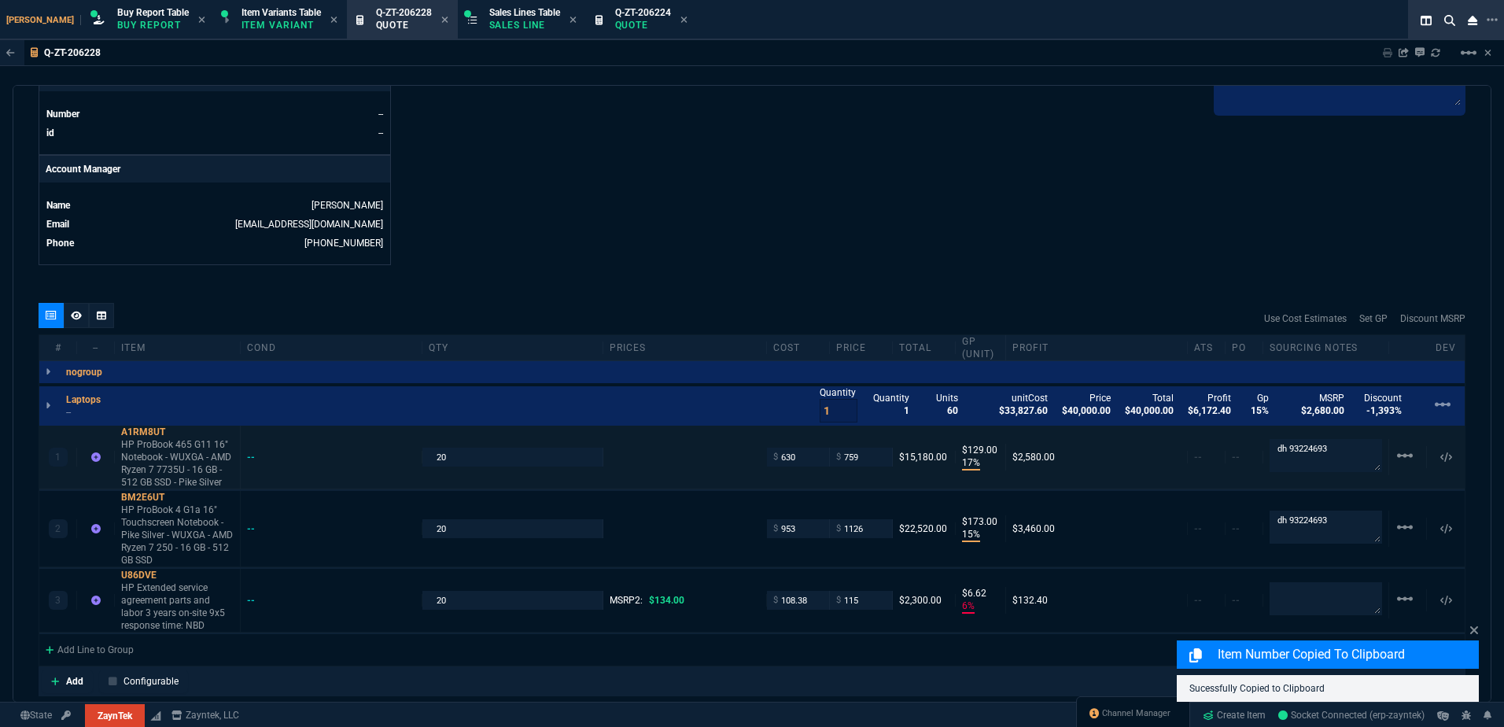
scroll to position [865, 0]
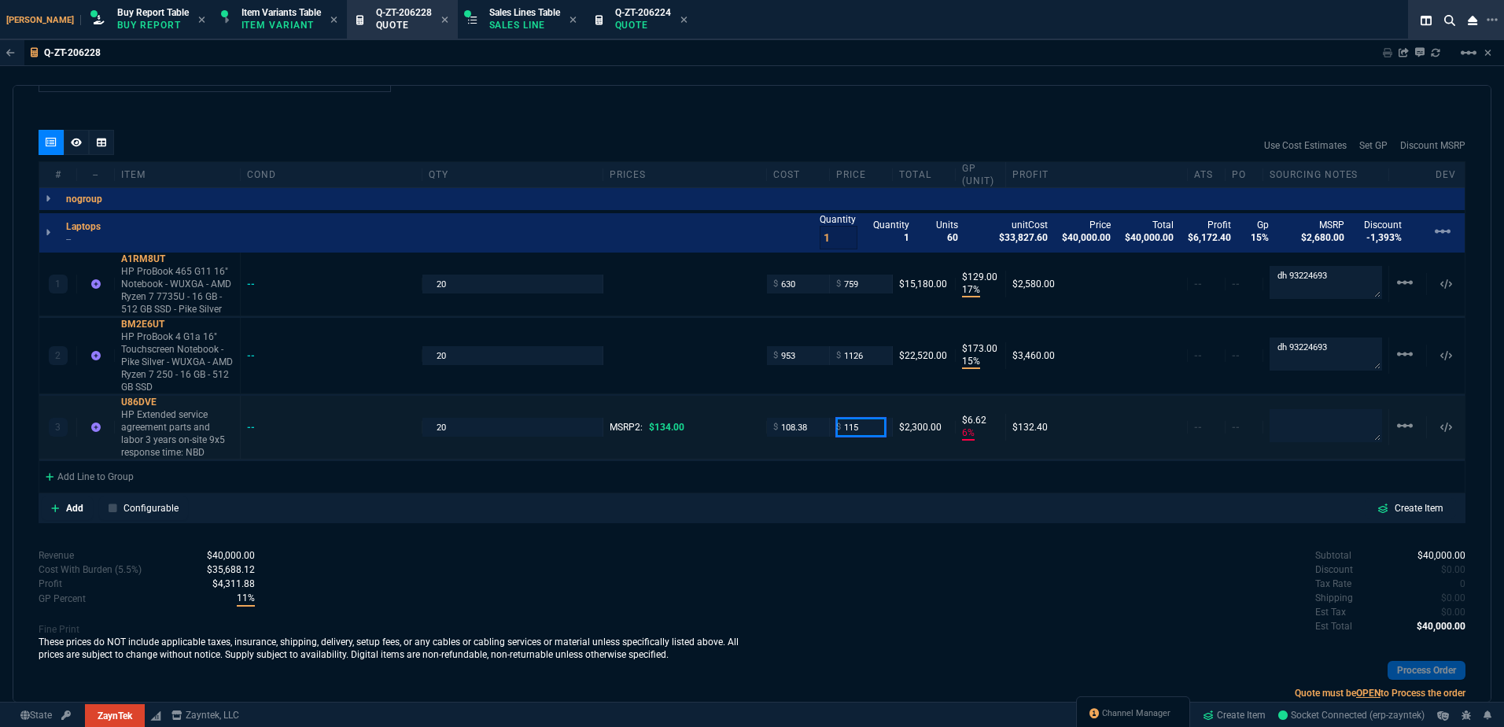
click at [869, 433] on input "115" at bounding box center [861, 427] width 50 height 18
type input "106.84"
type input "-1"
type input "-2"
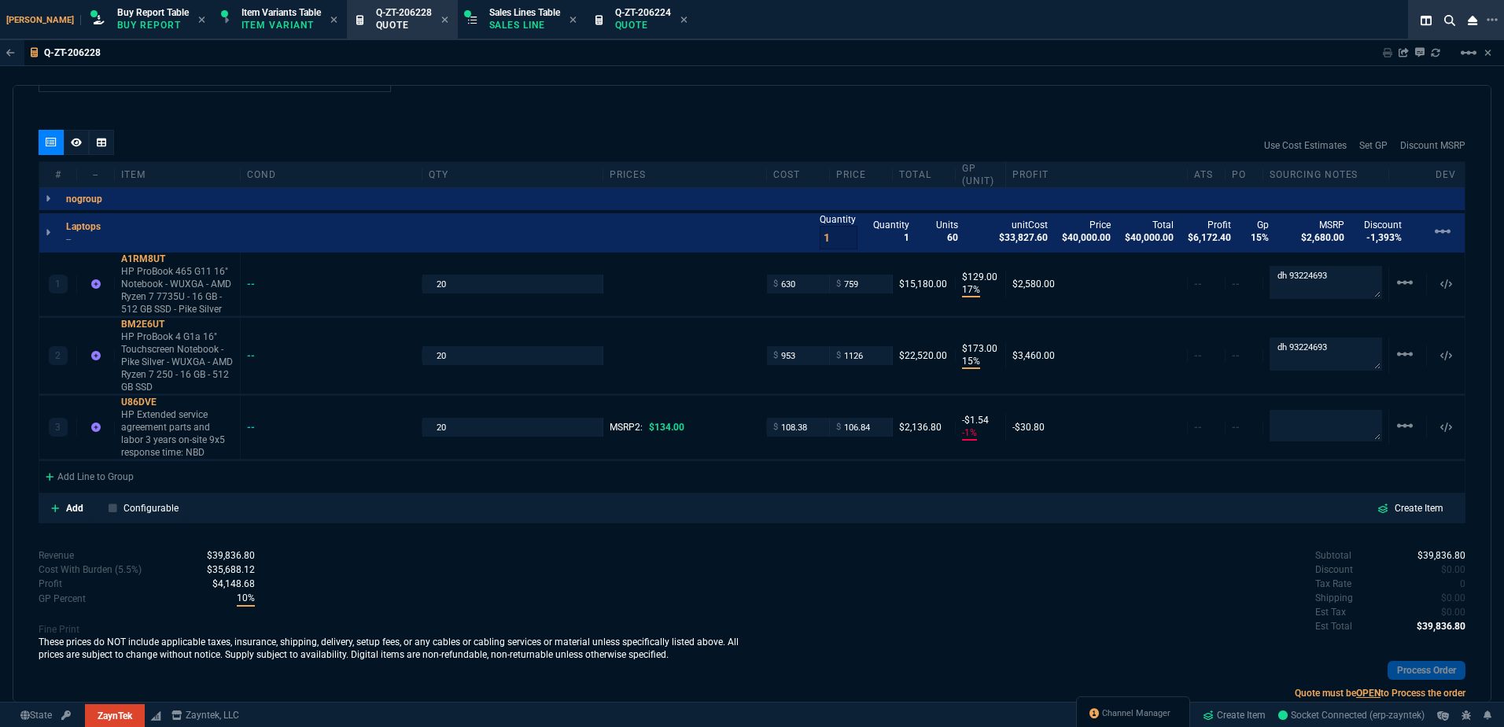
click at [876, 563] on div "Subtotal $39,836.80 Discount $0.00 Tax Rate 0 Shipping $0.00 Est Tax $0.00 Est …" at bounding box center [1109, 591] width 714 height 87
type input "20"
click at [862, 436] on input "106.84" at bounding box center [861, 427] width 50 height 18
type input "108.38"
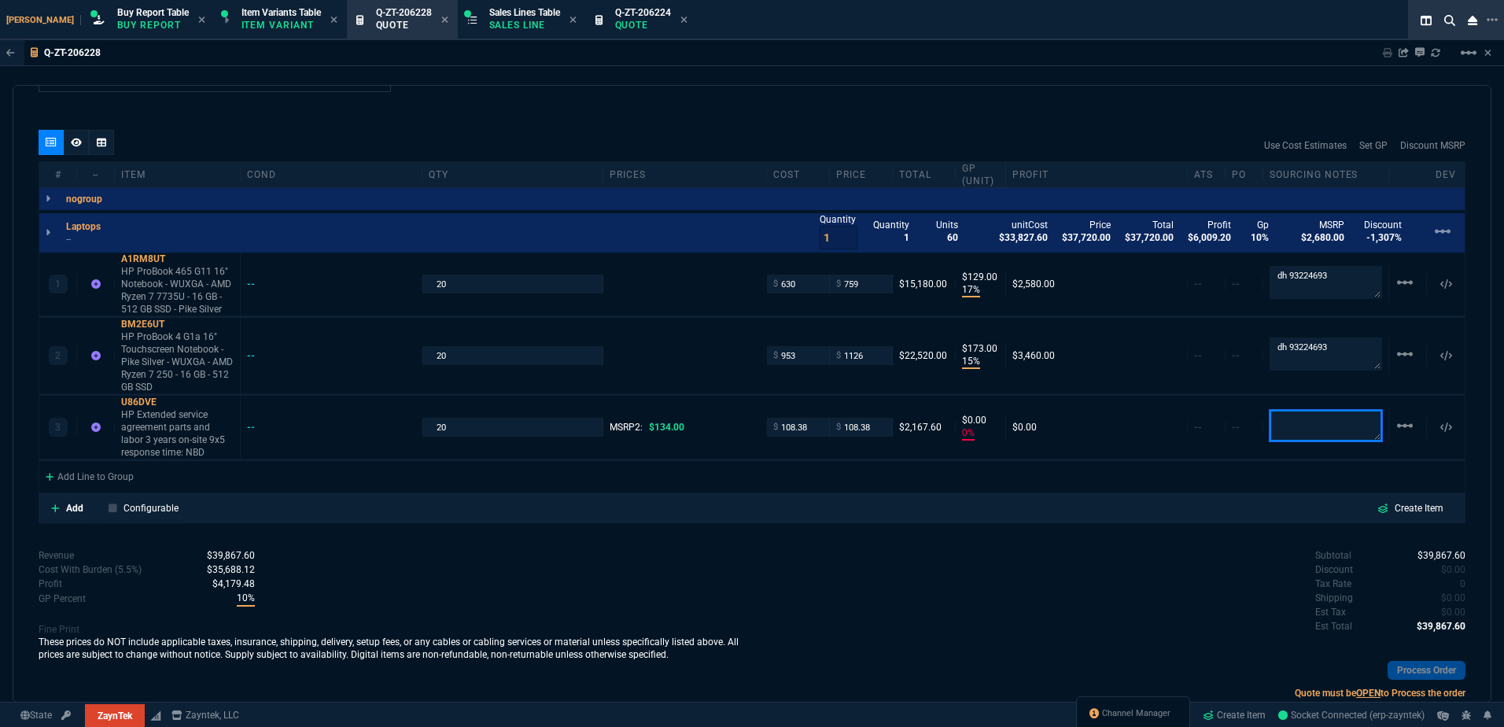
type input "0"
type input "19"
click at [860, 530] on div "quote Q-ZT-206228 View Point Health draft ZaynTek, LLC [STREET_ADDRESS] Details…" at bounding box center [752, 394] width 1479 height 618
click at [1293, 415] on textarea at bounding box center [1326, 425] width 113 height 33
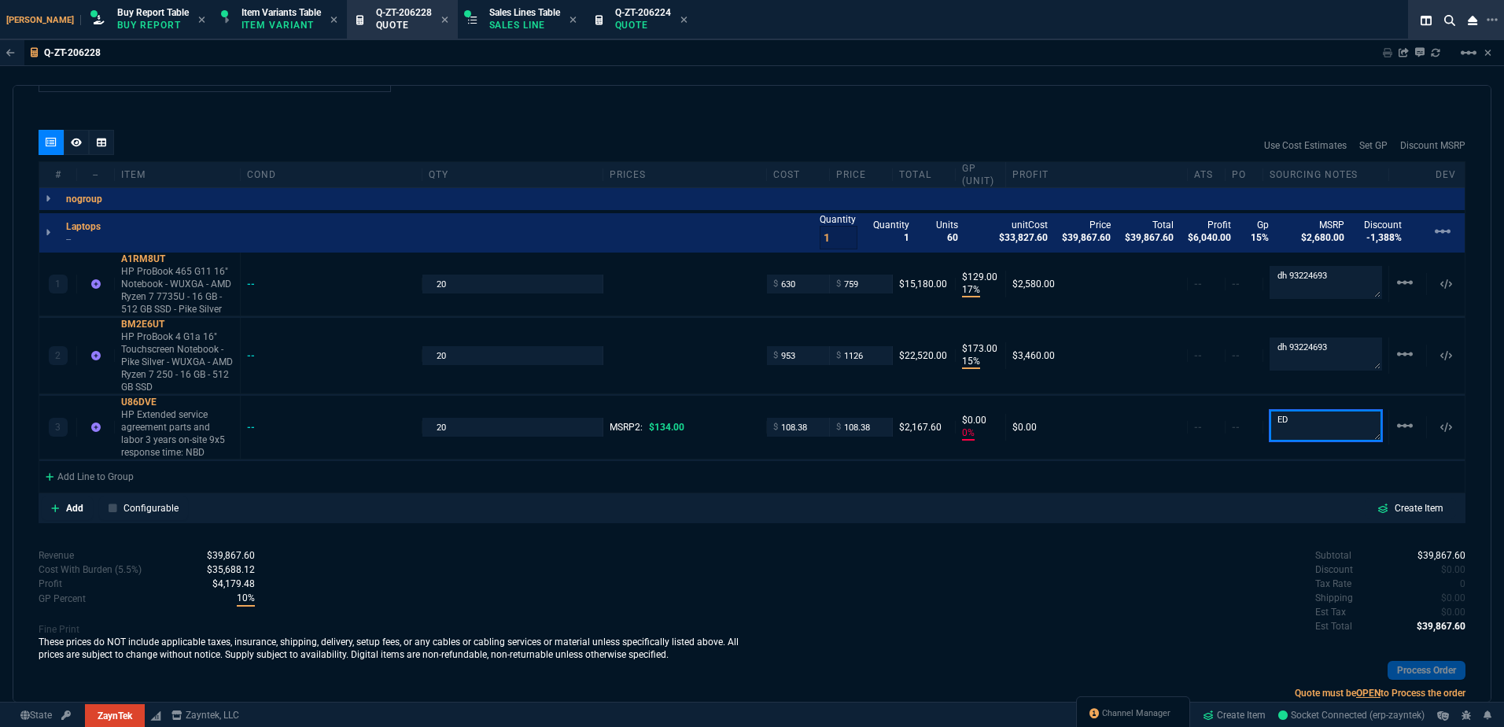
type textarea "ED"
click at [1149, 569] on div "Subtotal $39,867.60 Discount $0.00 Tax Rate 0 Shipping $0.00 Est Tax $0.00 Est …" at bounding box center [1109, 591] width 714 height 87
click at [167, 406] on icon at bounding box center [167, 401] width 9 height 9
click at [196, 428] on p "HP Extended service agreement parts and labor 3 years on-site 9x5 response time…" at bounding box center [177, 433] width 113 height 50
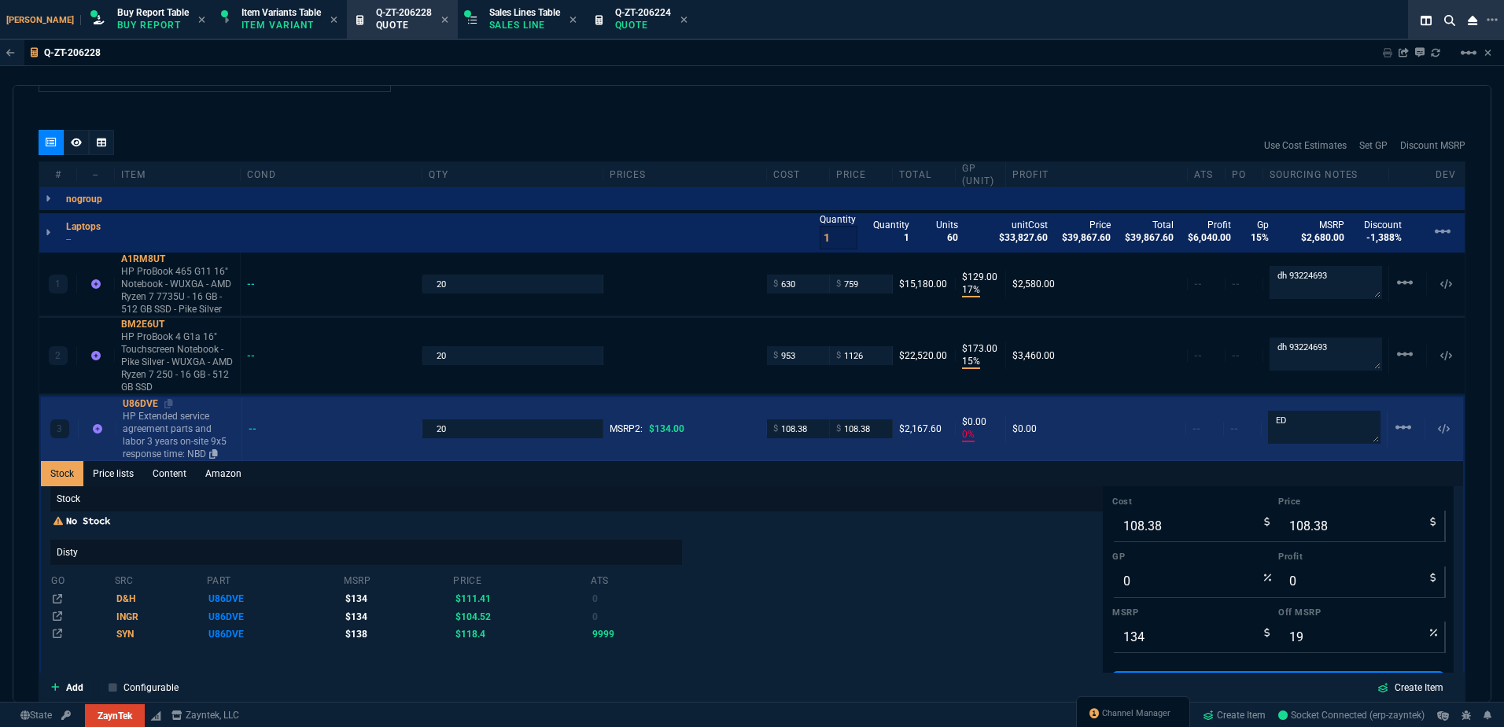
click at [196, 428] on p "HP Extended service agreement parts and labor 3 years on-site 9x5 response time…" at bounding box center [179, 435] width 113 height 50
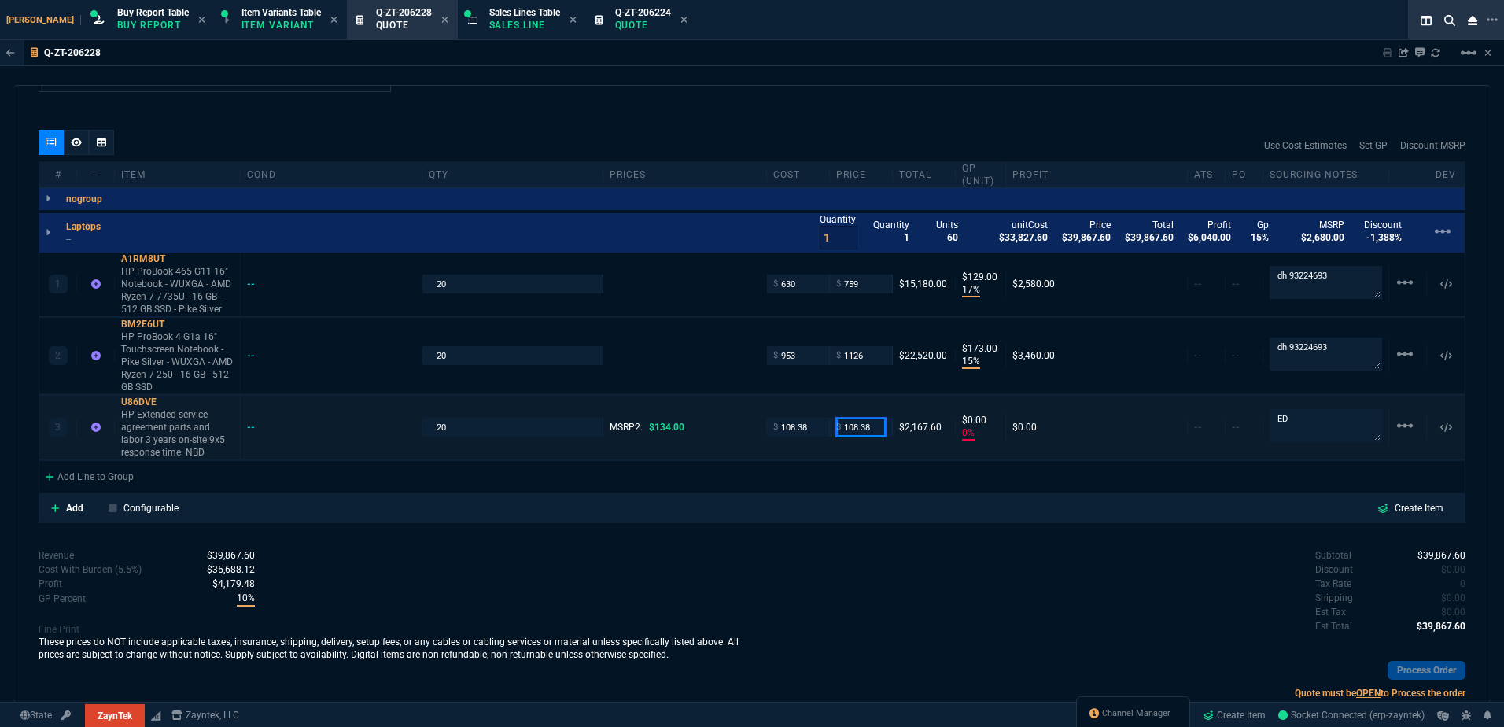
click at [845, 428] on input "108.38" at bounding box center [861, 427] width 50 height 18
type input "110"
type input "1"
type input "2"
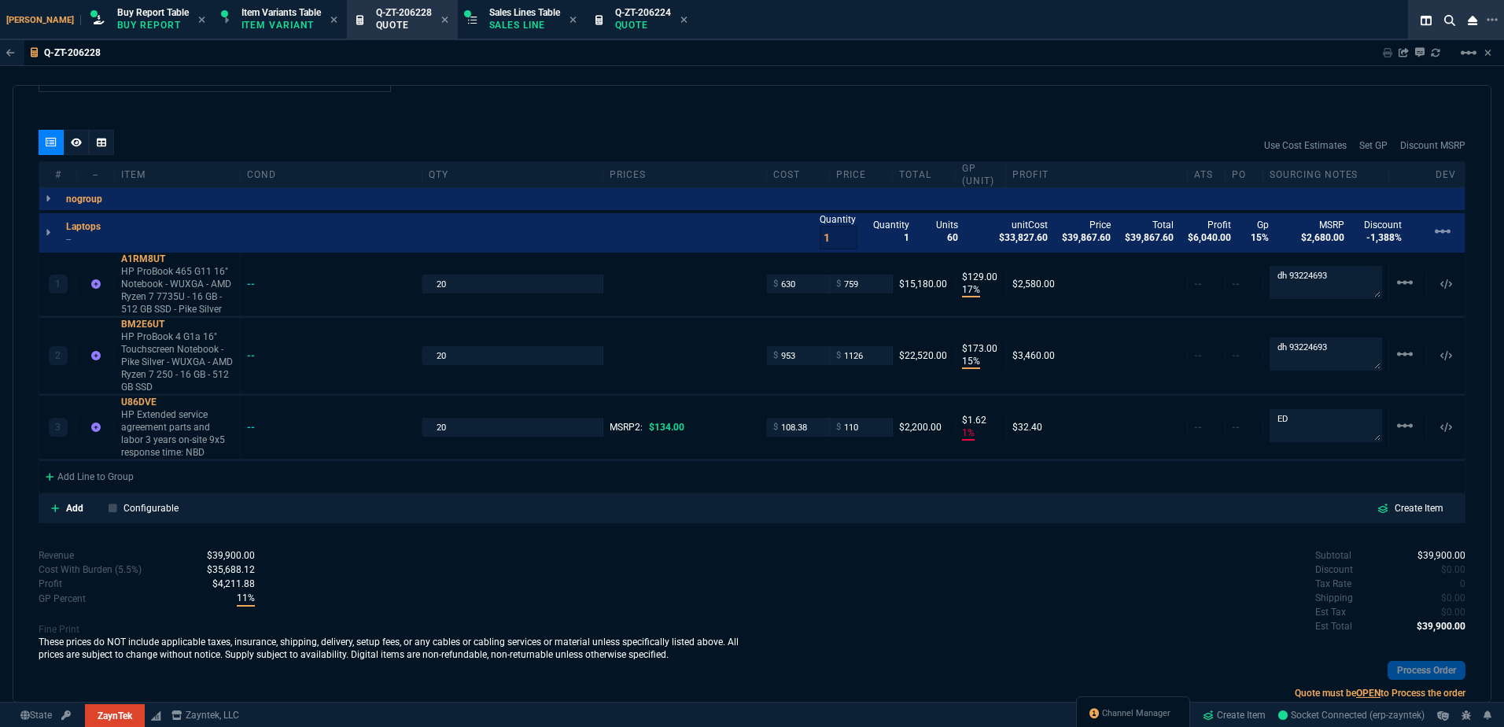
click at [889, 586] on div "Subtotal $39,900.00 Discount $0.00 Tax Rate 0 Shipping $0.00 Est Tax $0.00 Est …" at bounding box center [1109, 591] width 714 height 87
type input "18"
click at [884, 429] on div "$ 110" at bounding box center [861, 427] width 63 height 18
click at [872, 428] on input "110" at bounding box center [861, 427] width 50 height 18
type input "108.38"
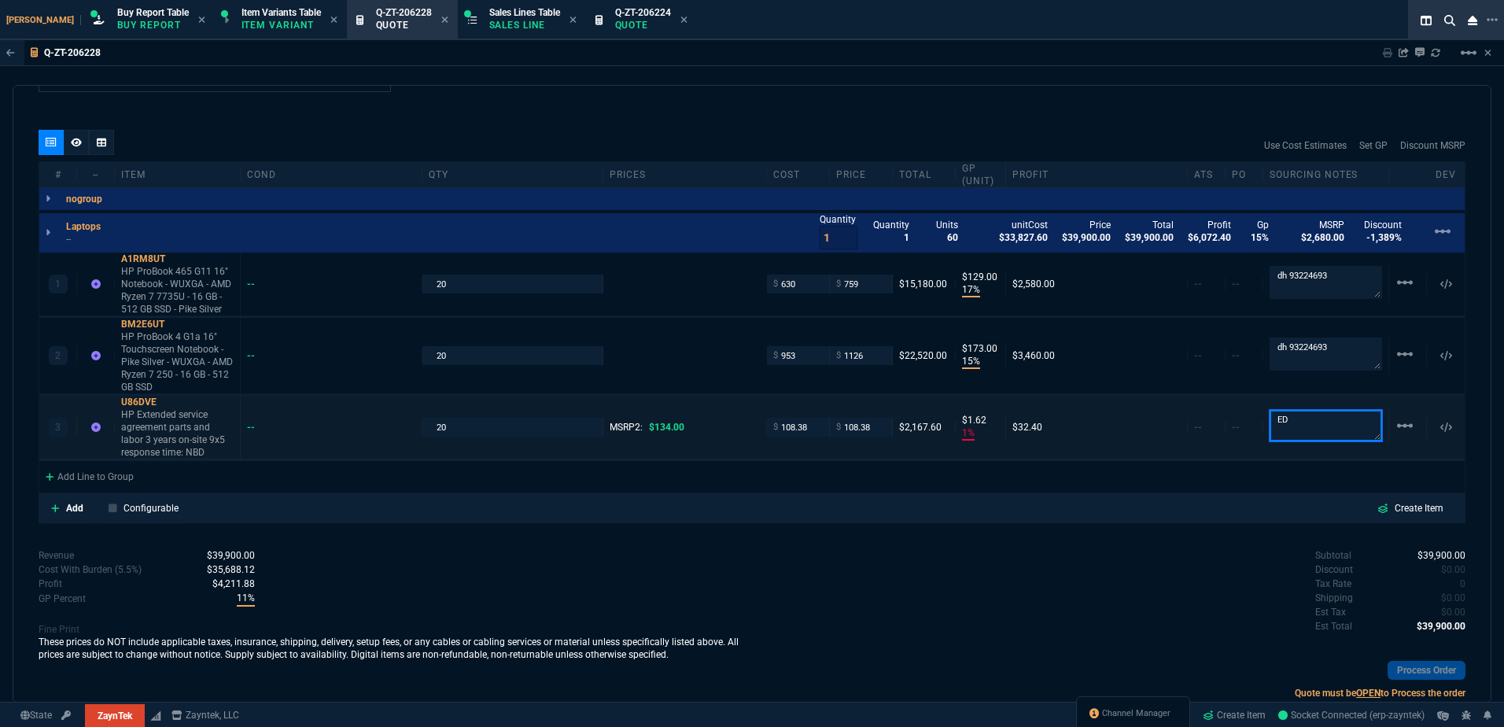
type input "108.38"
type input "0"
type input "19"
click at [854, 420] on input "108.38" at bounding box center [861, 427] width 50 height 18
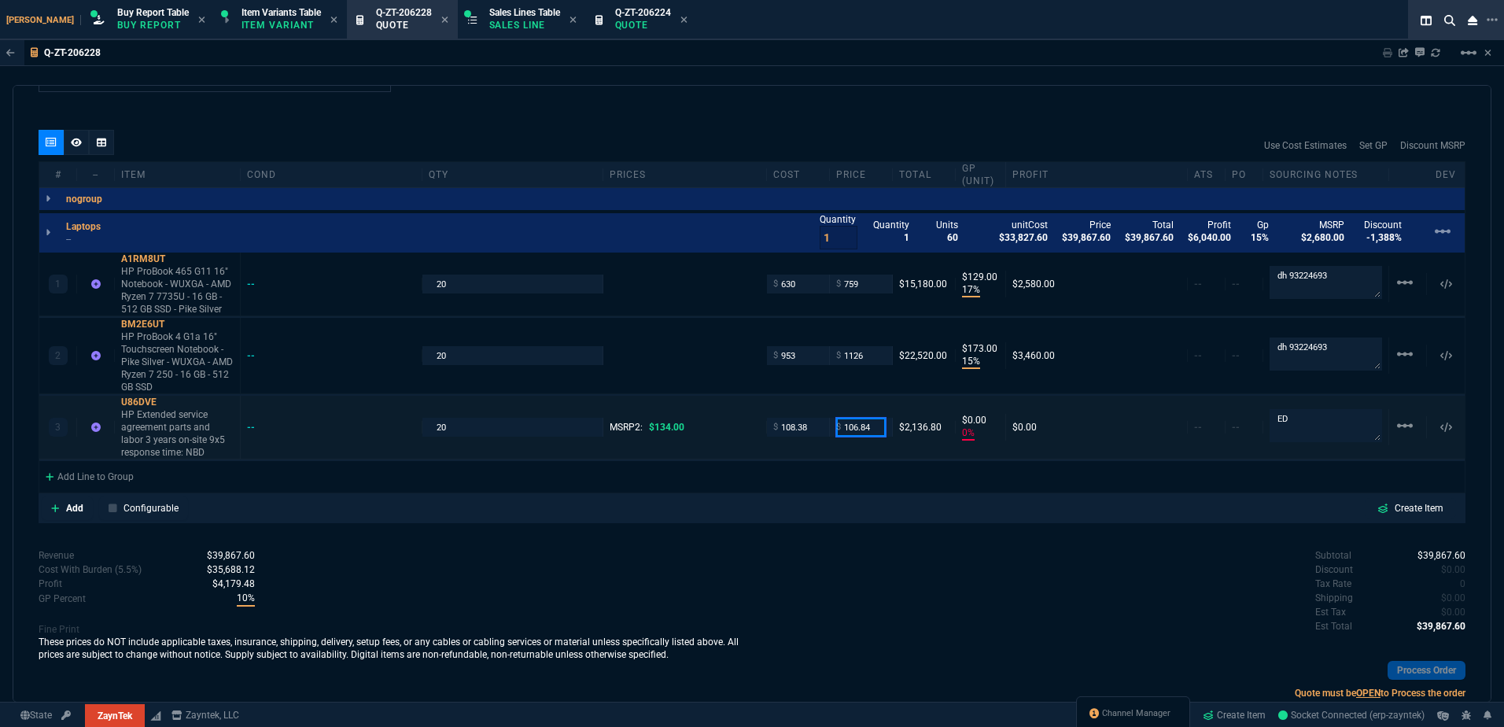
type input "106.84"
type input "-1"
type input "-2"
type input "20"
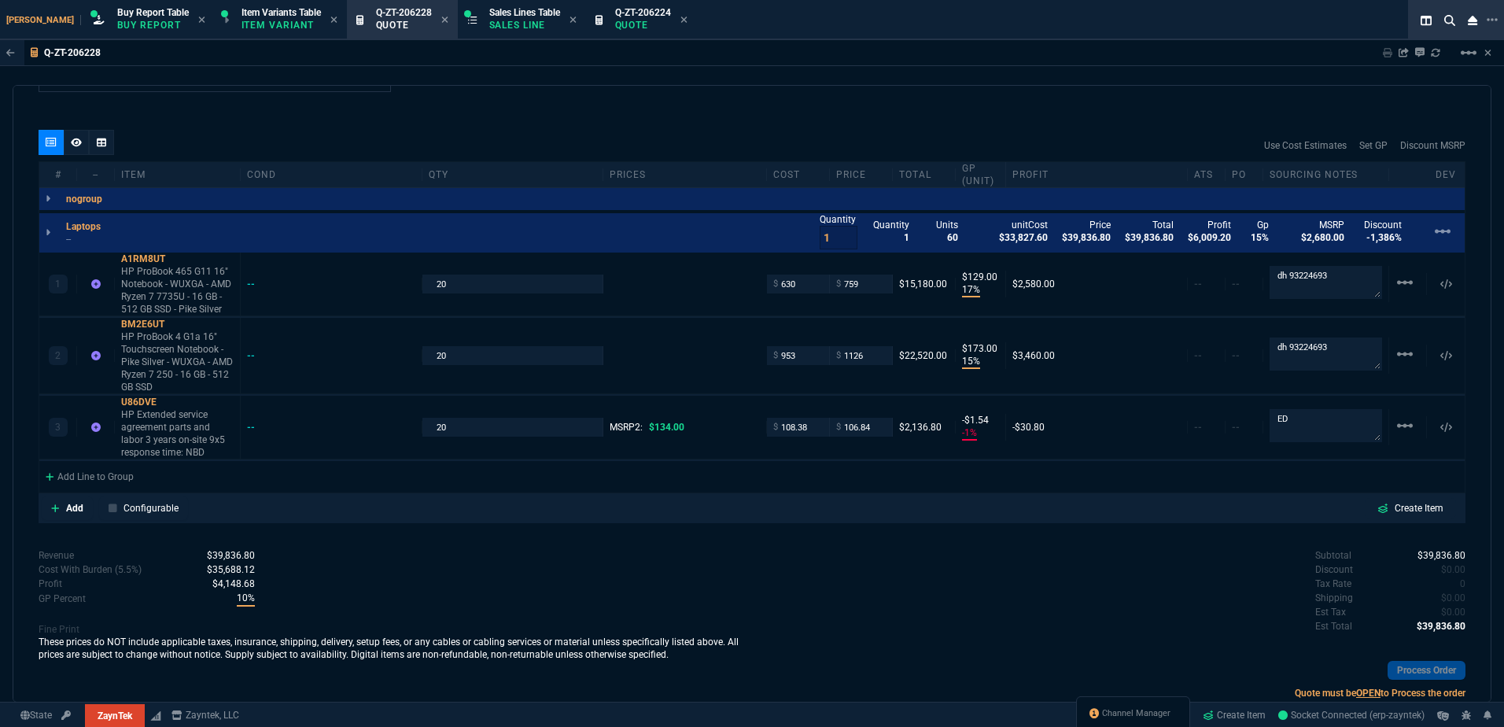
click at [67, 158] on div at bounding box center [77, 145] width 76 height 31
click at [72, 153] on div at bounding box center [76, 142] width 25 height 25
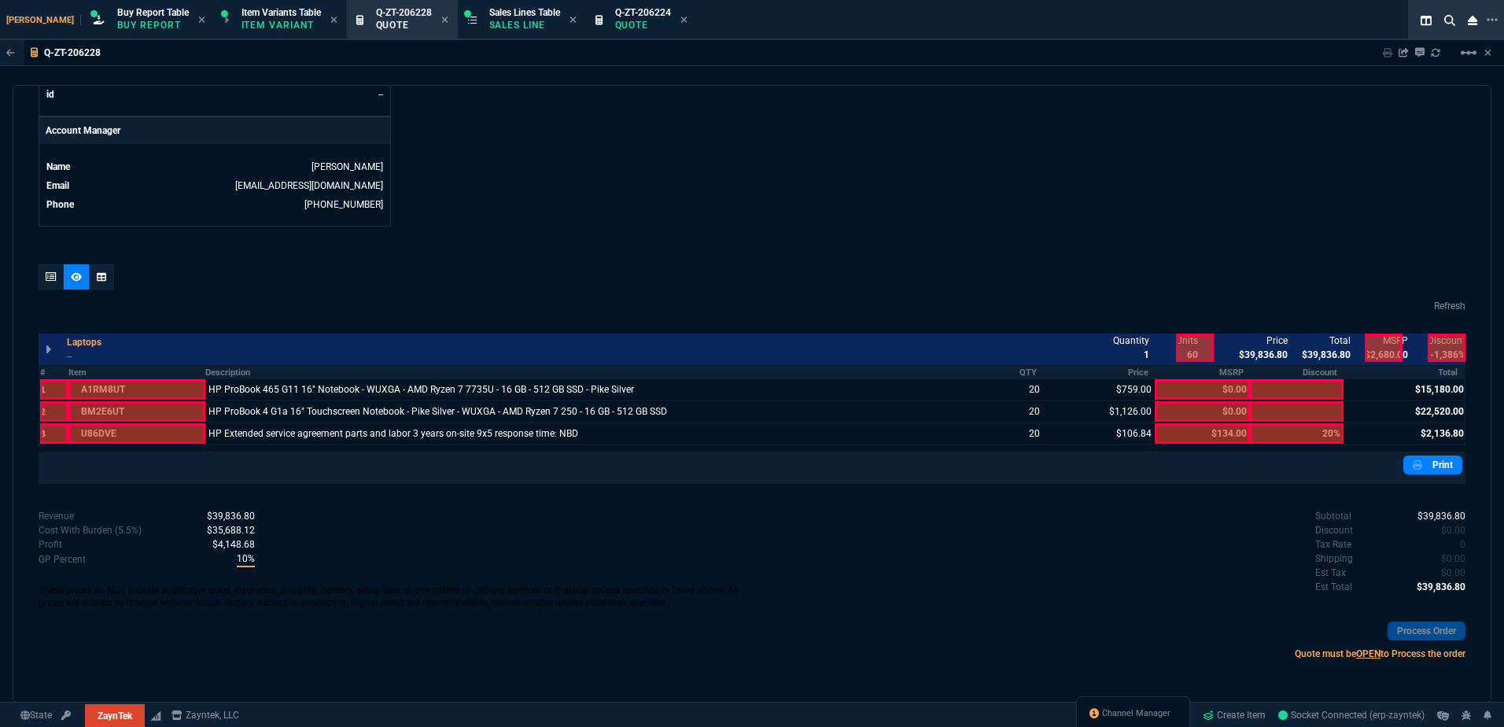
scroll to position [731, 0]
click at [59, 277] on div at bounding box center [51, 276] width 25 height 25
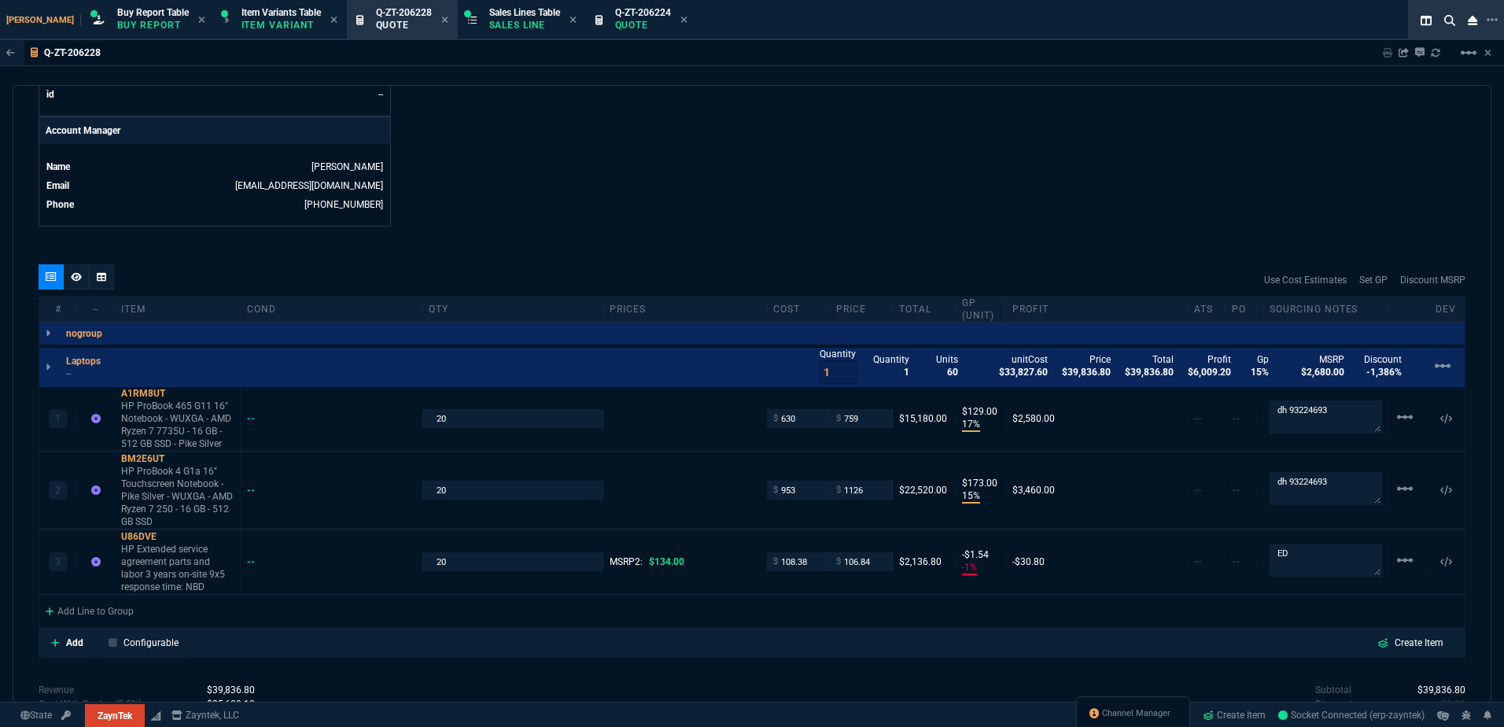
type input "17"
type input "129"
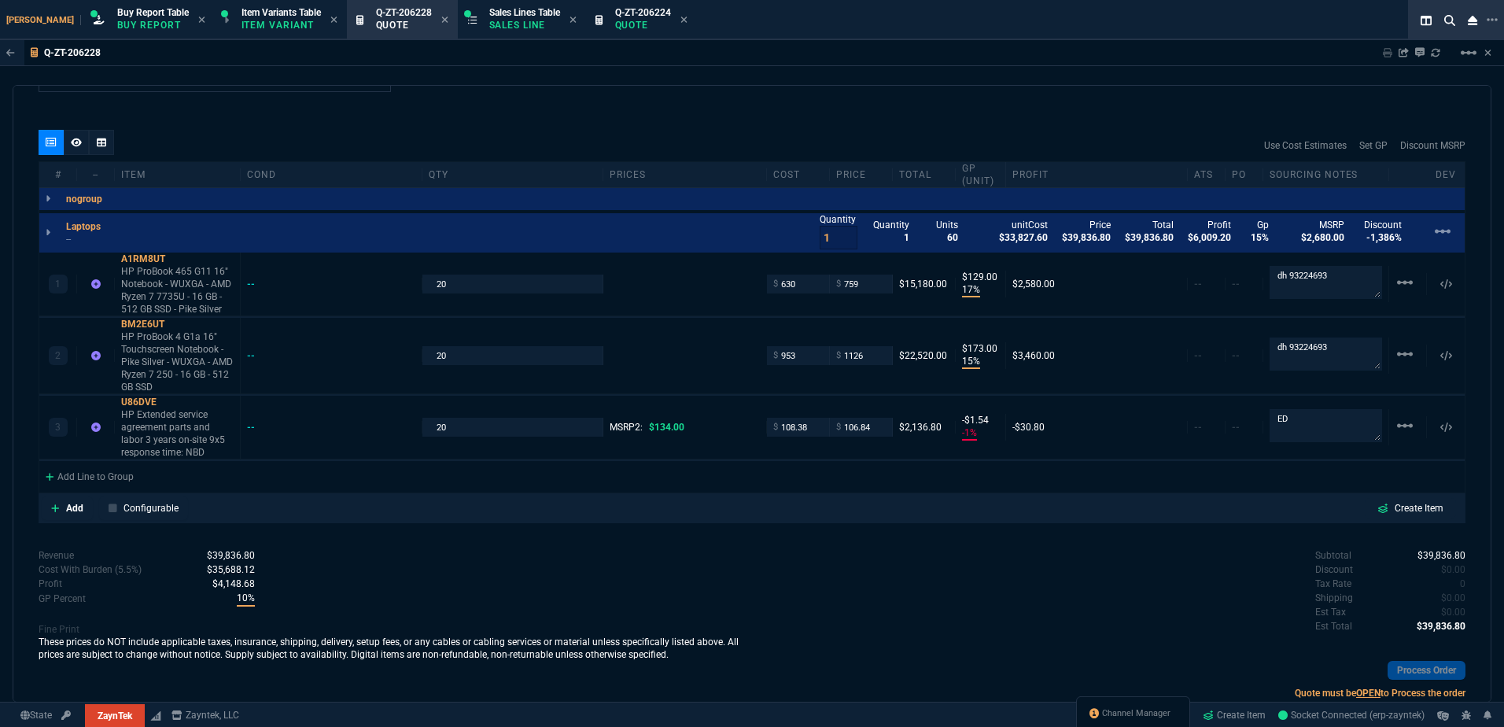
type input "15"
type input "173"
type input "-1"
type input "-2"
type input "20"
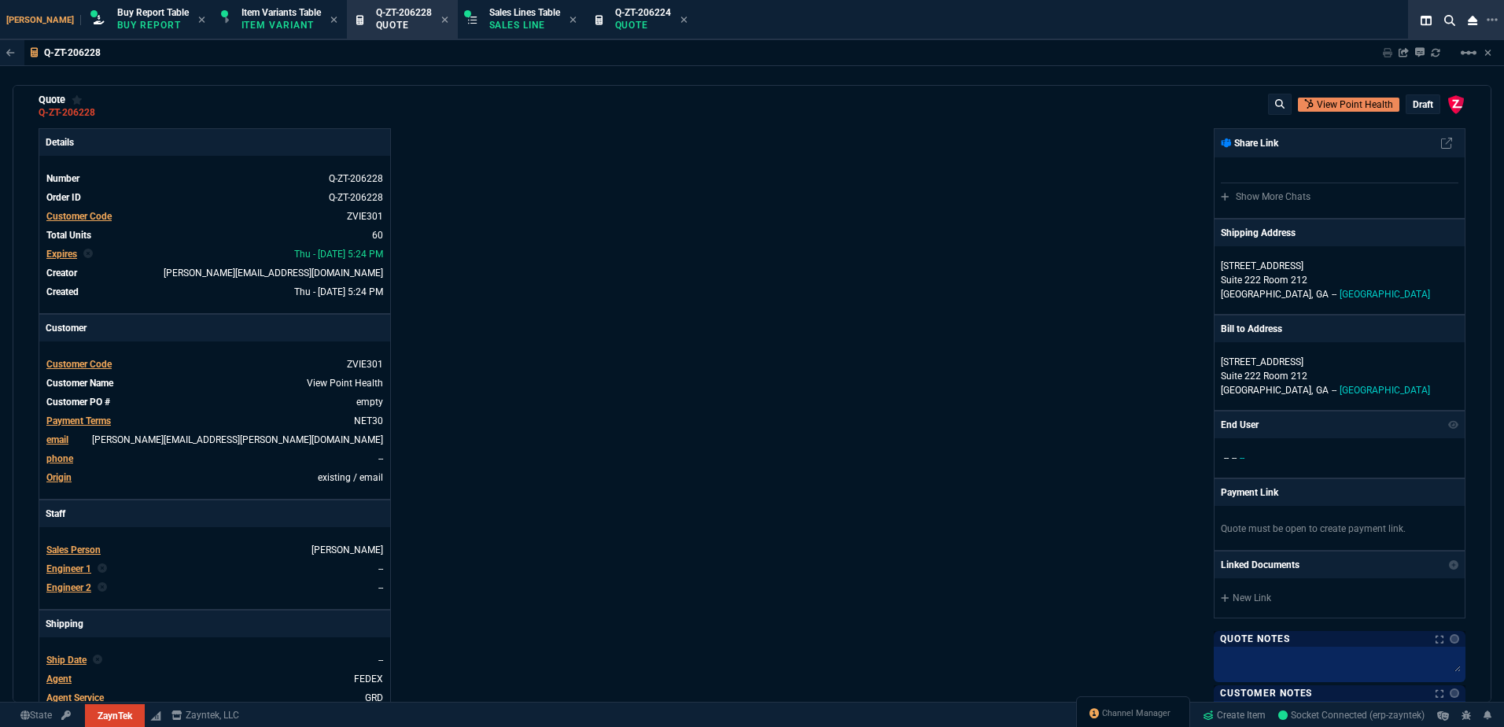
scroll to position [0, 0]
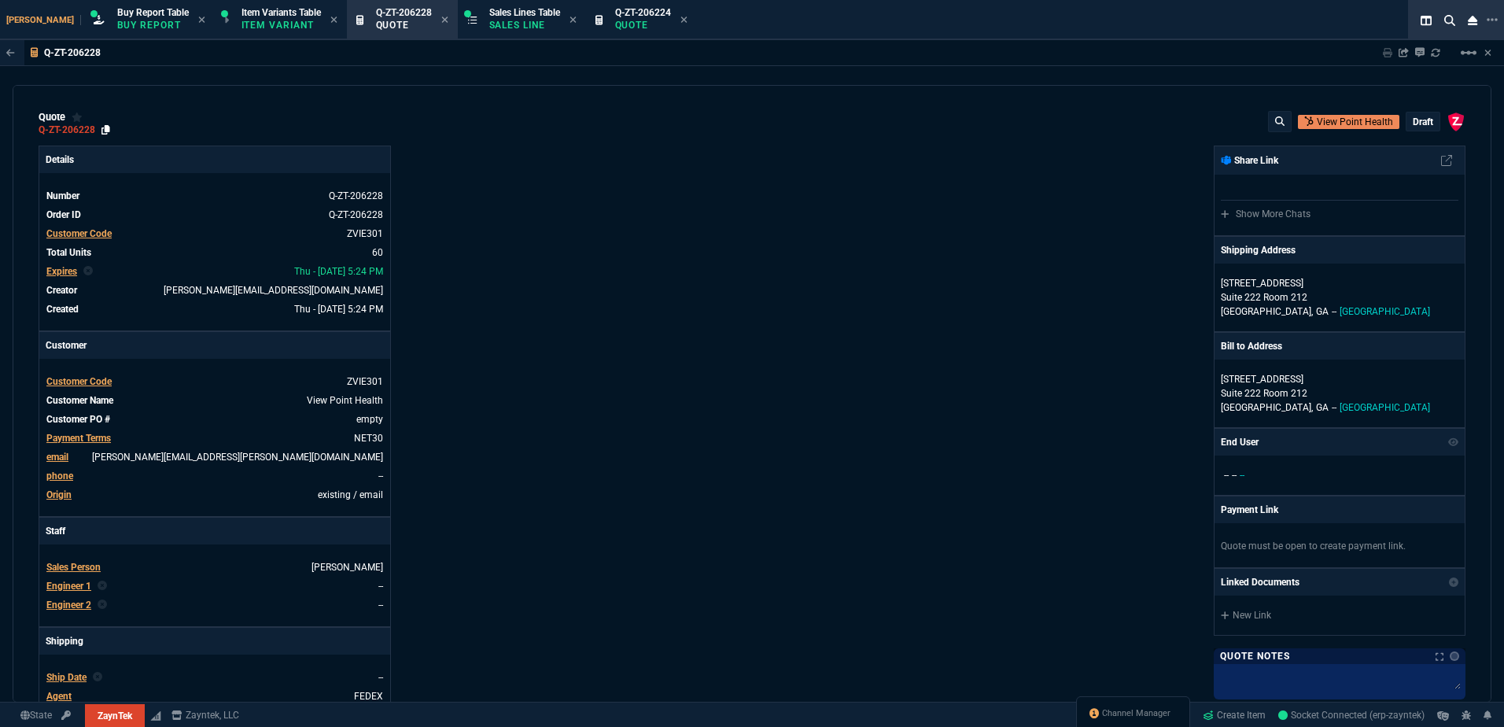
click at [106, 128] on icon at bounding box center [105, 129] width 9 height 9
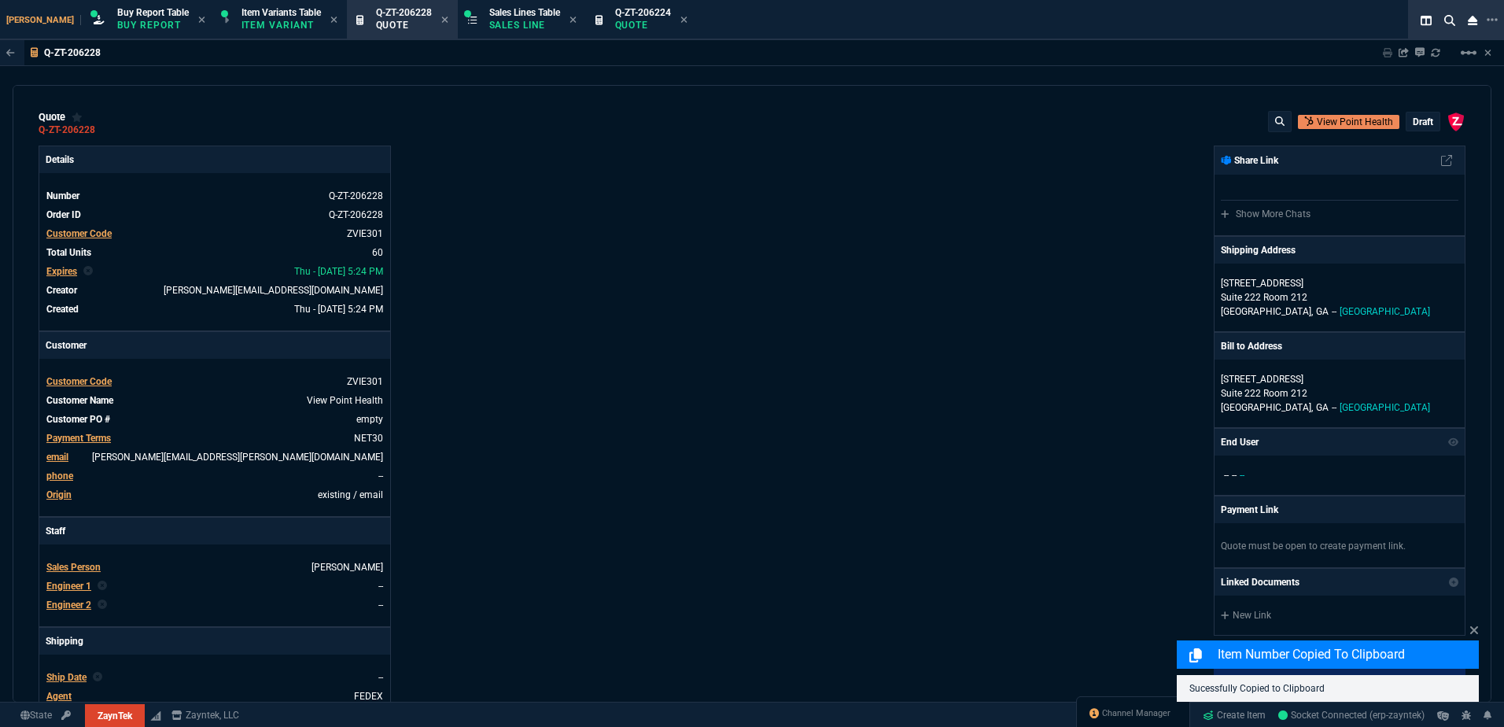
click at [1415, 125] on p "draft" at bounding box center [1423, 122] width 20 height 13
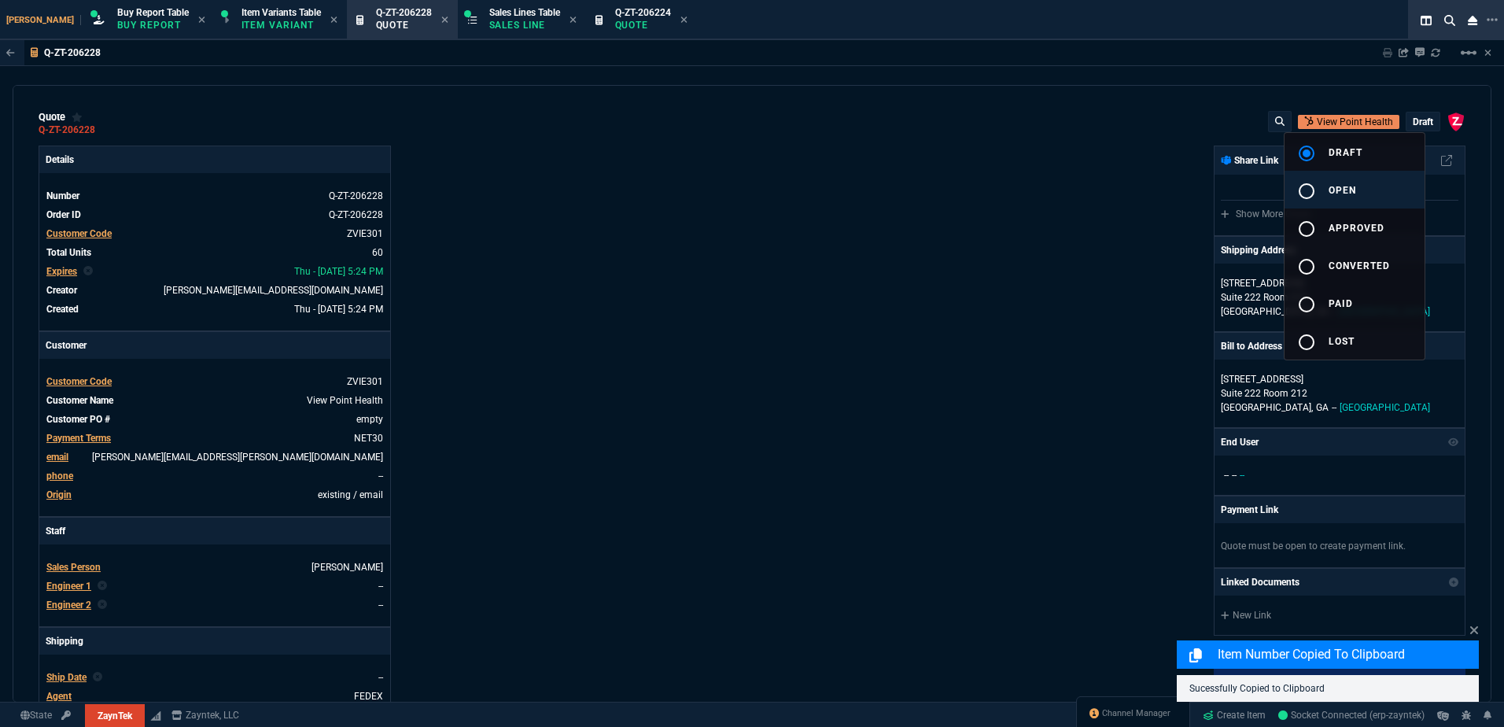
click at [1351, 190] on span "open" at bounding box center [1343, 190] width 28 height 11
click at [940, 229] on div at bounding box center [752, 363] width 1504 height 727
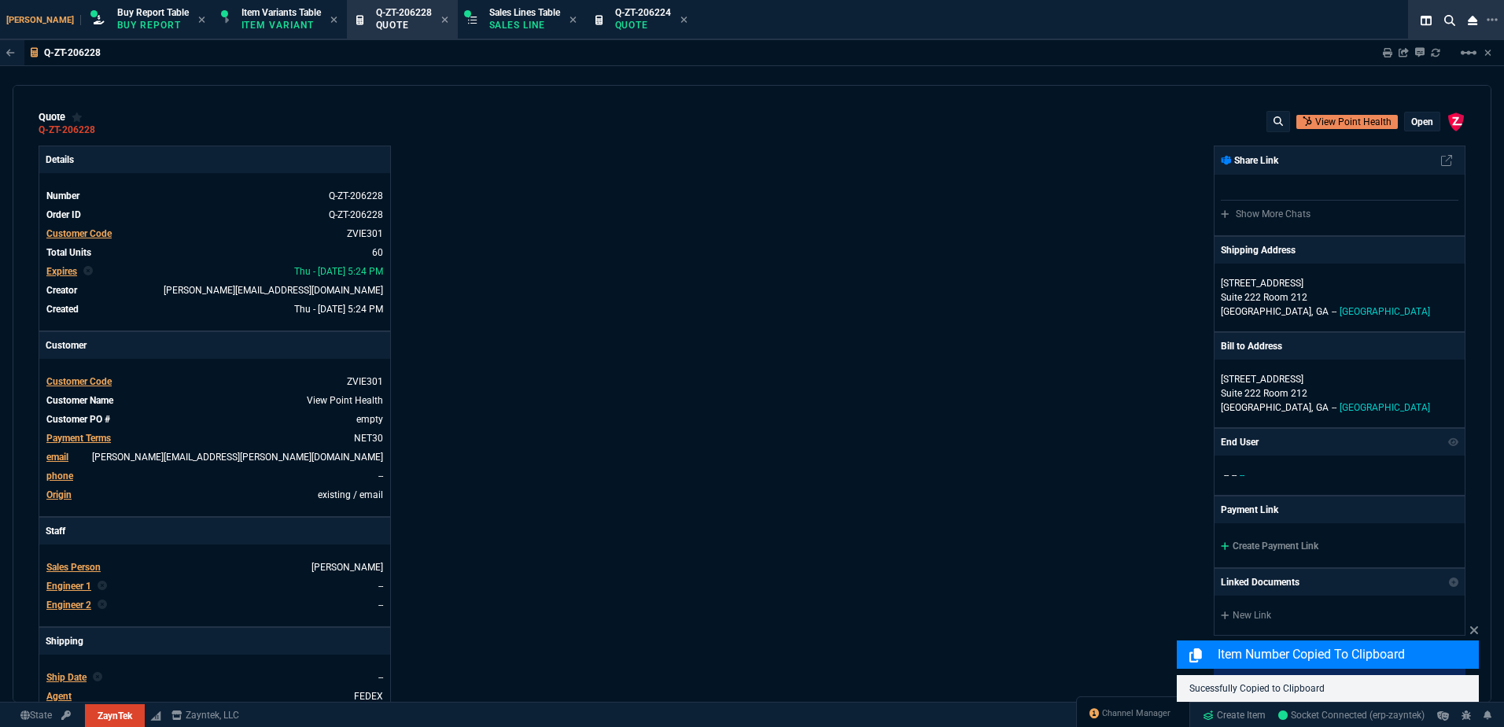
type input "17"
type input "129"
type input "15"
type input "173"
type input "-1"
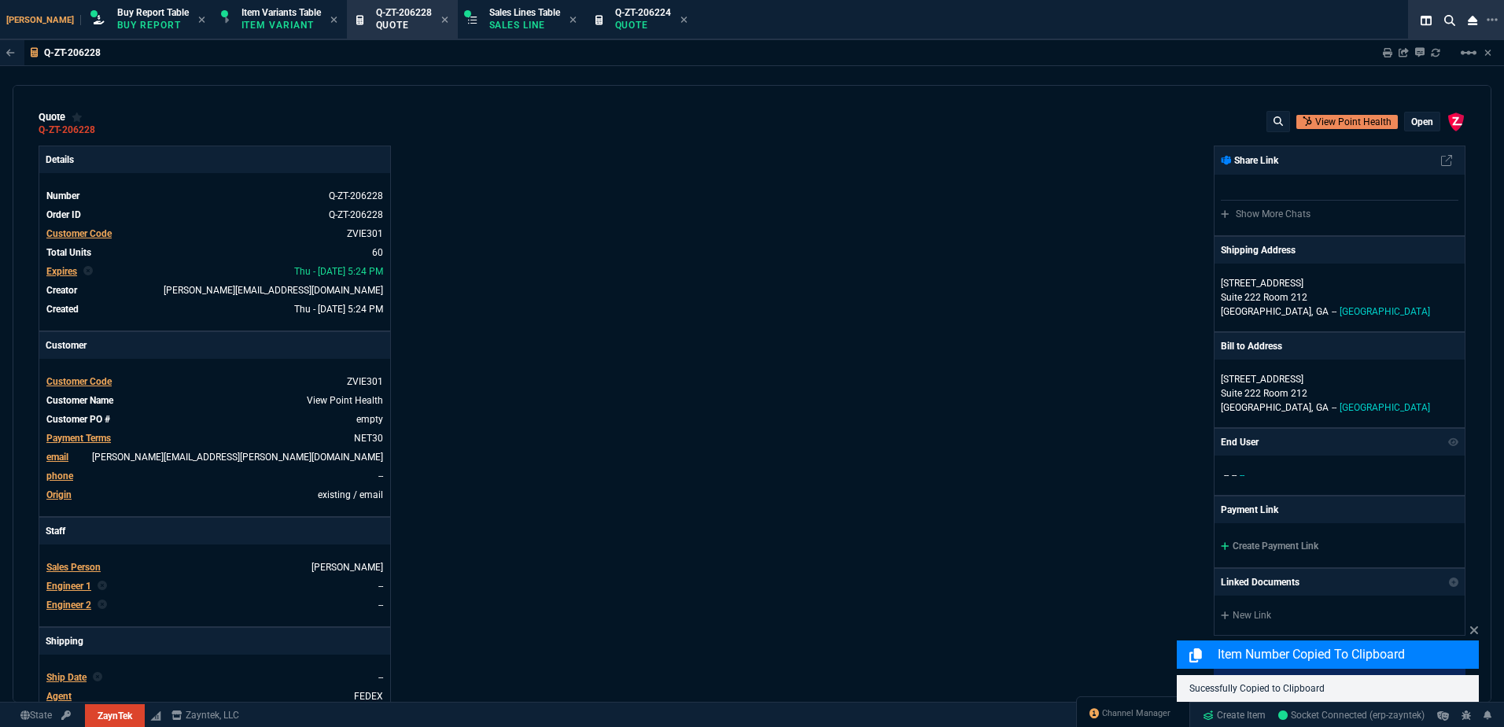
type input "-2"
type input "20"
click at [707, 244] on div "Details Number Q-ZT-206228 Order ID Q-ZT-206228 Customer Code ZVIE301 Total Uni…" at bounding box center [396, 552] width 714 height 812
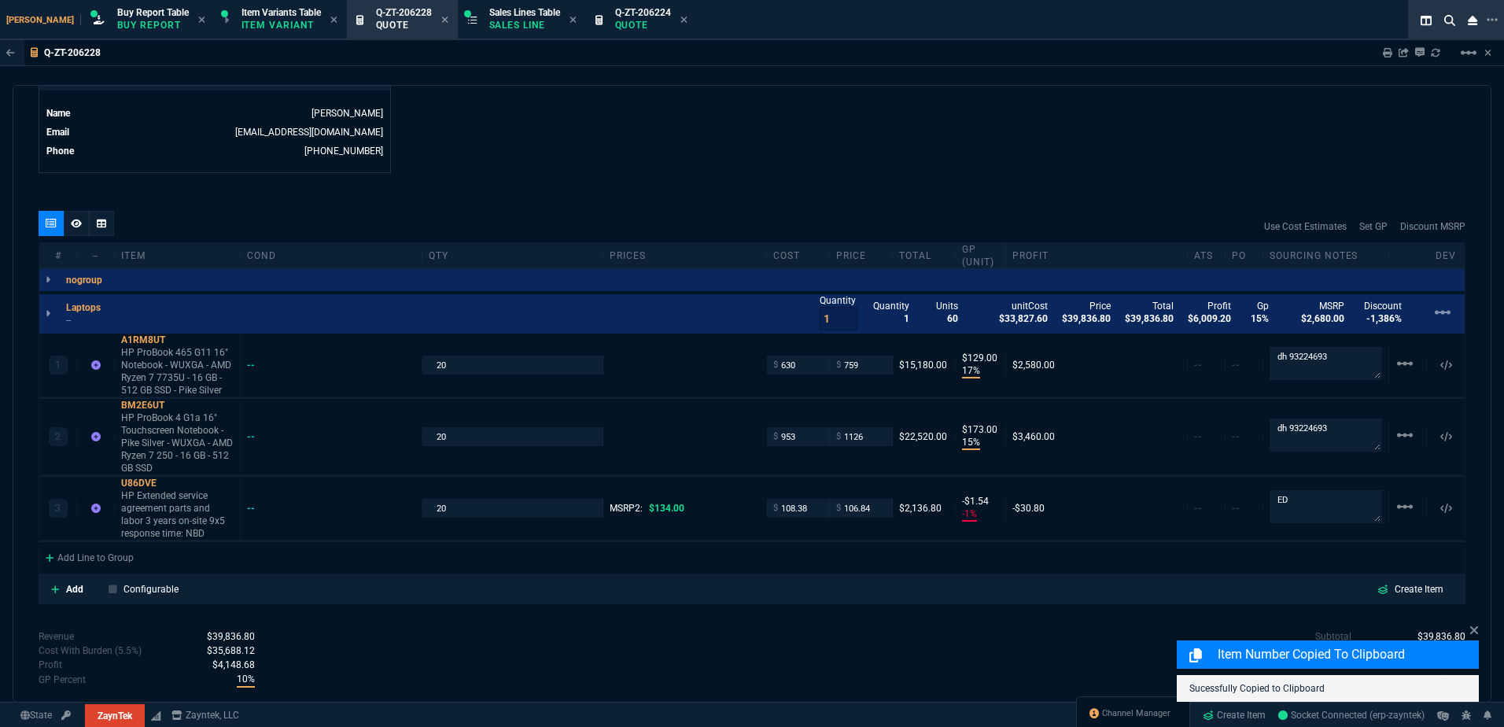
scroll to position [865, 0]
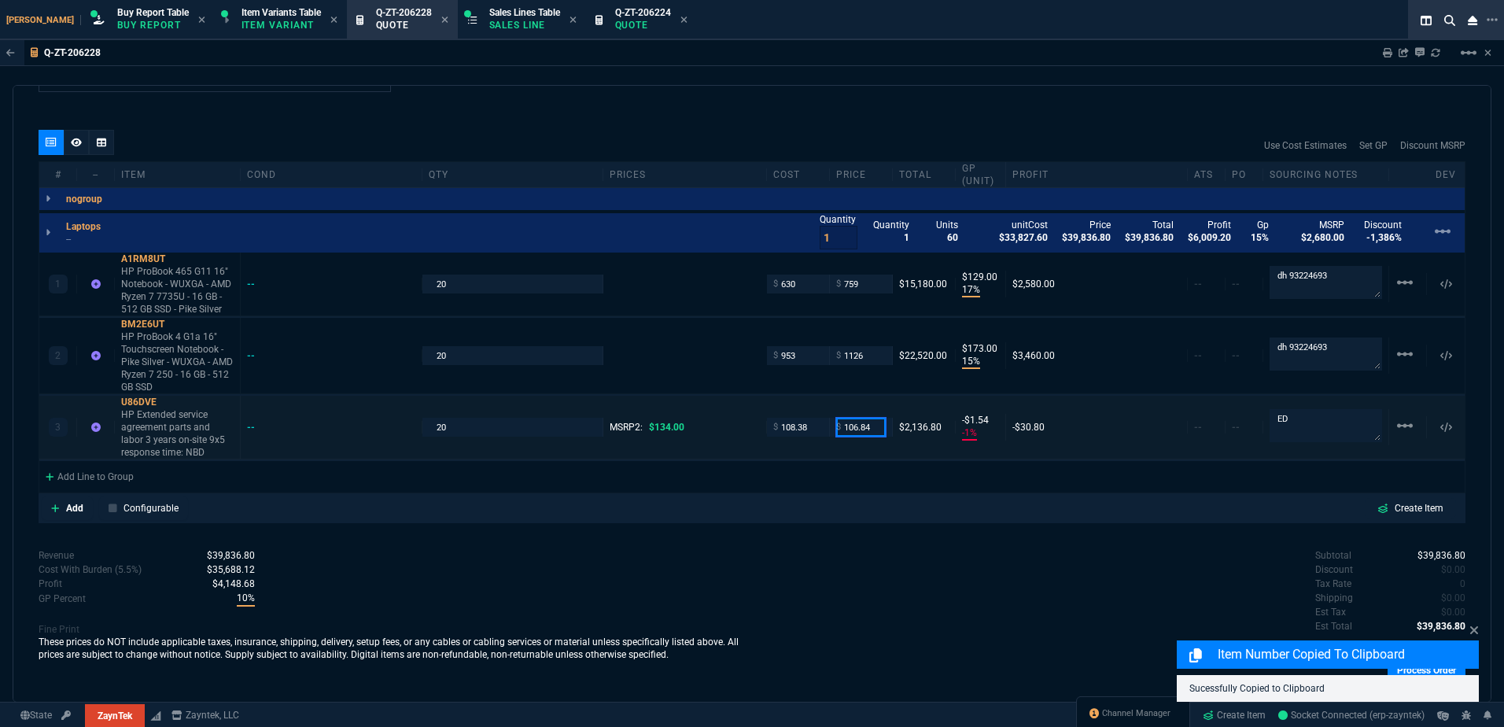
click at [865, 428] on input "106.84" at bounding box center [861, 427] width 50 height 18
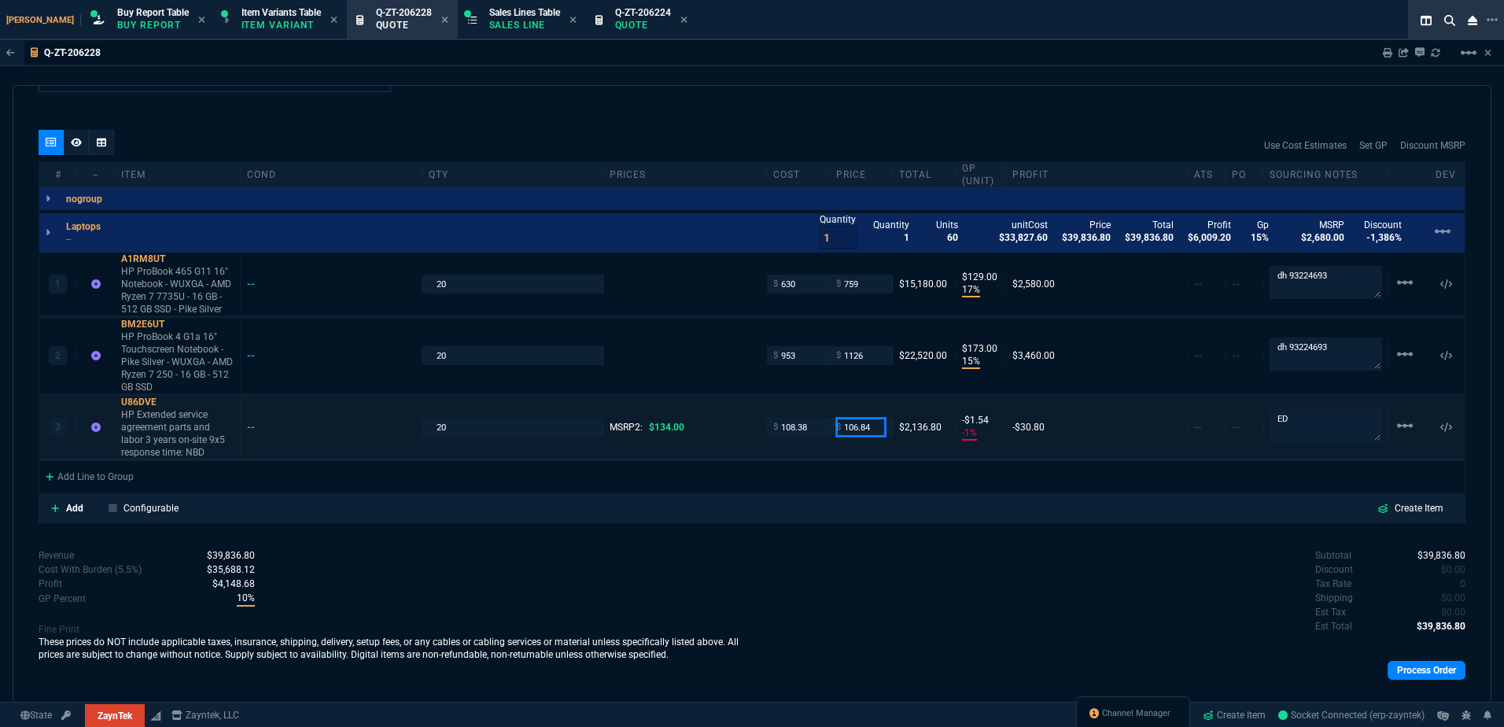
drag, startPoint x: 860, startPoint y: 429, endPoint x: 869, endPoint y: 452, distance: 24.4
click at [860, 429] on input "106.84" at bounding box center [861, 427] width 50 height 18
type input "140"
type input "23"
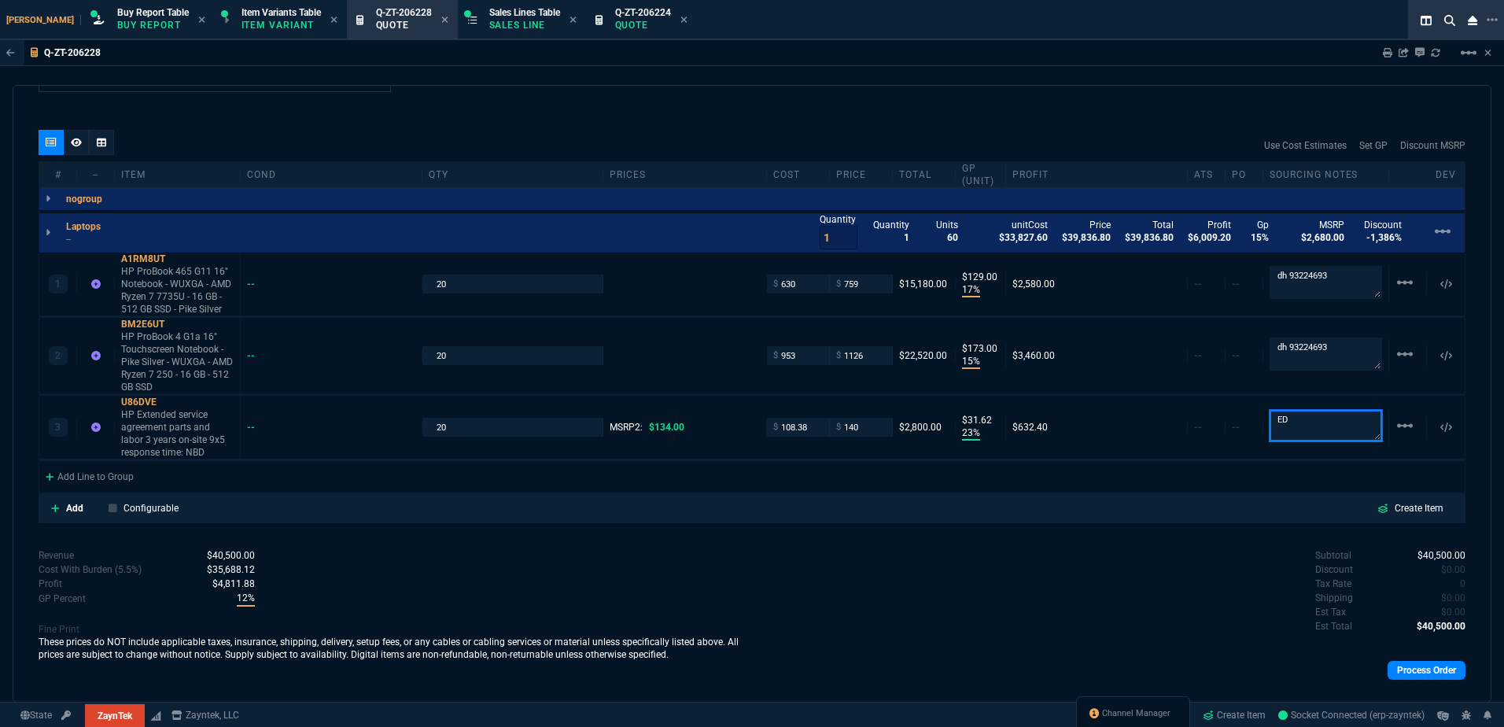
type input "32"
type input "-4"
click at [863, 430] on input "140" at bounding box center [861, 427] width 50 height 18
type input "106.84"
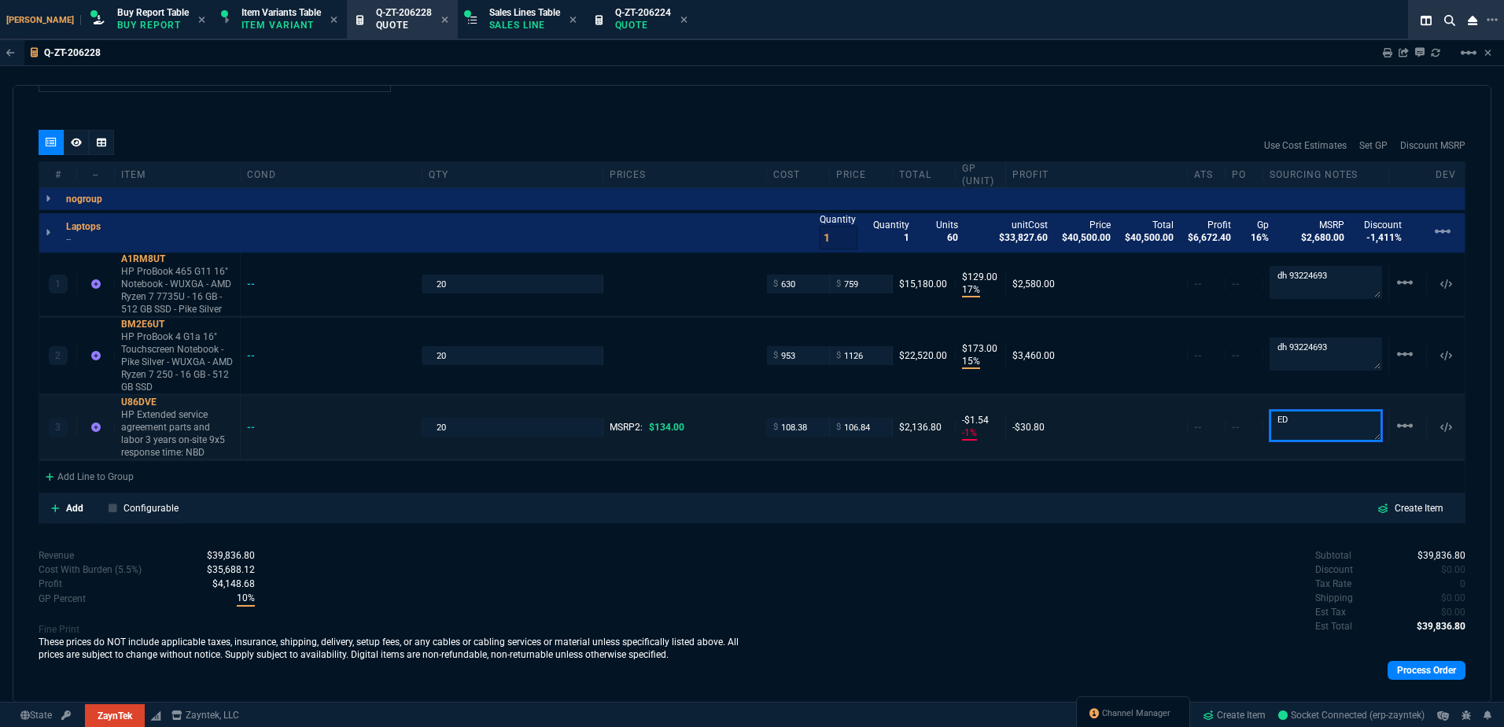
type input "-1"
type input "-2"
type input "20"
click at [660, 570] on div "Revenue $39,836.80 Cost $33,827.60 Cost With Burden (5.5%) $35,688.12 Profit $4…" at bounding box center [396, 621] width 714 height 147
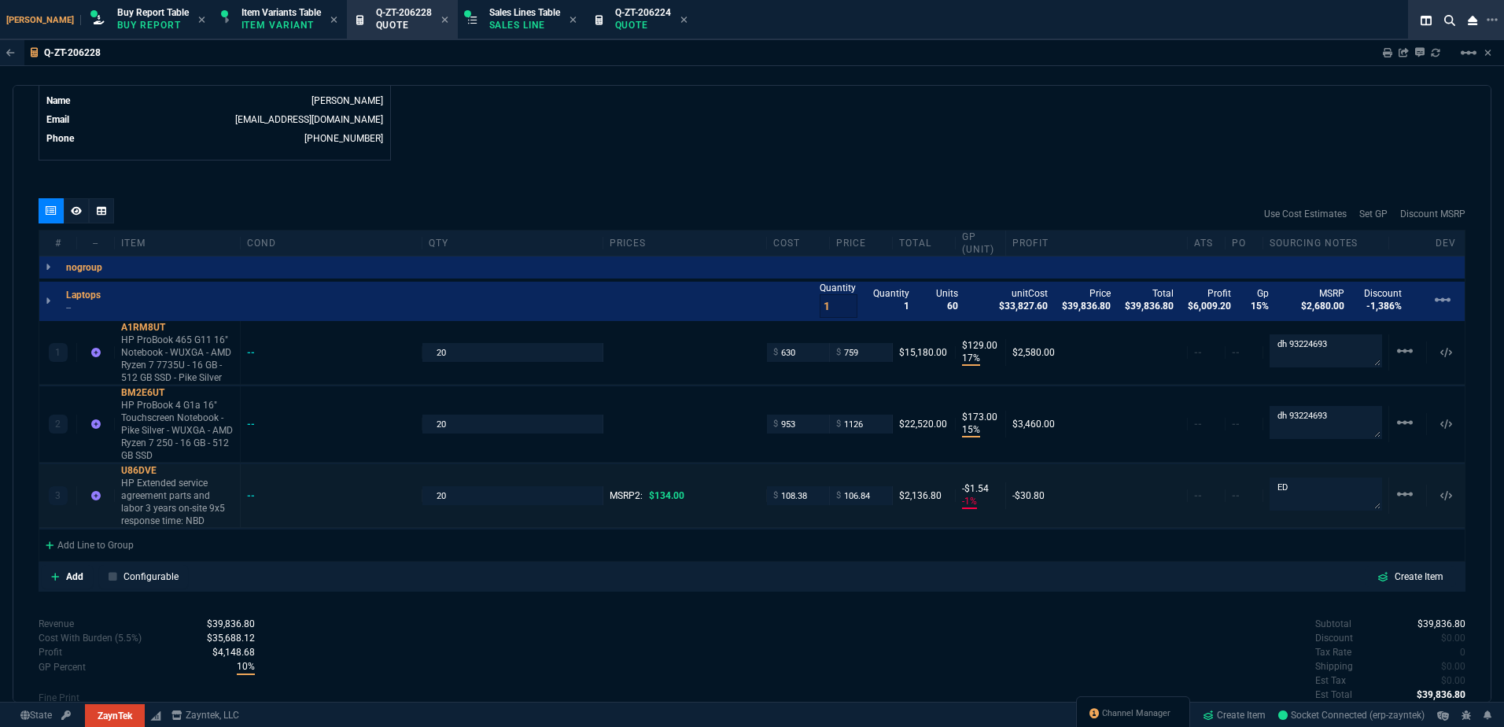
scroll to position [708, 0]
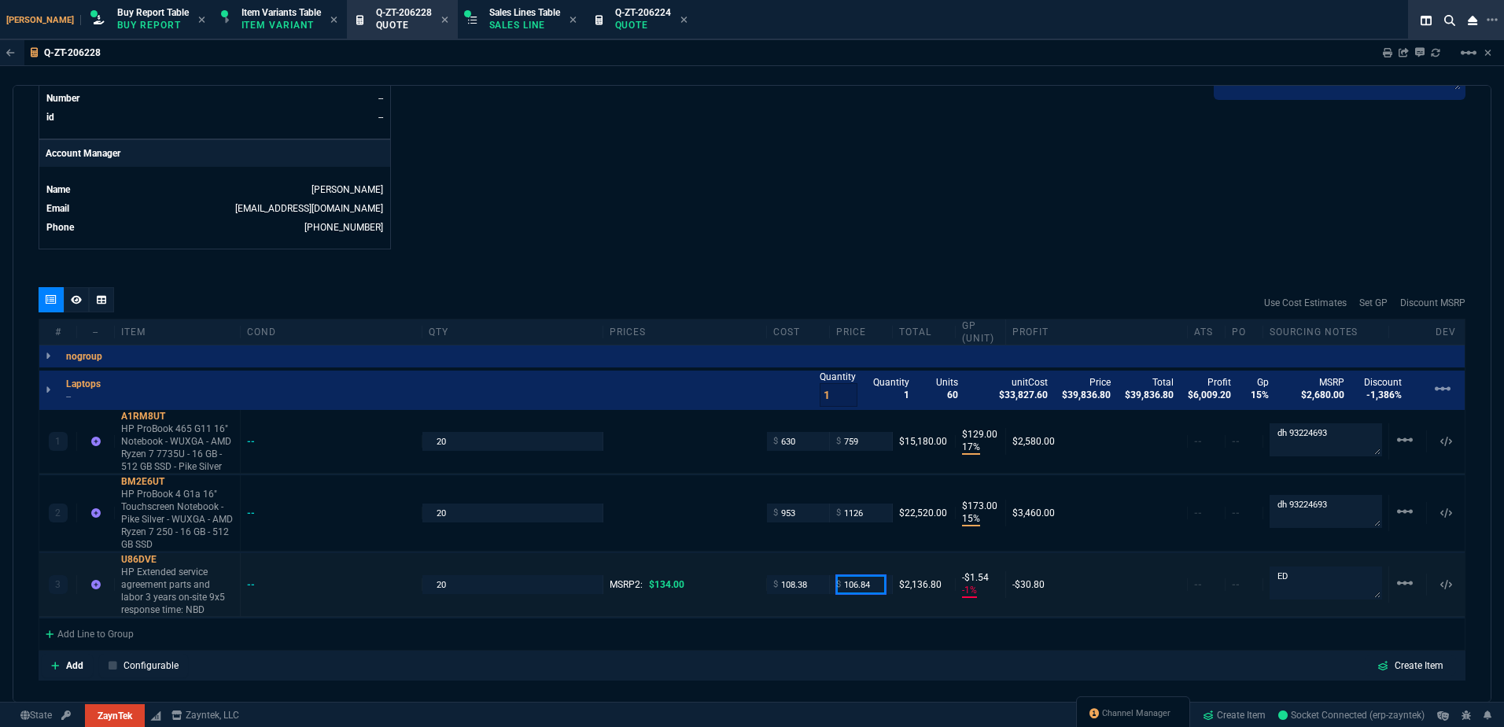
click at [848, 592] on input "106.84" at bounding box center [861, 584] width 50 height 18
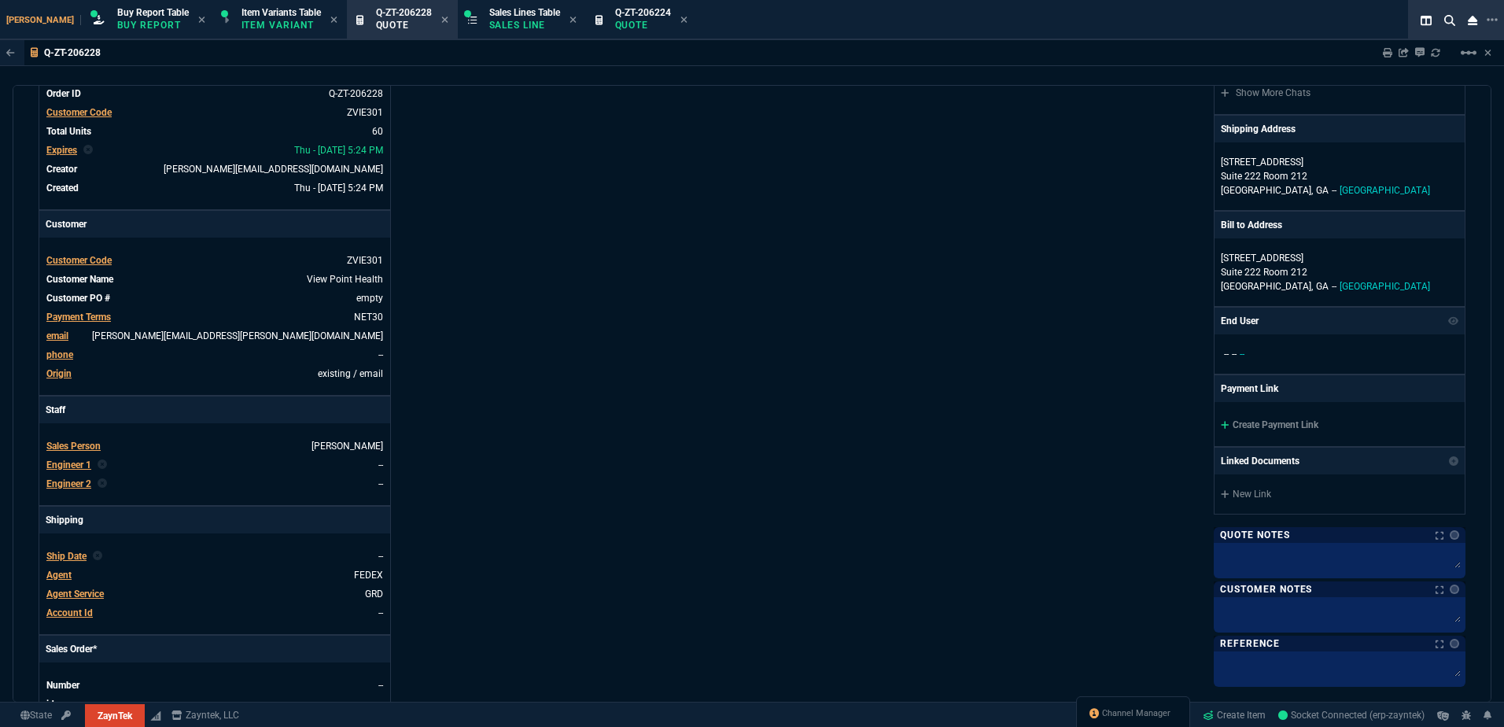
scroll to position [0, 0]
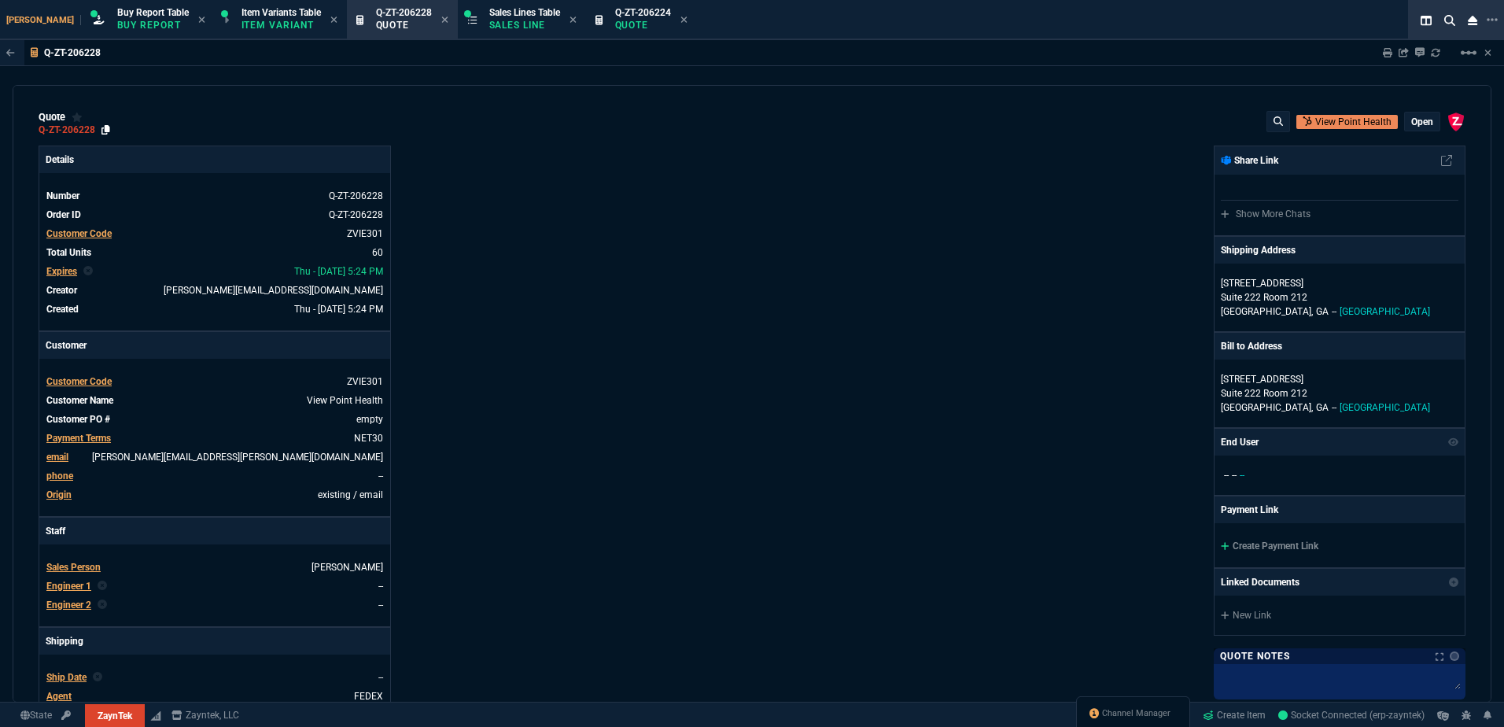
click at [105, 127] on icon at bounding box center [105, 129] width 9 height 9
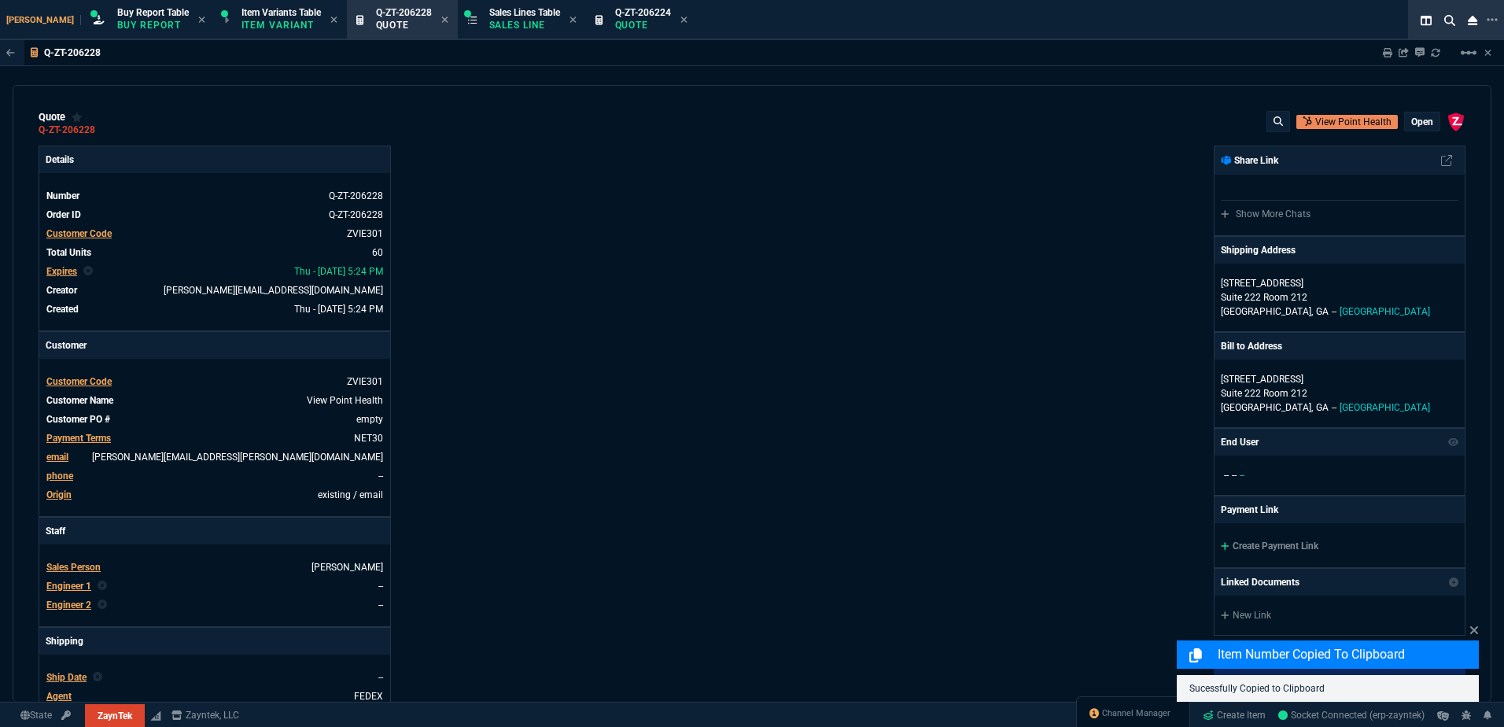
click at [80, 584] on span "Engineer 1" at bounding box center [68, 586] width 45 height 11
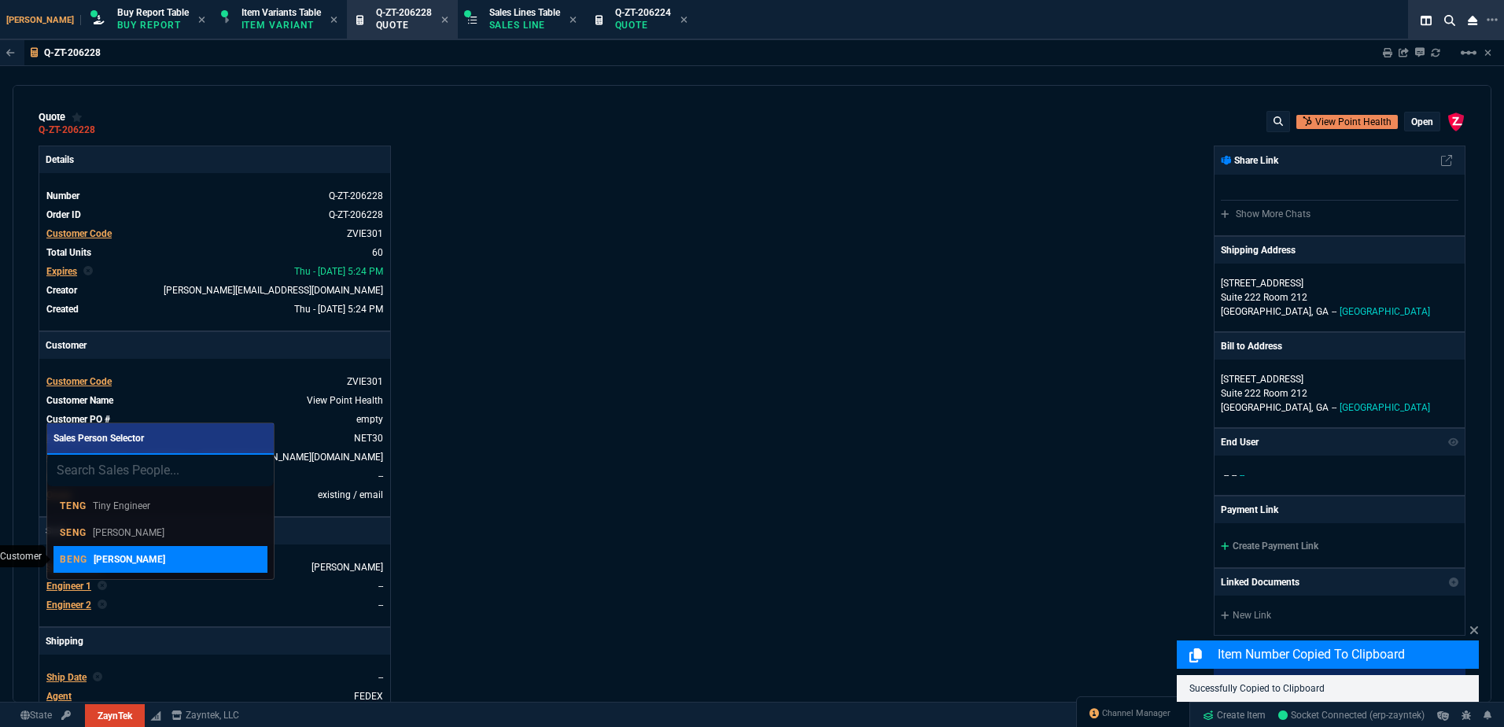
click at [140, 555] on p "[PERSON_NAME]" at bounding box center [130, 559] width 72 height 14
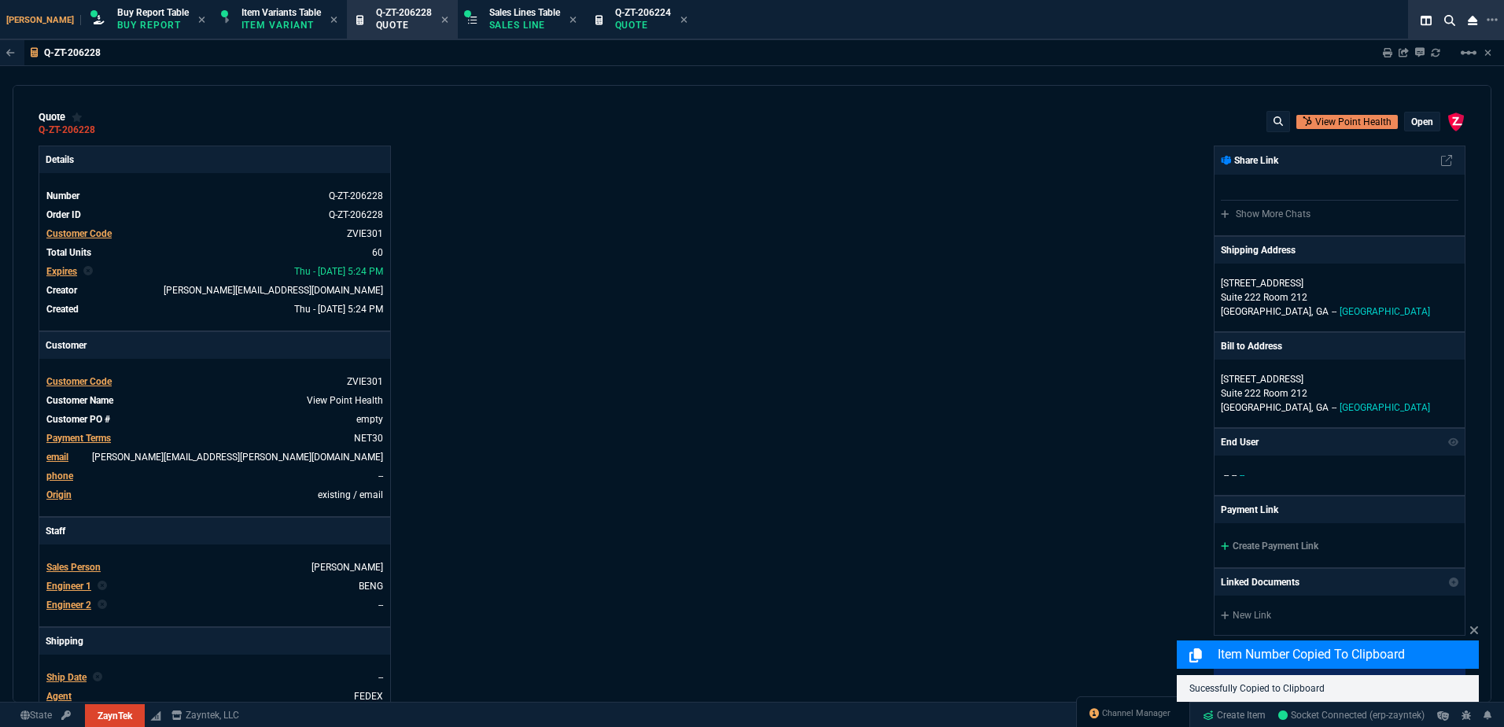
click at [898, 50] on div "Q-ZT-206228 Sharing Q-ZT-206228 Link Dev Link Share on Teams linear_scale" at bounding box center [752, 53] width 1504 height 26
click at [1385, 58] on link at bounding box center [1387, 52] width 9 height 13
type input "17"
type input "129"
type input "15"
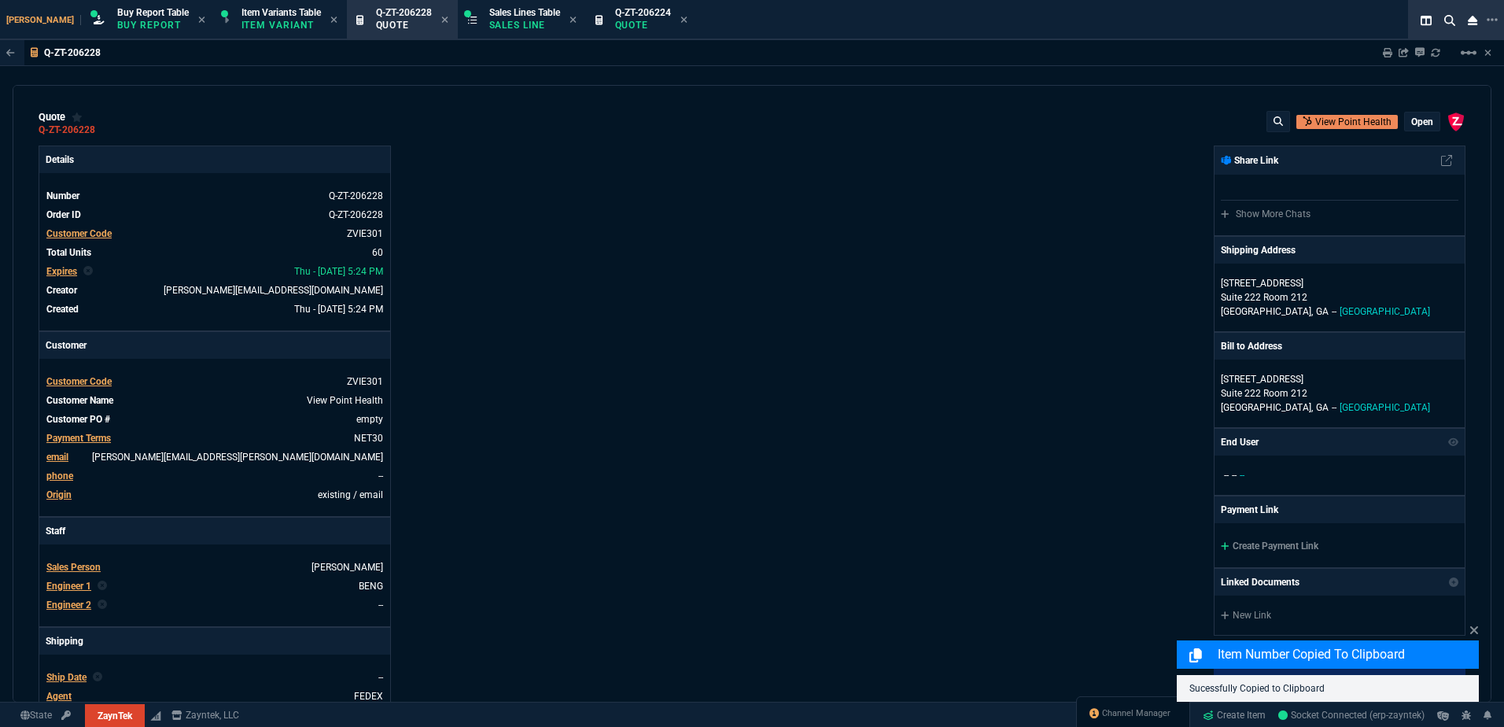
type input "173"
type input "-1"
type input "-2"
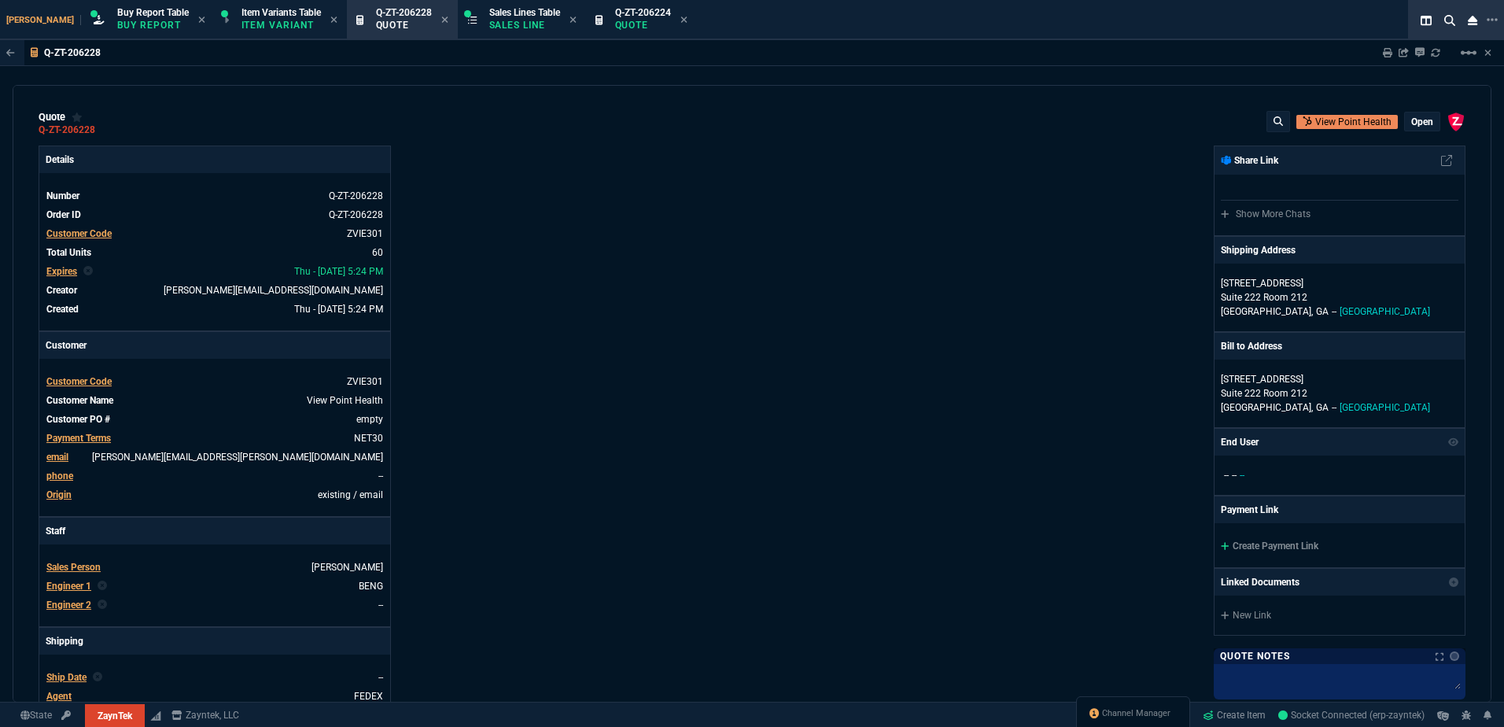
type input "20"
click at [625, 23] on p "Quote" at bounding box center [643, 25] width 56 height 13
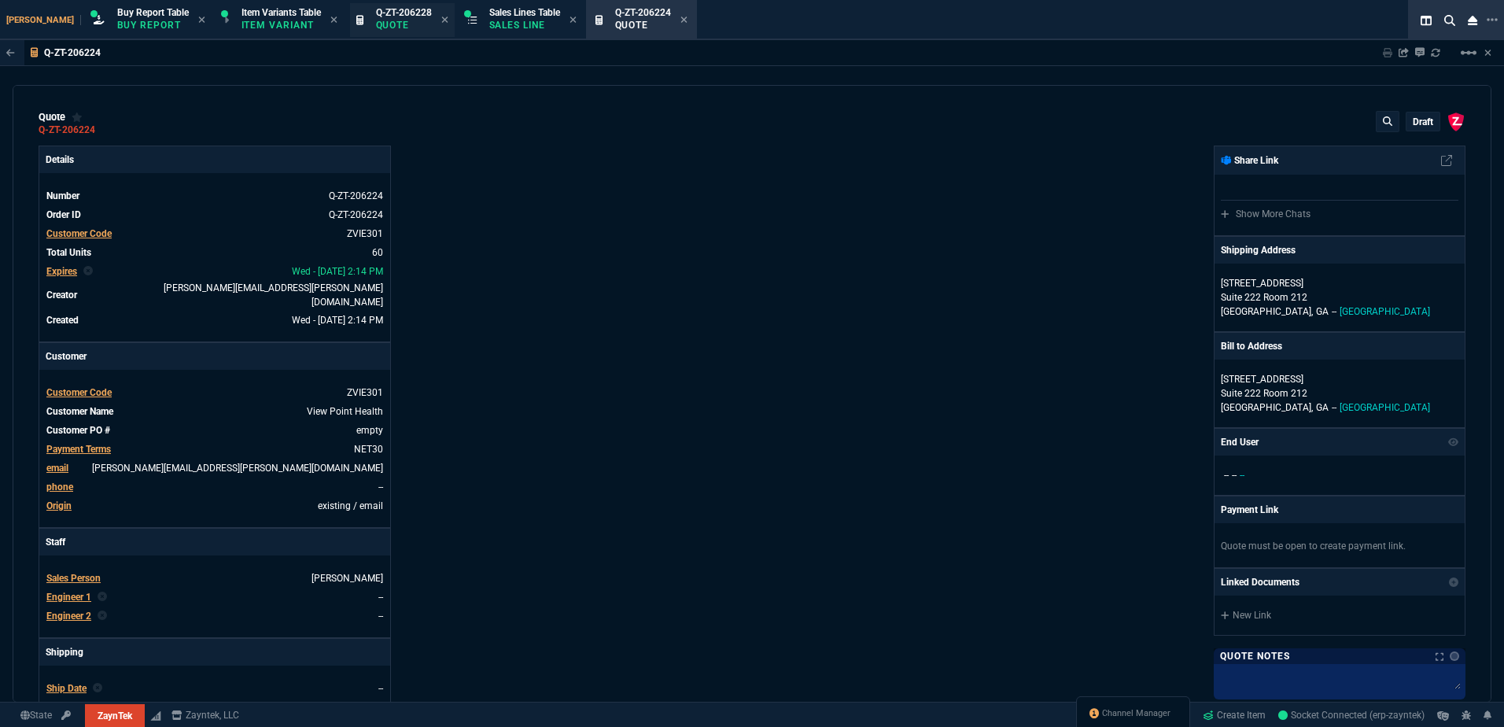
type input "17"
type input "129"
type input "15"
type input "173"
type input "13"
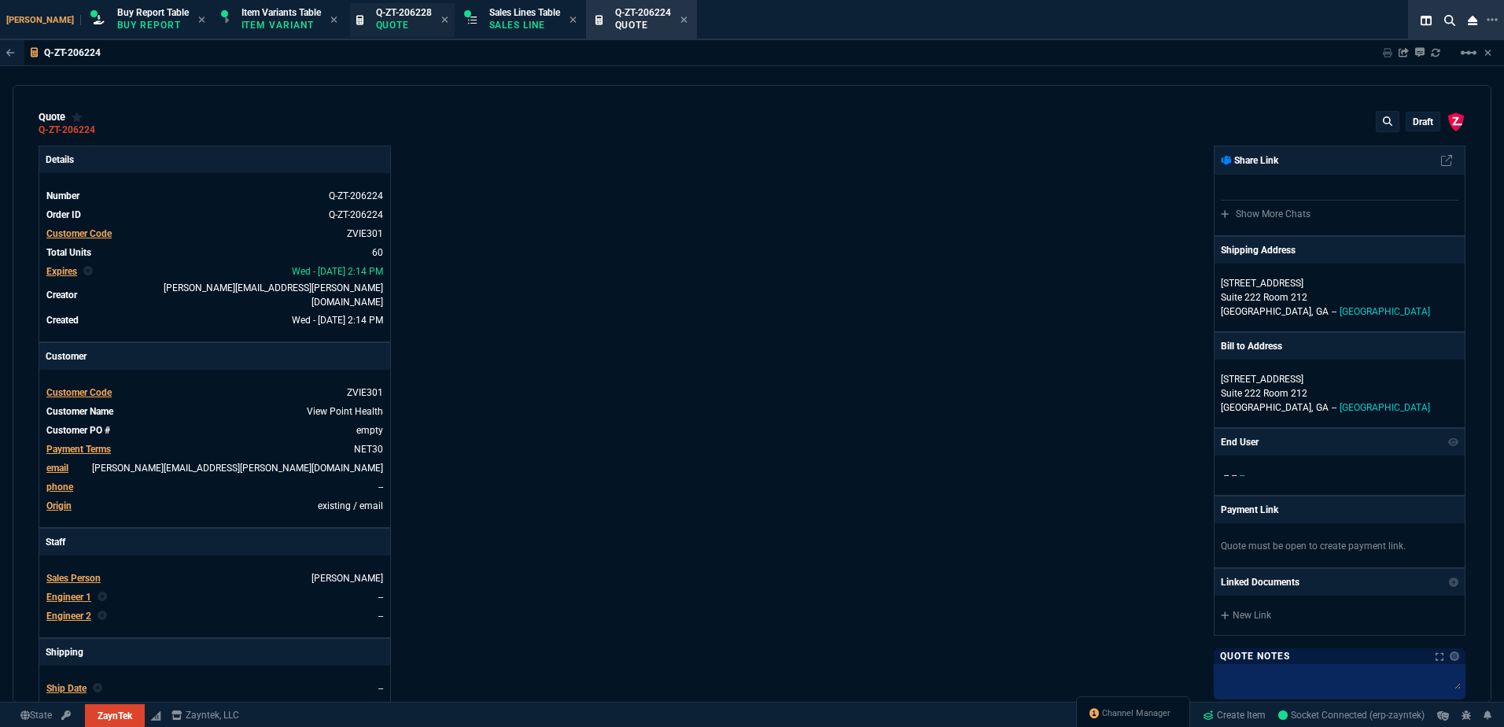
type input "24"
drag, startPoint x: 416, startPoint y: 24, endPoint x: 320, endPoint y: 120, distance: 135.2
click at [441, 20] on icon at bounding box center [444, 20] width 6 height 6
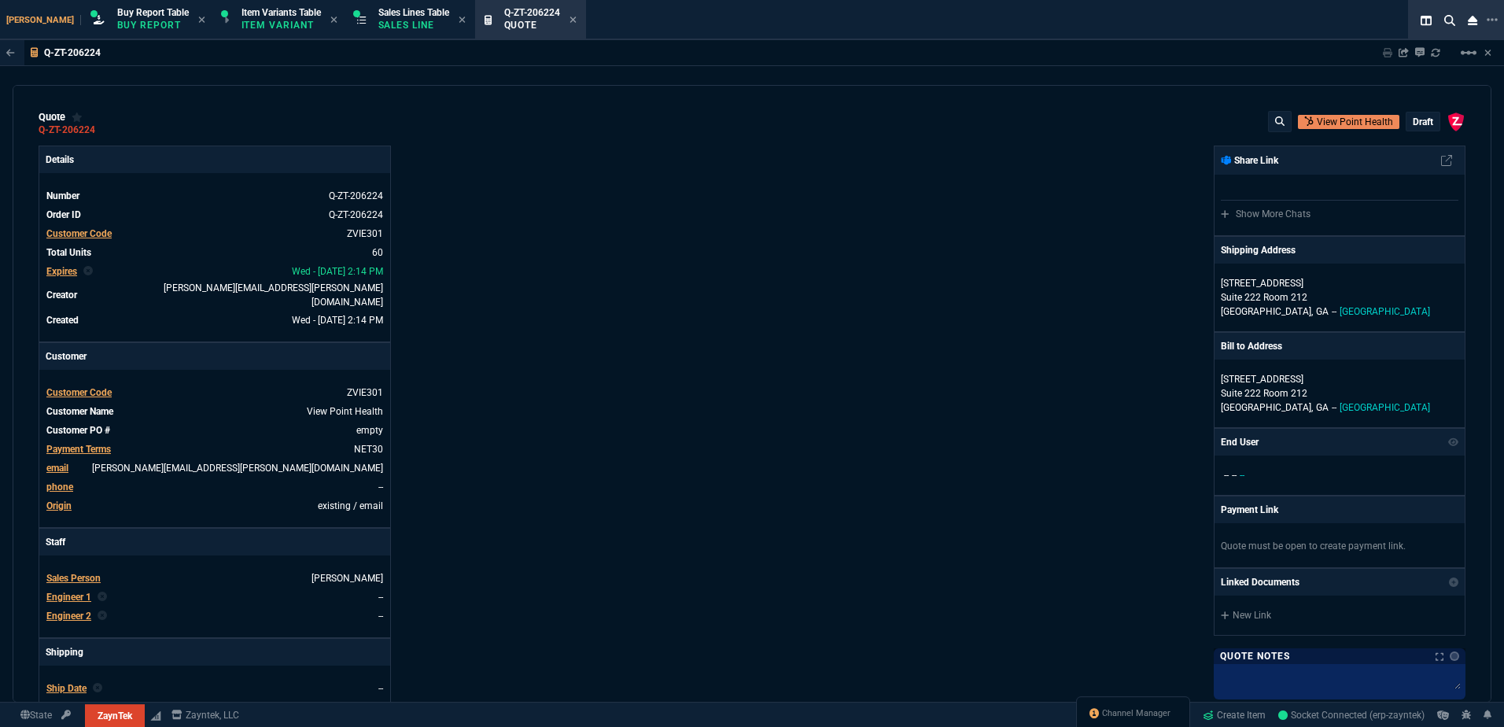
click at [642, 215] on div "Details Number Q-ZT-206224 Order ID Q-ZT-206224 Customer Code ZVIE301 Total Uni…" at bounding box center [396, 557] width 714 height 823
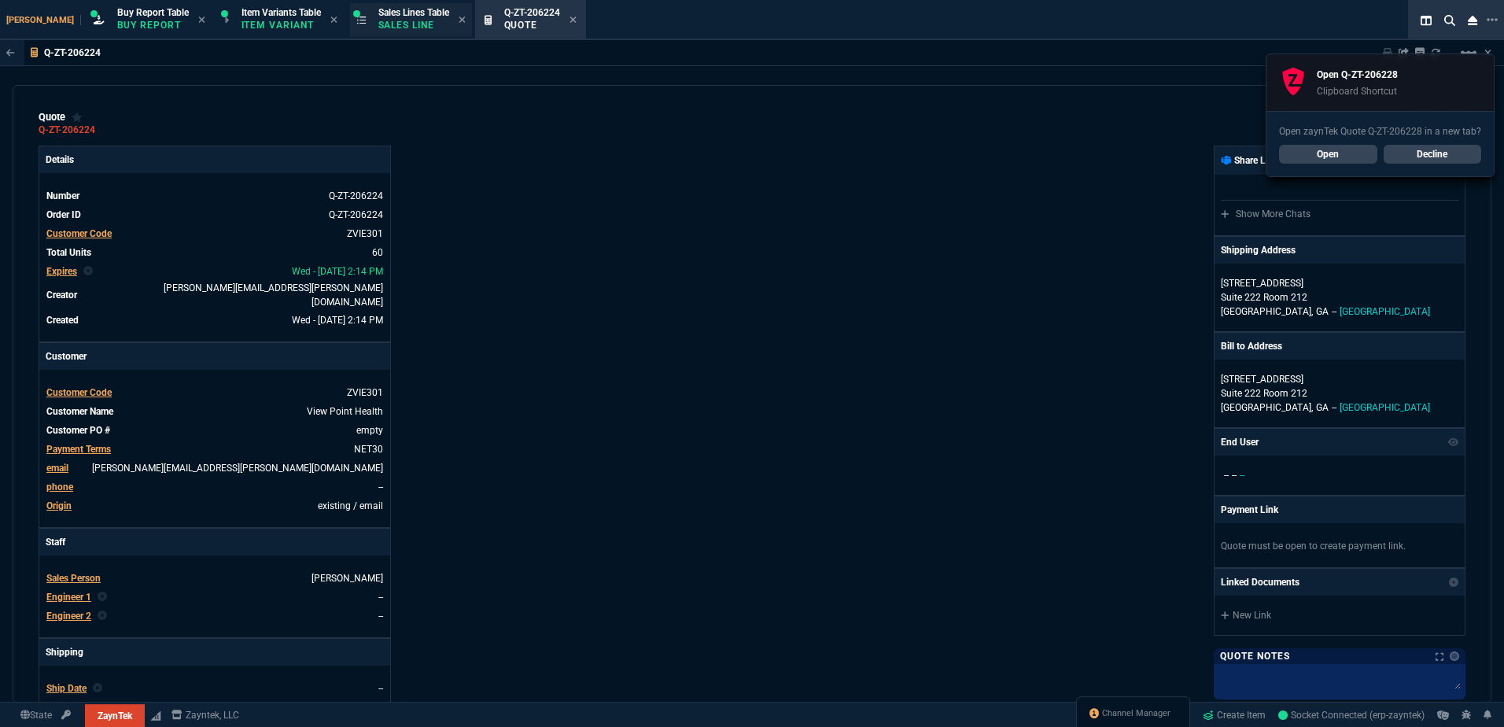
click at [378, 17] on span "Sales Lines Table" at bounding box center [413, 12] width 71 height 11
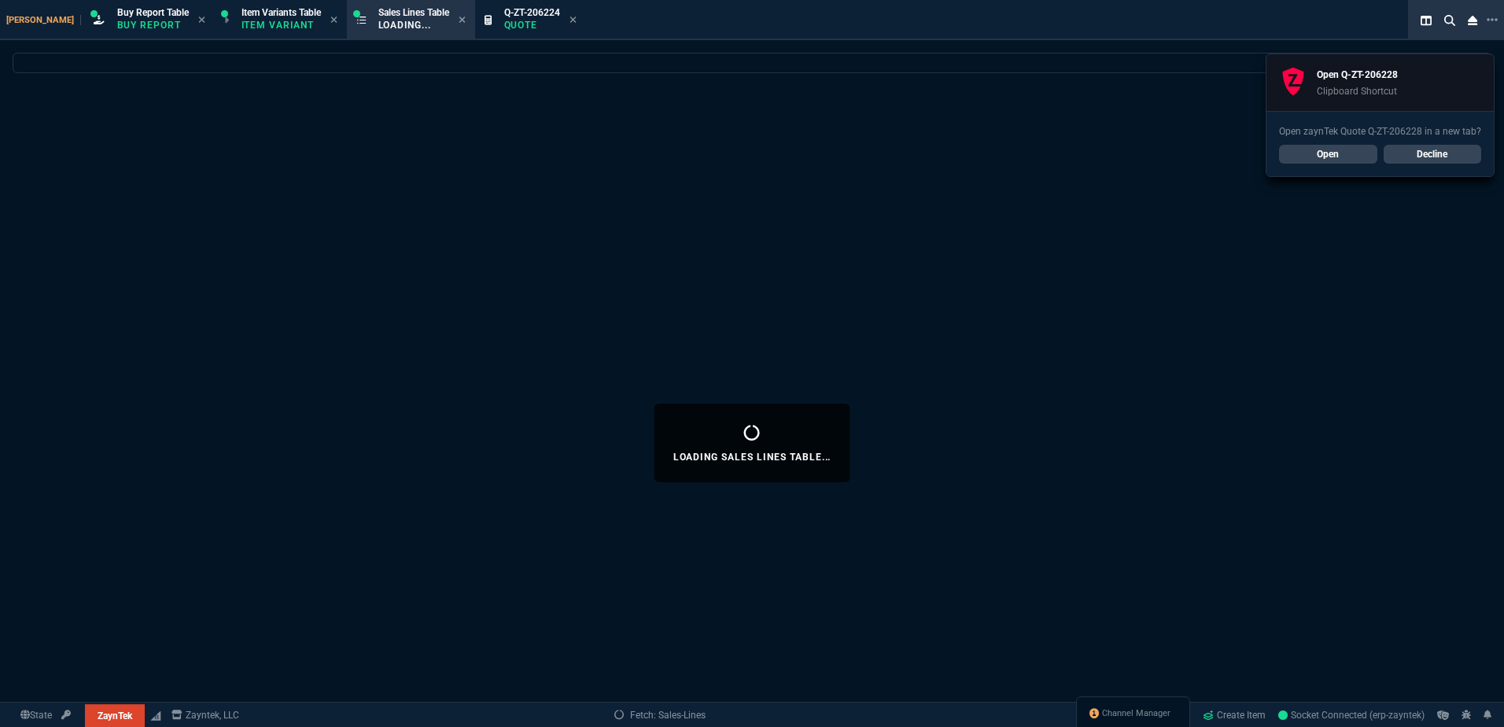
click at [570, 17] on icon at bounding box center [573, 19] width 7 height 9
select select
